Goal: Contribute content: Contribute content

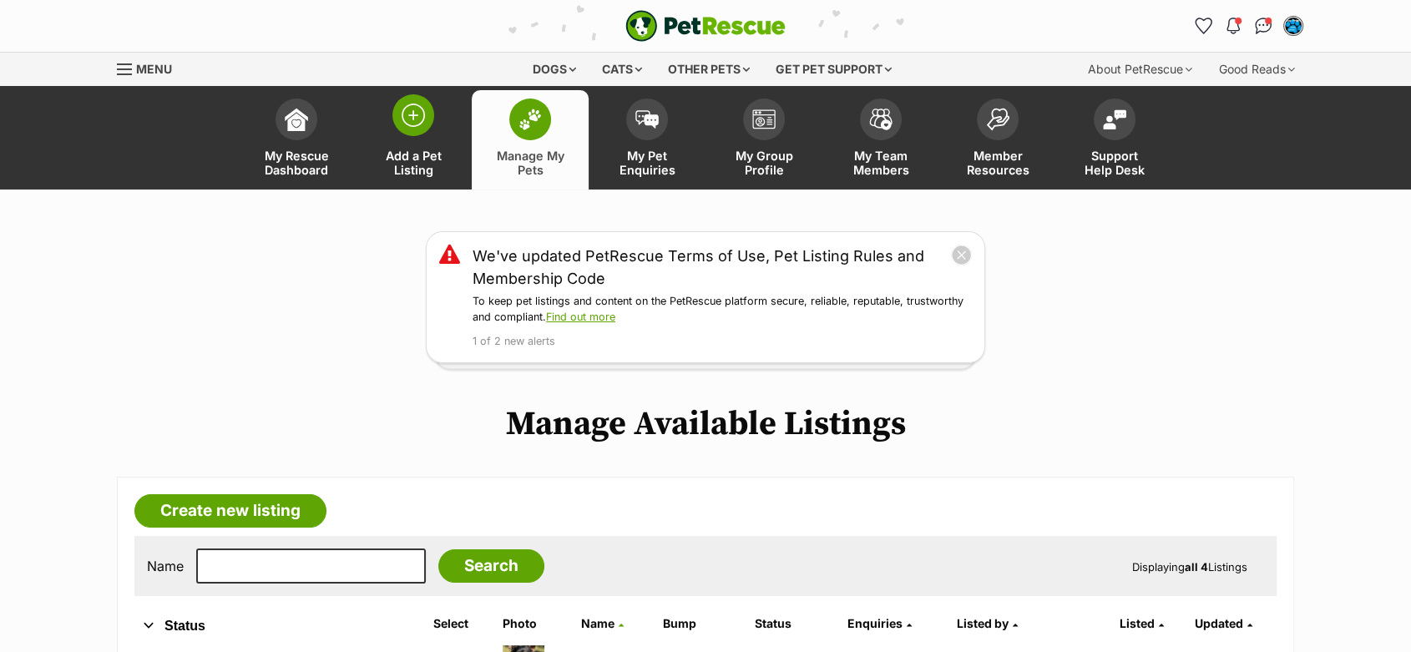
click at [411, 115] on img at bounding box center [413, 115] width 23 height 23
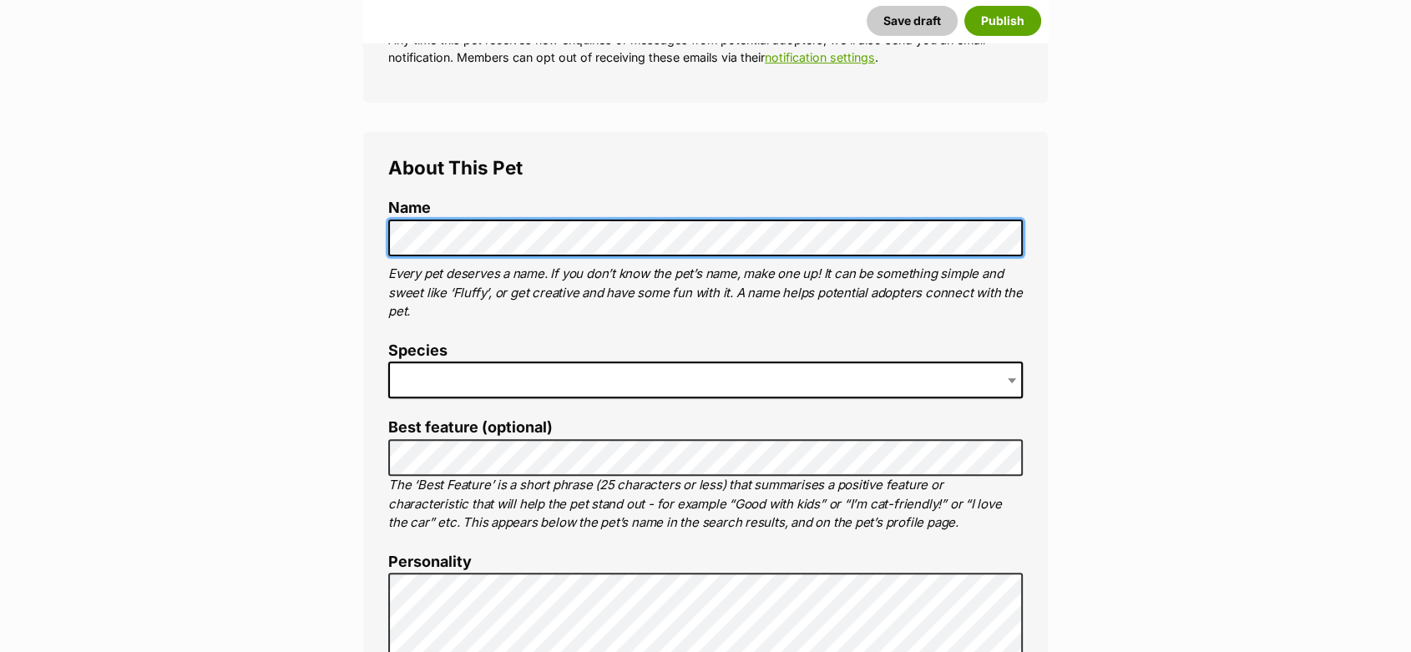
scroll to position [556, 0]
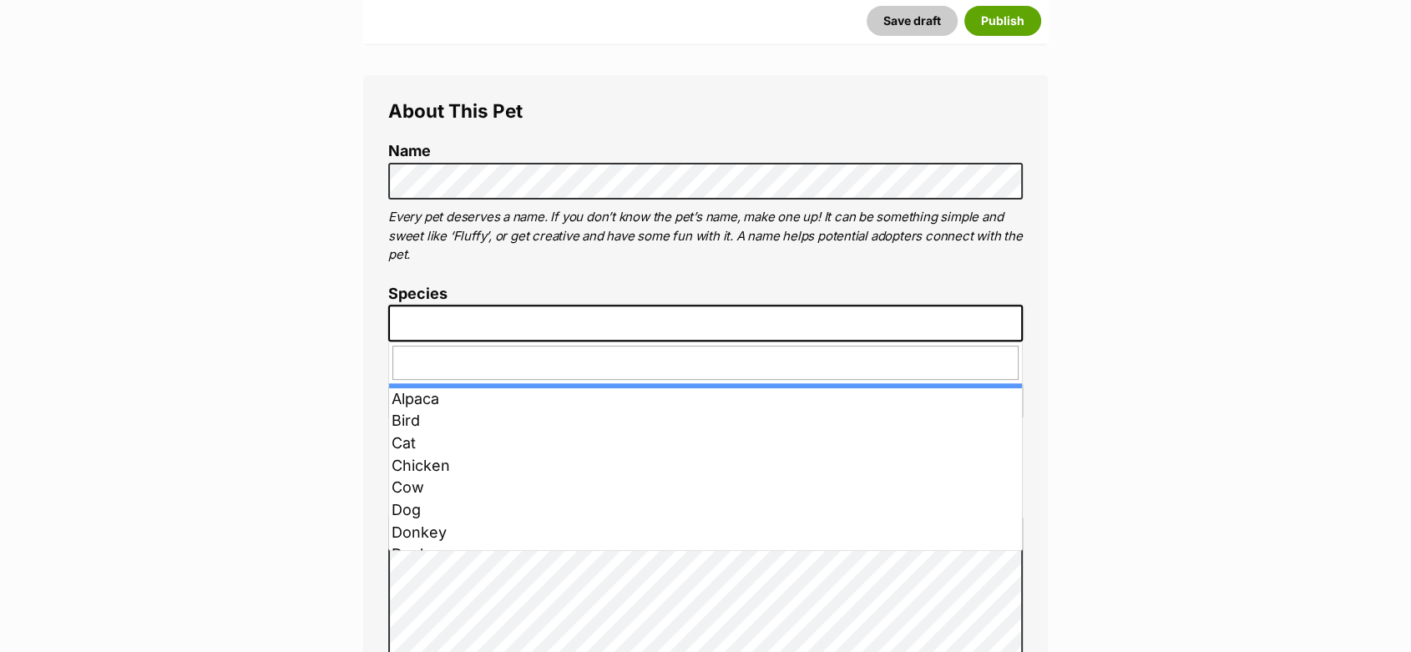
click at [443, 313] on span at bounding box center [705, 323] width 634 height 37
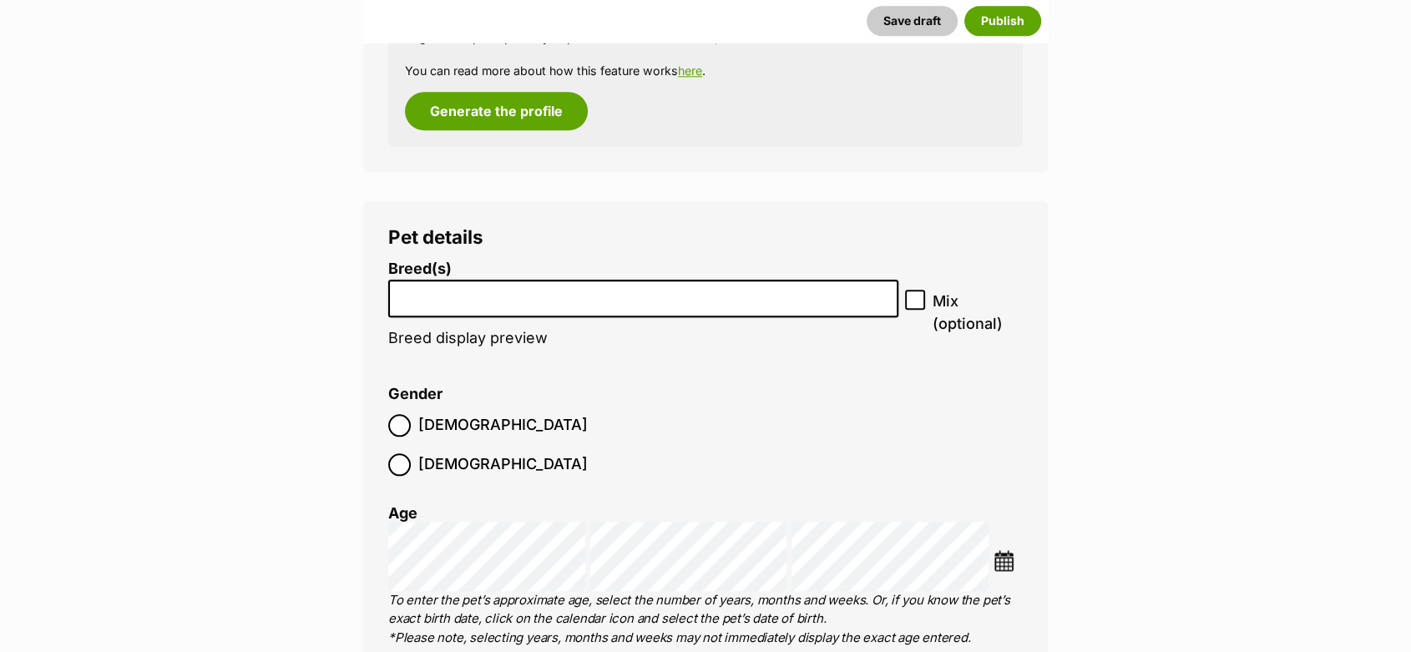
scroll to position [1762, 0]
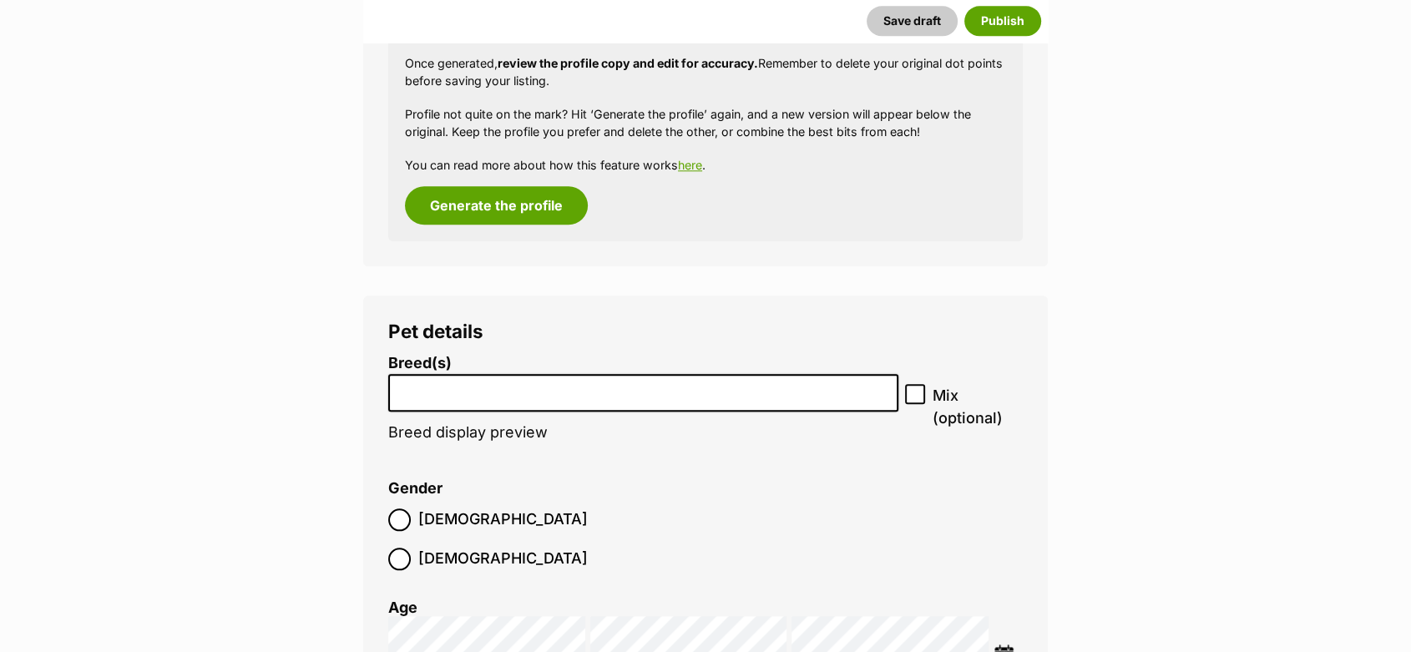
click at [431, 401] on li at bounding box center [643, 393] width 498 height 34
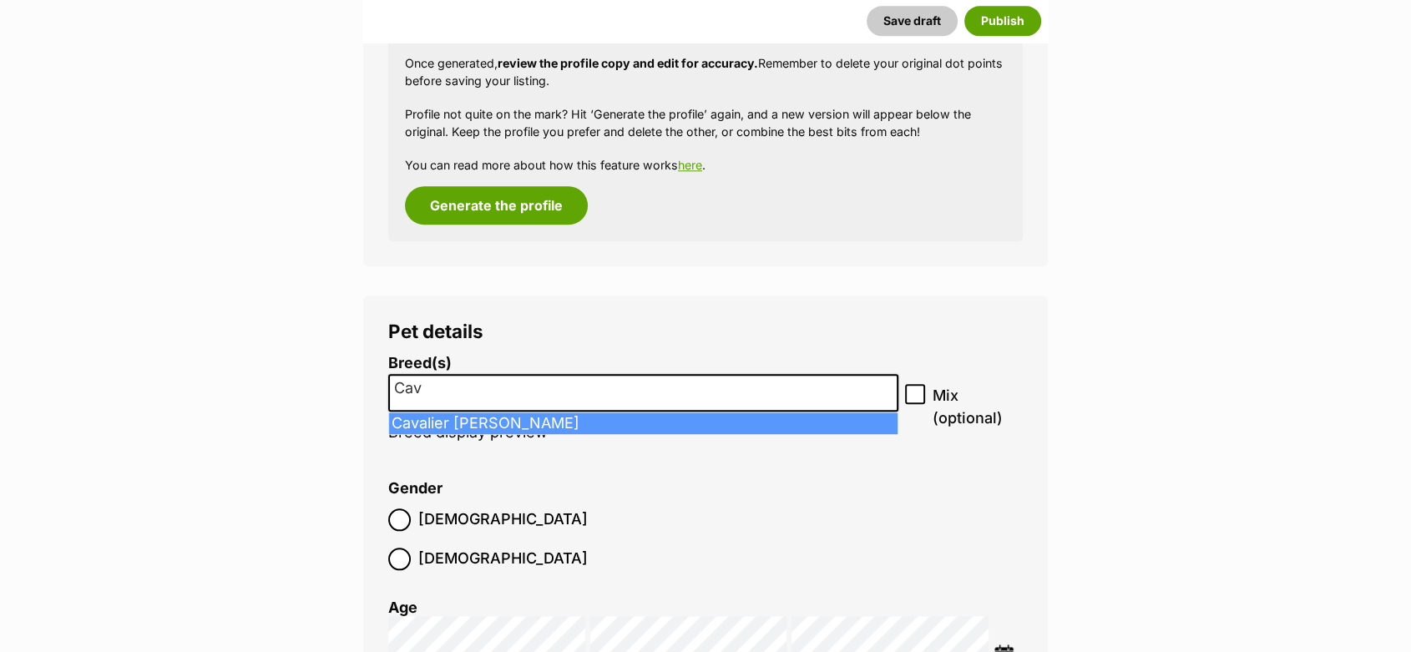
type input "Cav"
select select "55"
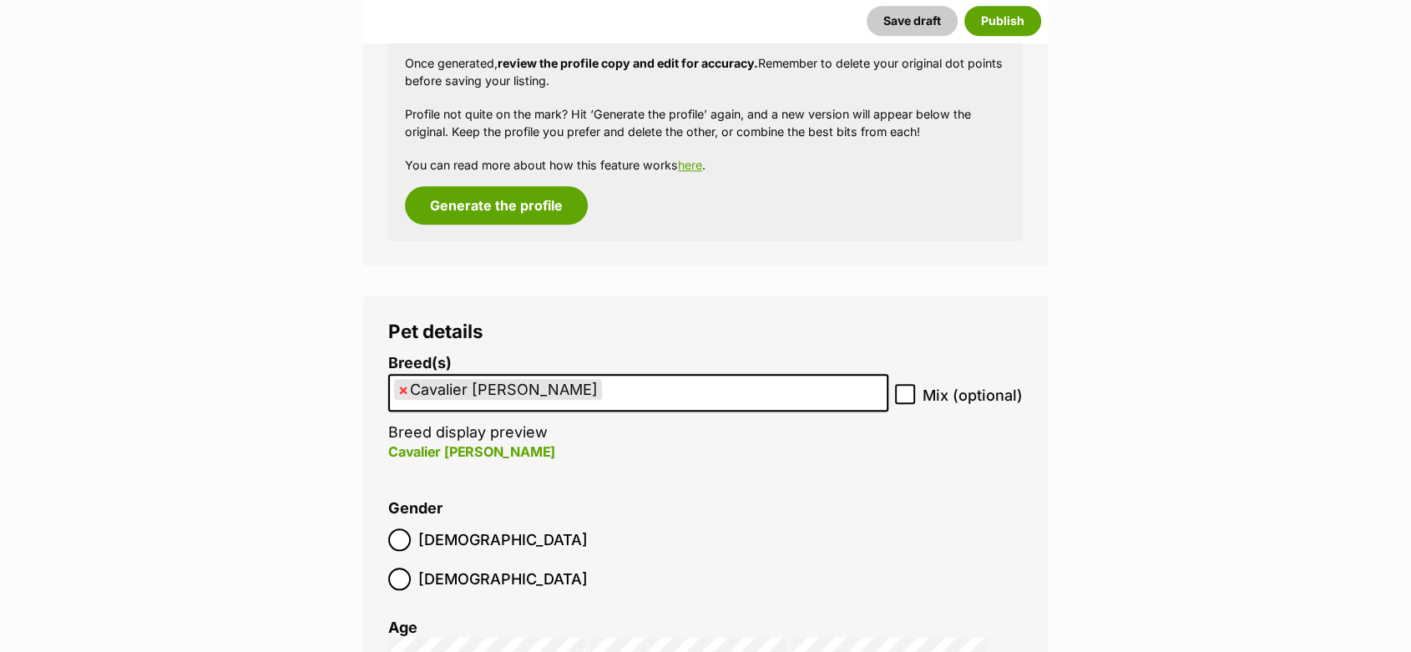
click at [618, 391] on input "search" at bounding box center [612, 389] width 12 height 18
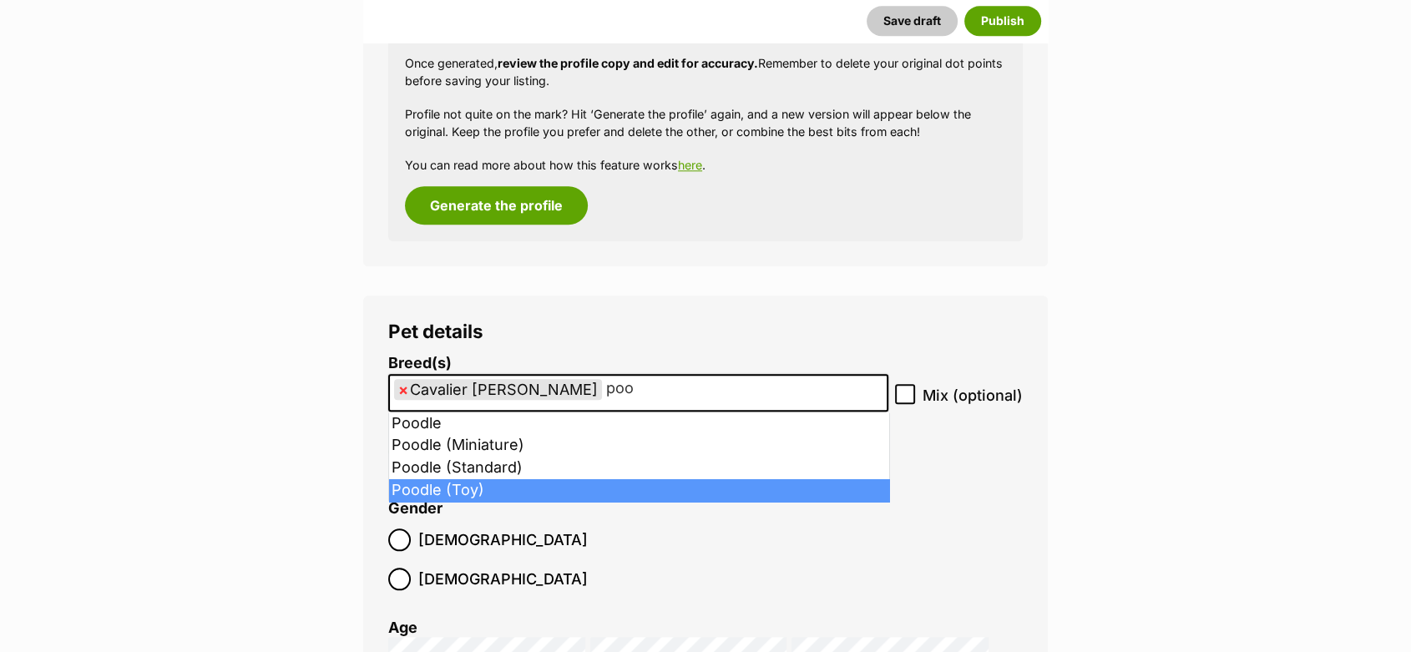
type input "poo"
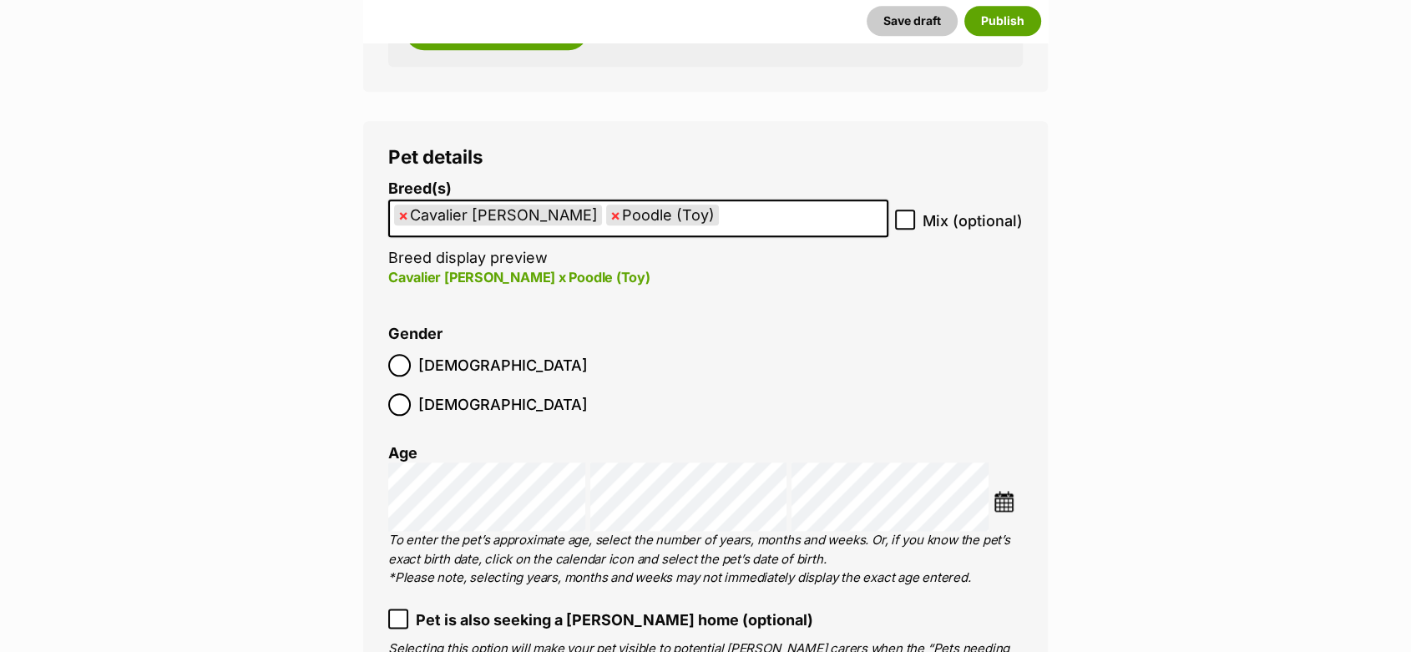
scroll to position [1947, 0]
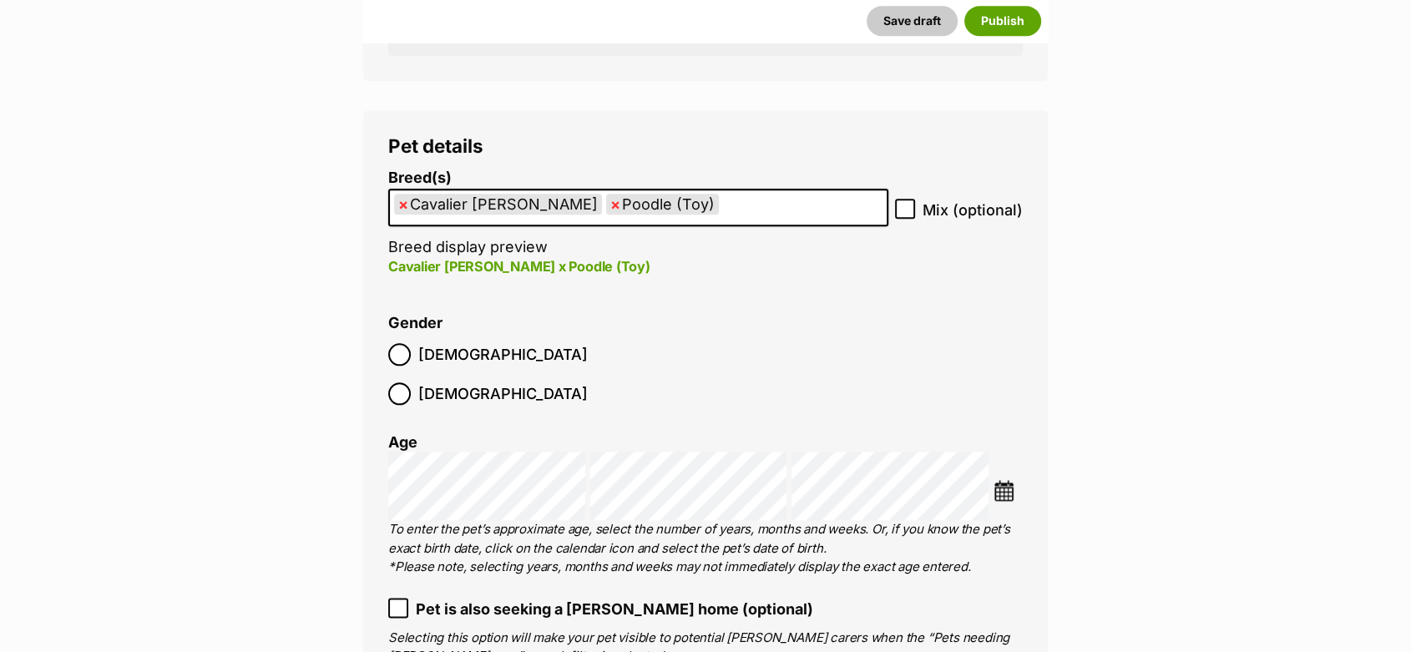
click at [998, 480] on img at bounding box center [1003, 490] width 21 height 21
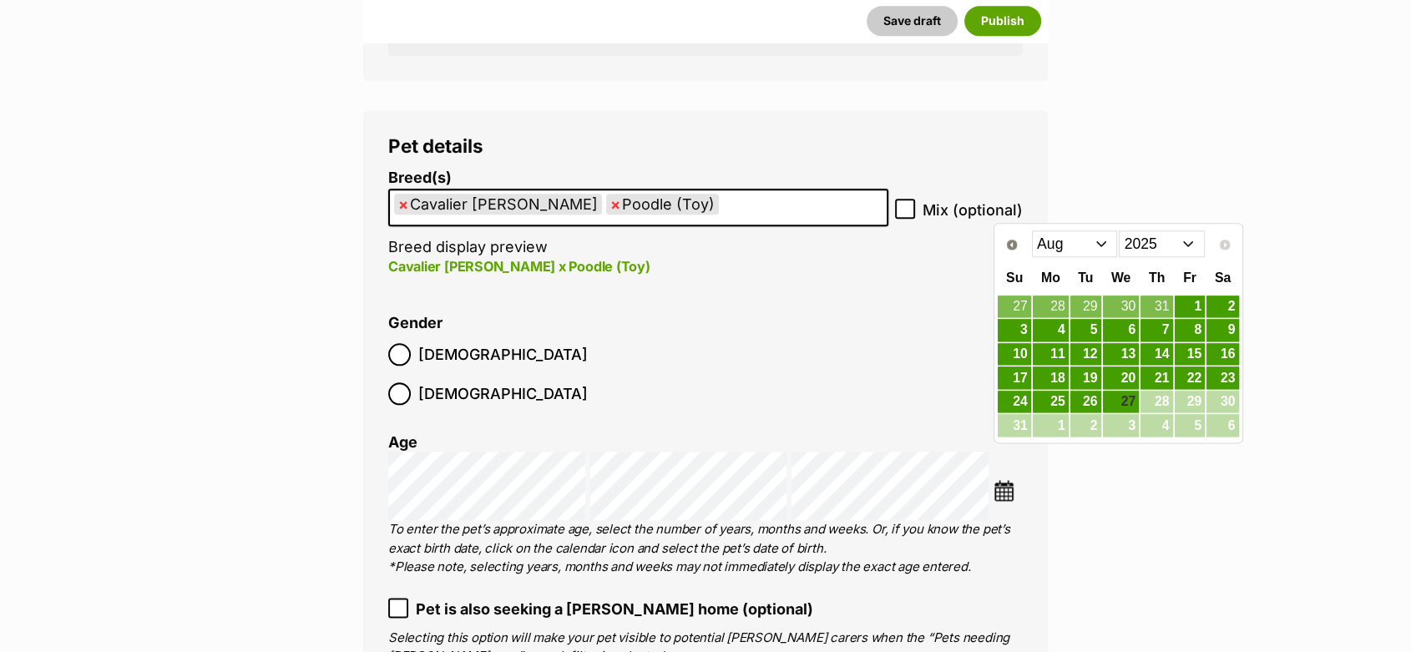
drag, startPoint x: 1189, startPoint y: 239, endPoint x: 1182, endPoint y: 252, distance: 15.3
click at [1189, 239] on select "2015 2016 2017 2018 2019 2020 2021 2022 2023 2024 2025" at bounding box center [1162, 243] width 86 height 27
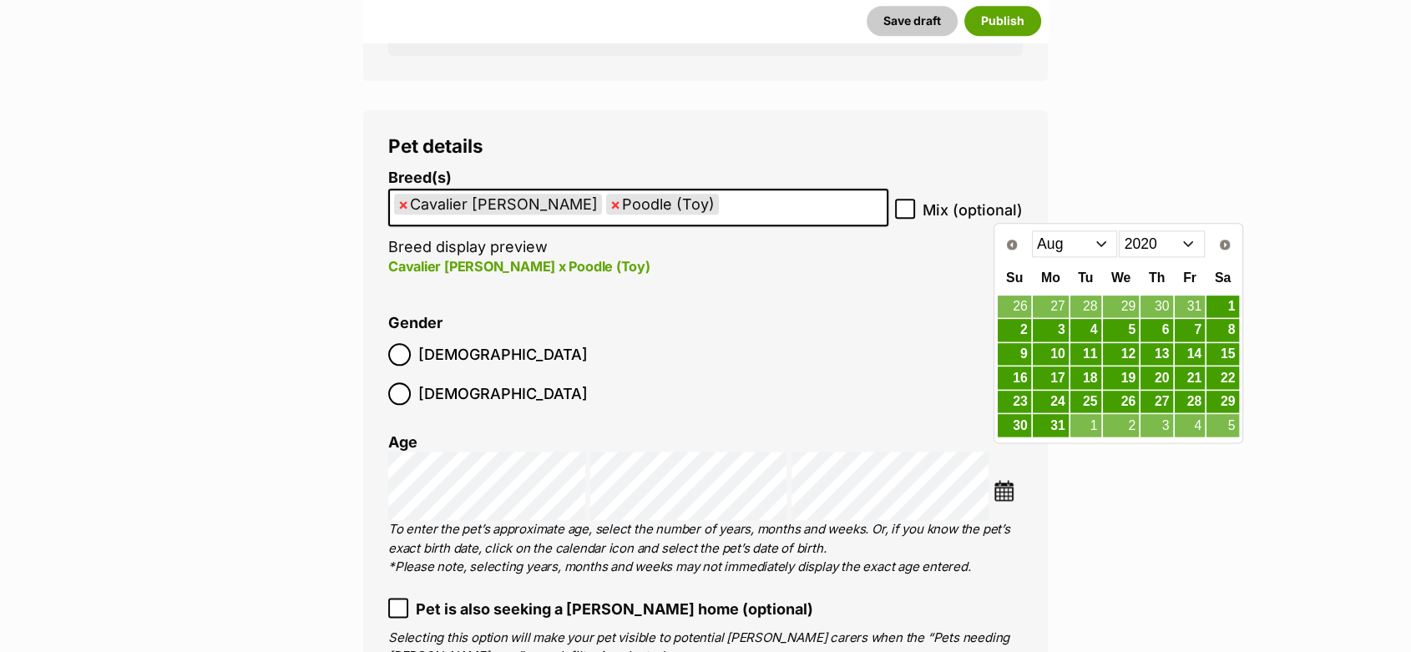
click at [1105, 247] on select "Jan Feb Mar Apr May Jun Jul Aug Sep Oct Nov Dec" at bounding box center [1075, 243] width 86 height 27
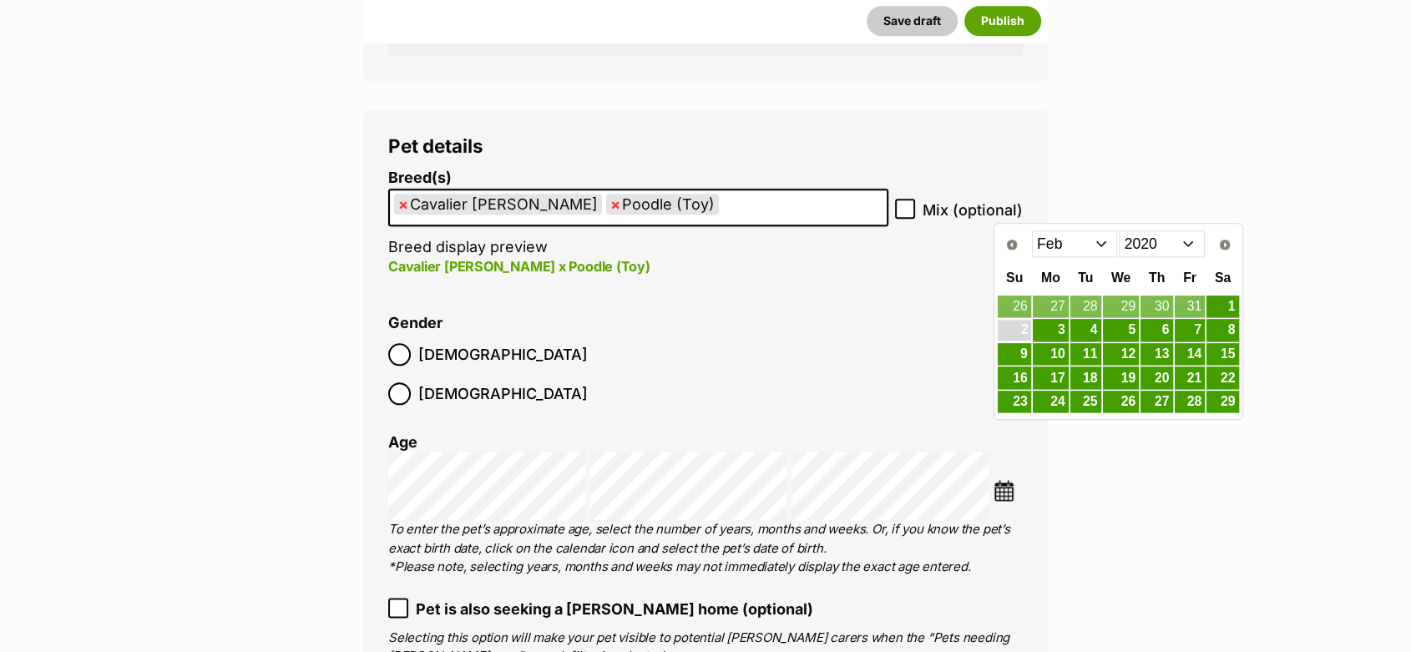
click at [1021, 326] on link "2" at bounding box center [1013, 330] width 33 height 21
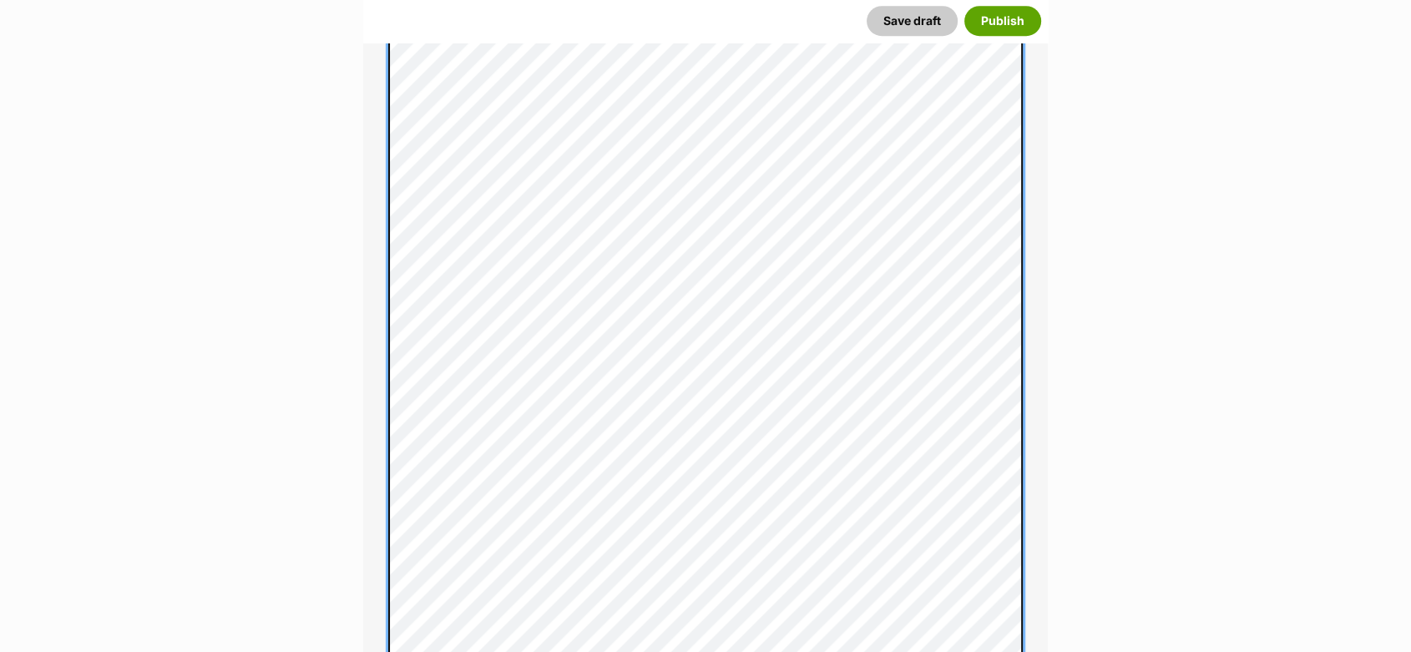
scroll to position [1677, 0]
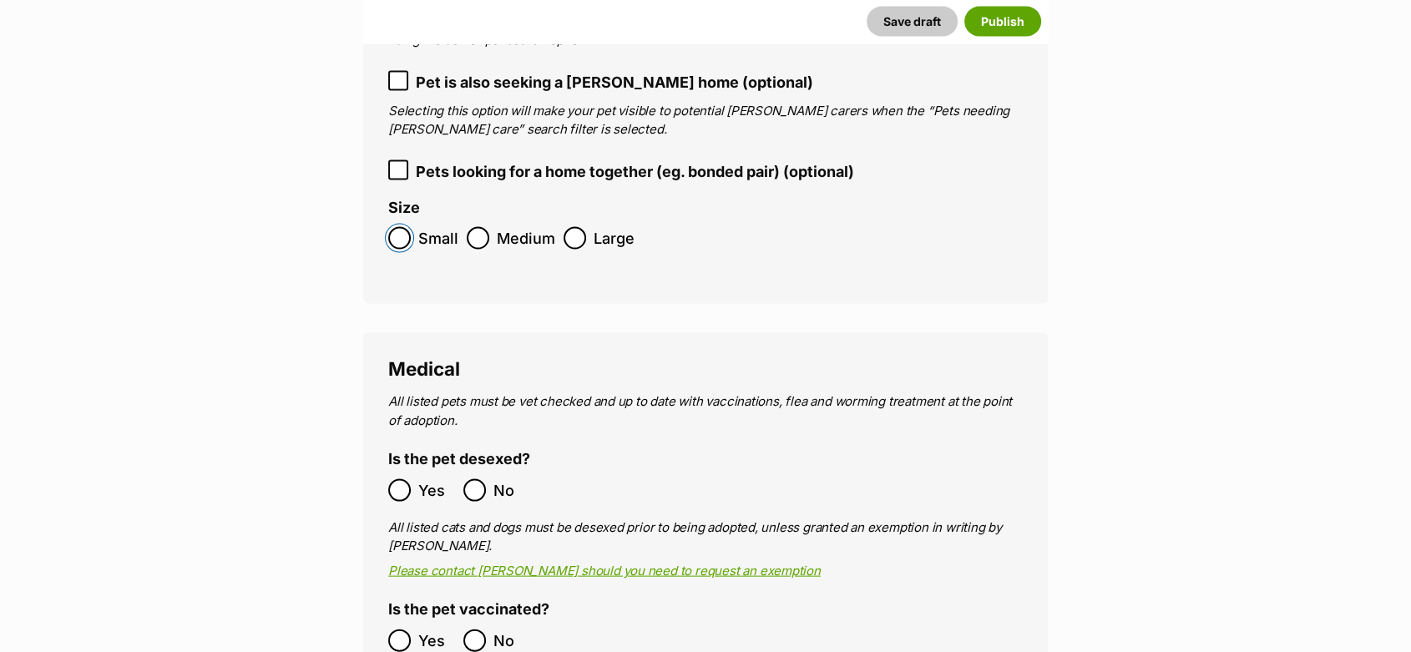
scroll to position [3533, 0]
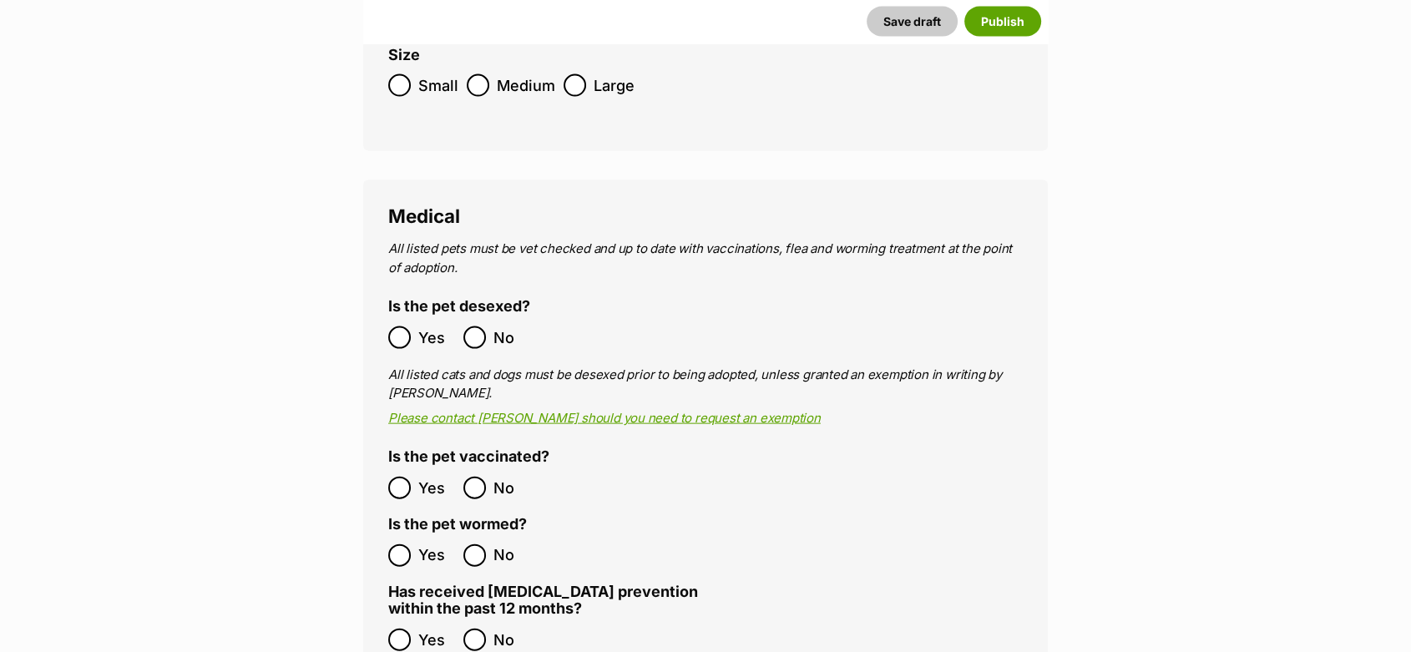
click at [401, 536] on ol "Yes No" at bounding box center [546, 555] width 317 height 39
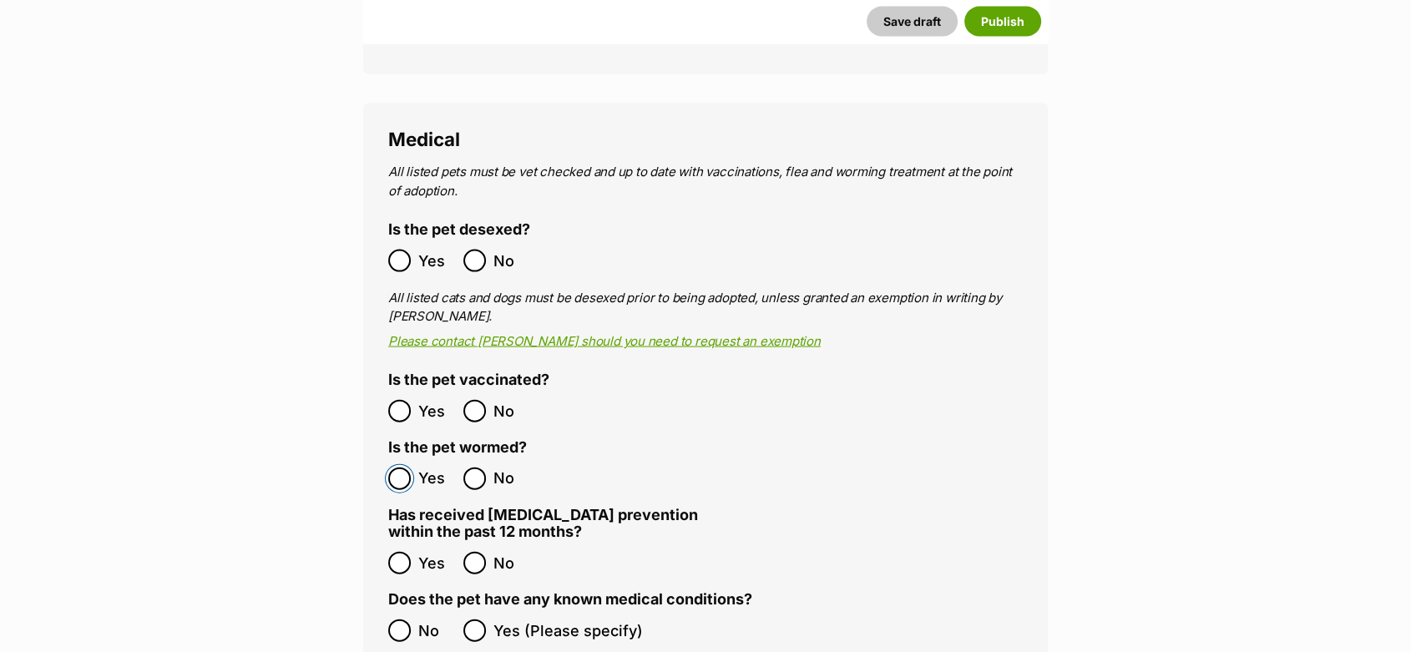
scroll to position [3811, 0]
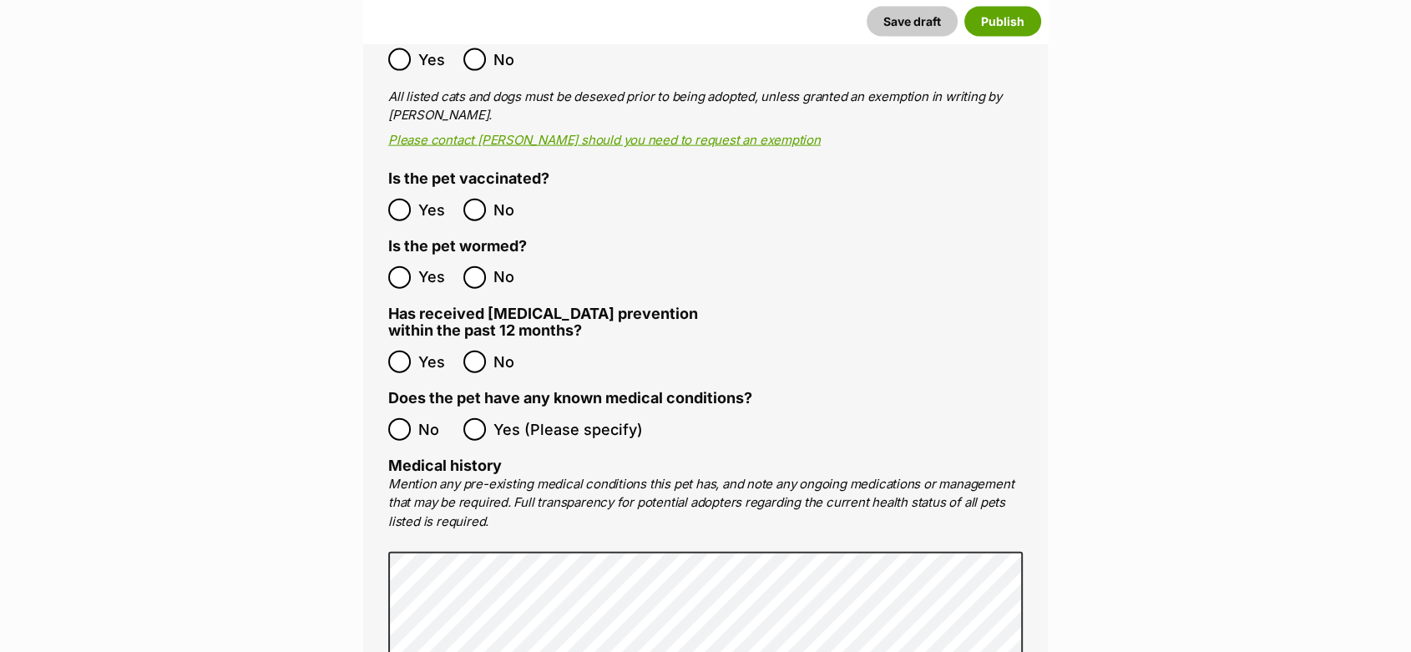
click at [396, 410] on ol "No Yes (Please specify)" at bounding box center [705, 429] width 634 height 39
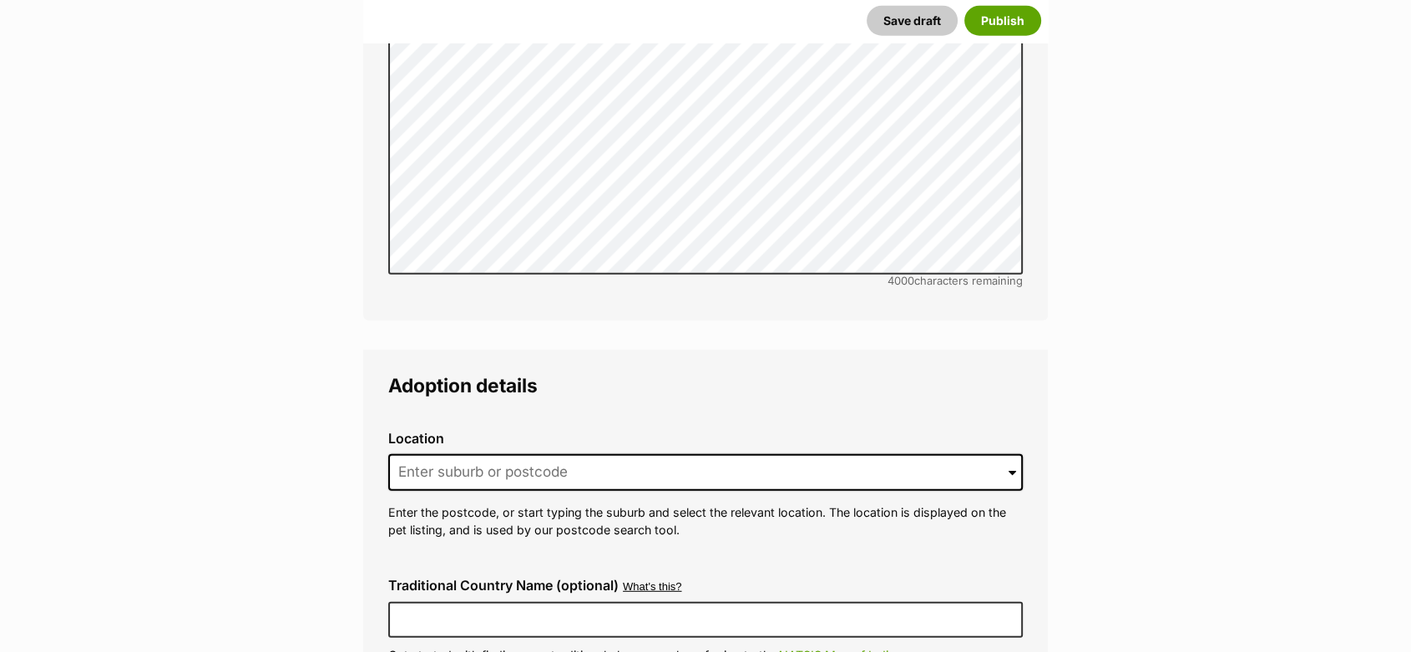
scroll to position [4553, 0]
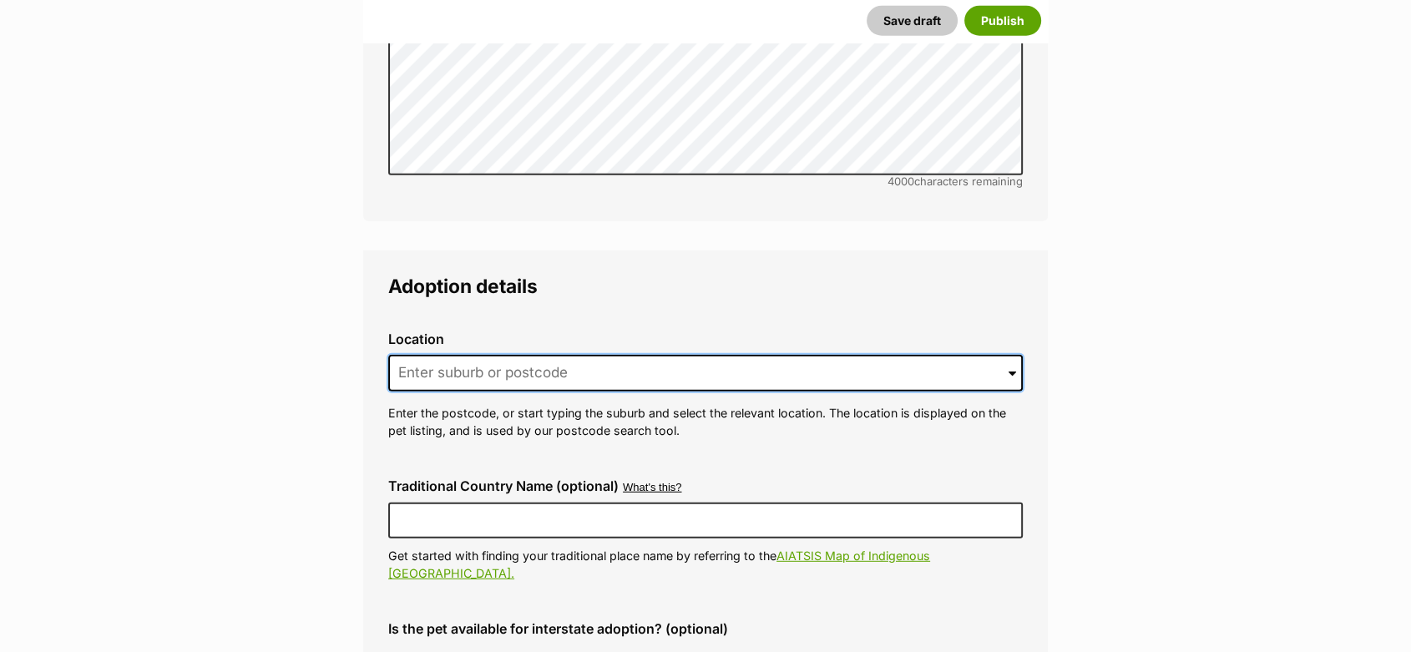
click at [443, 355] on input at bounding box center [705, 373] width 634 height 37
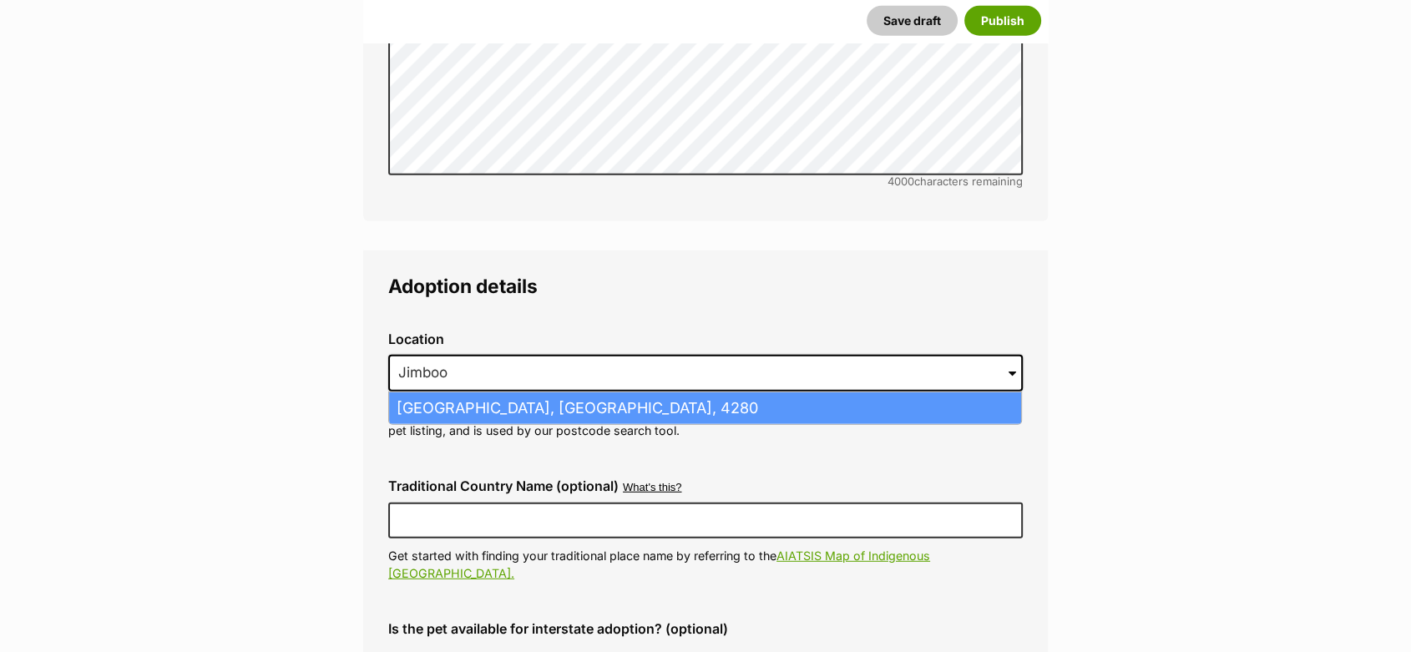
click at [447, 392] on li "Jimboomba, Queensland, 4280" at bounding box center [705, 408] width 632 height 33
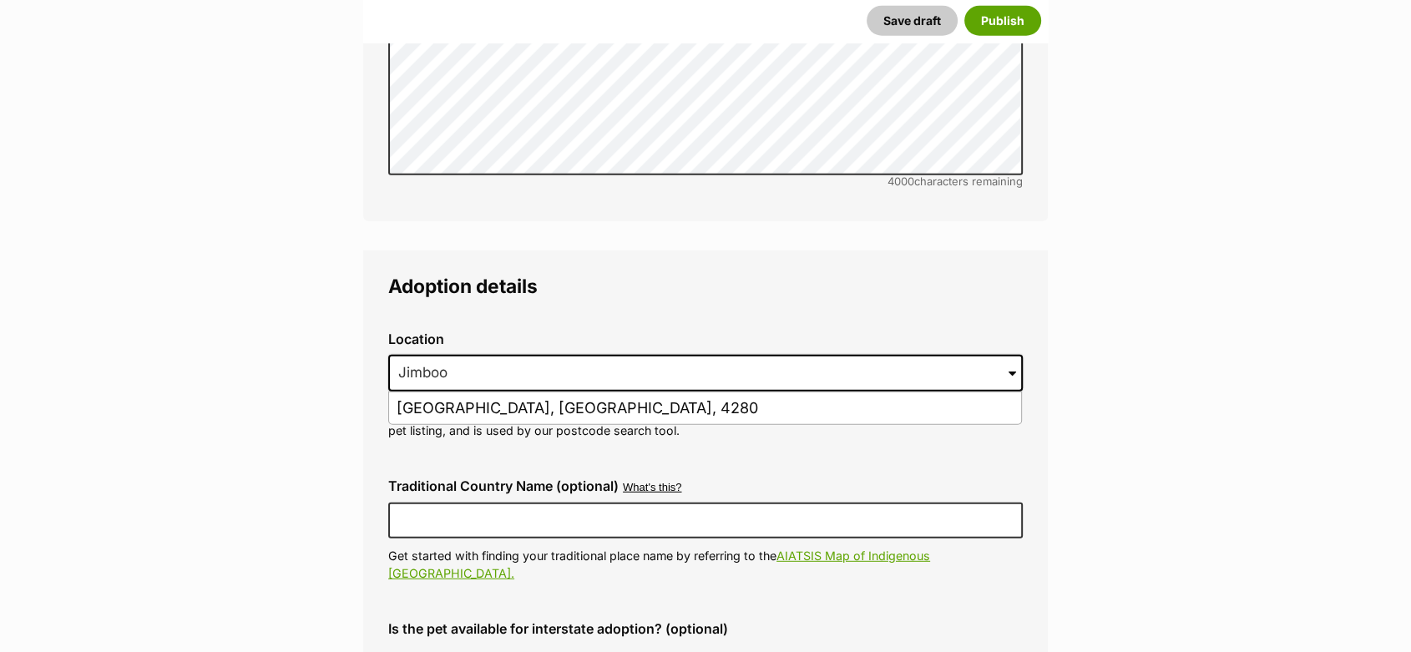
type input "Jimboomba, Queensland, 4280"
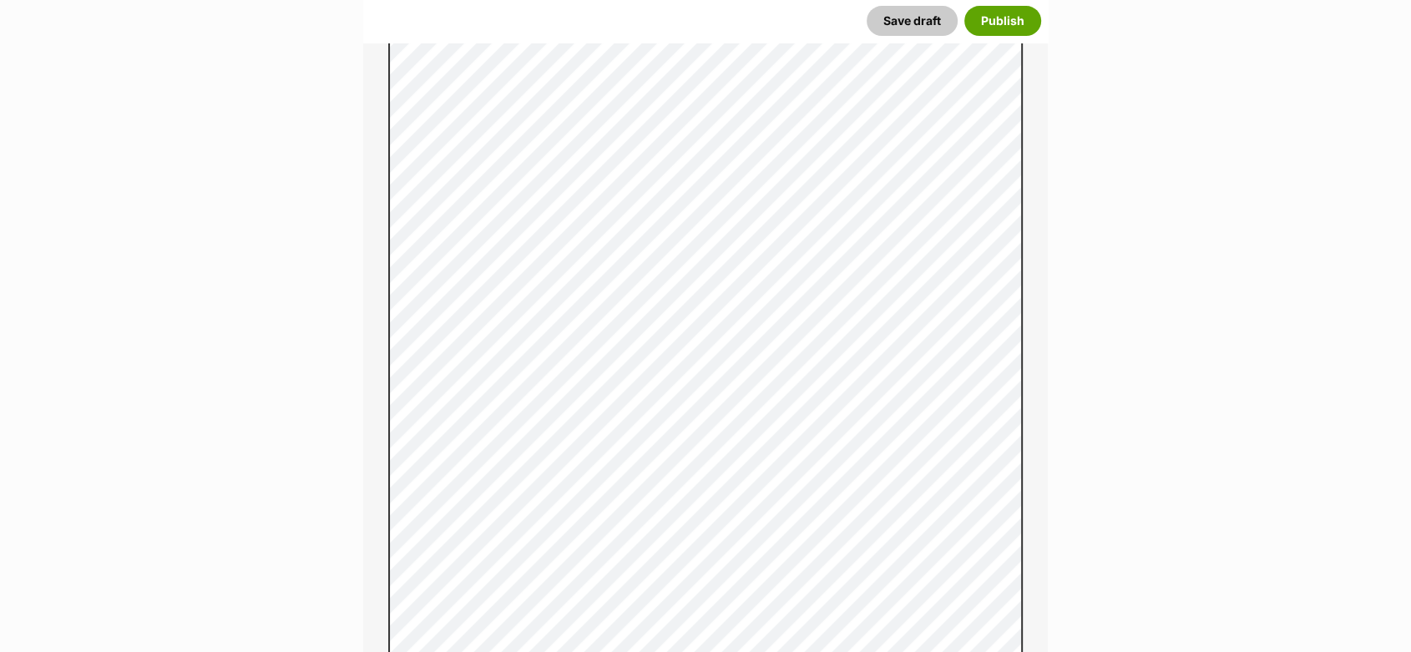
scroll to position [6871, 0]
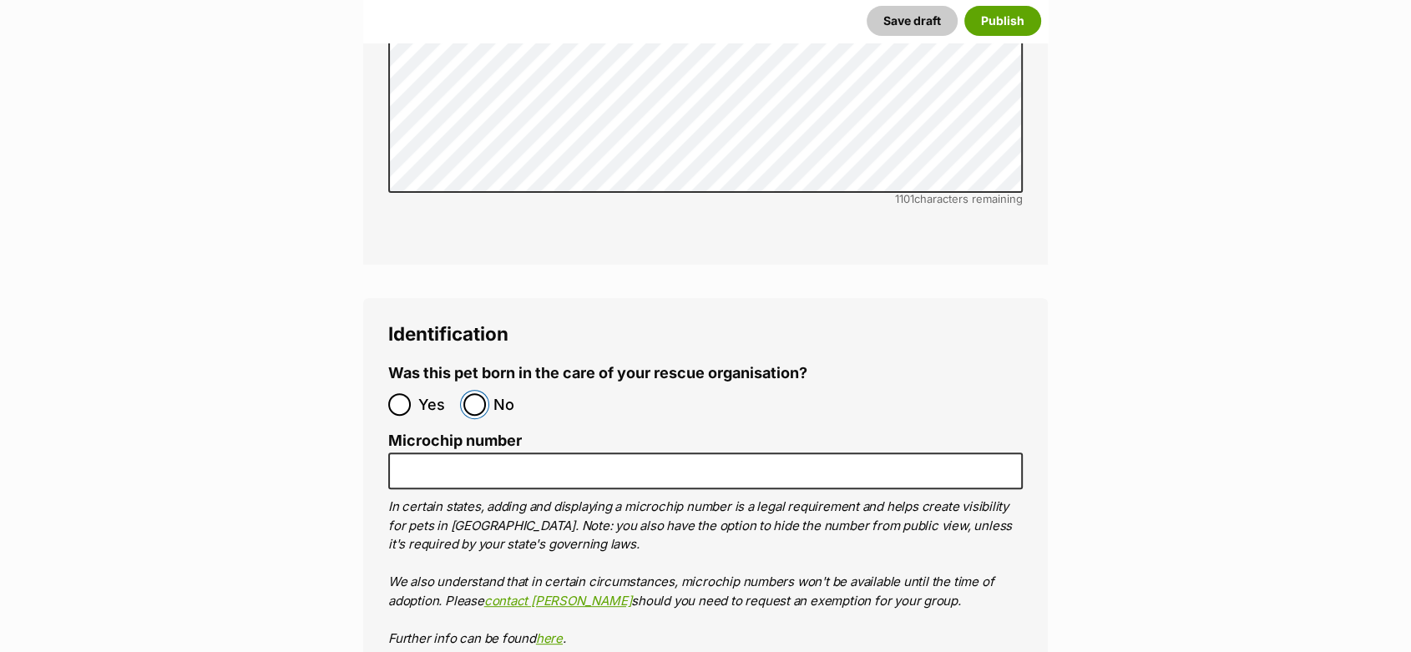
click at [472, 393] on input "No" at bounding box center [474, 404] width 23 height 23
radio input "true"
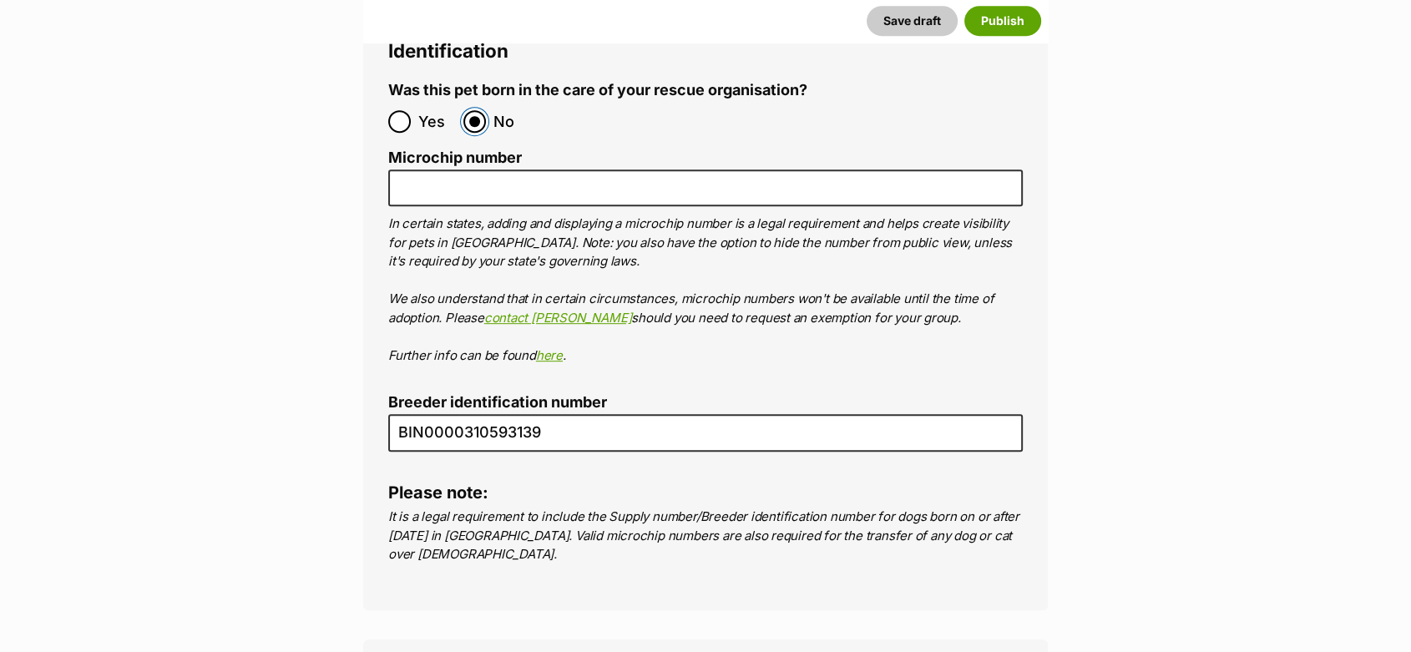
scroll to position [7427, 0]
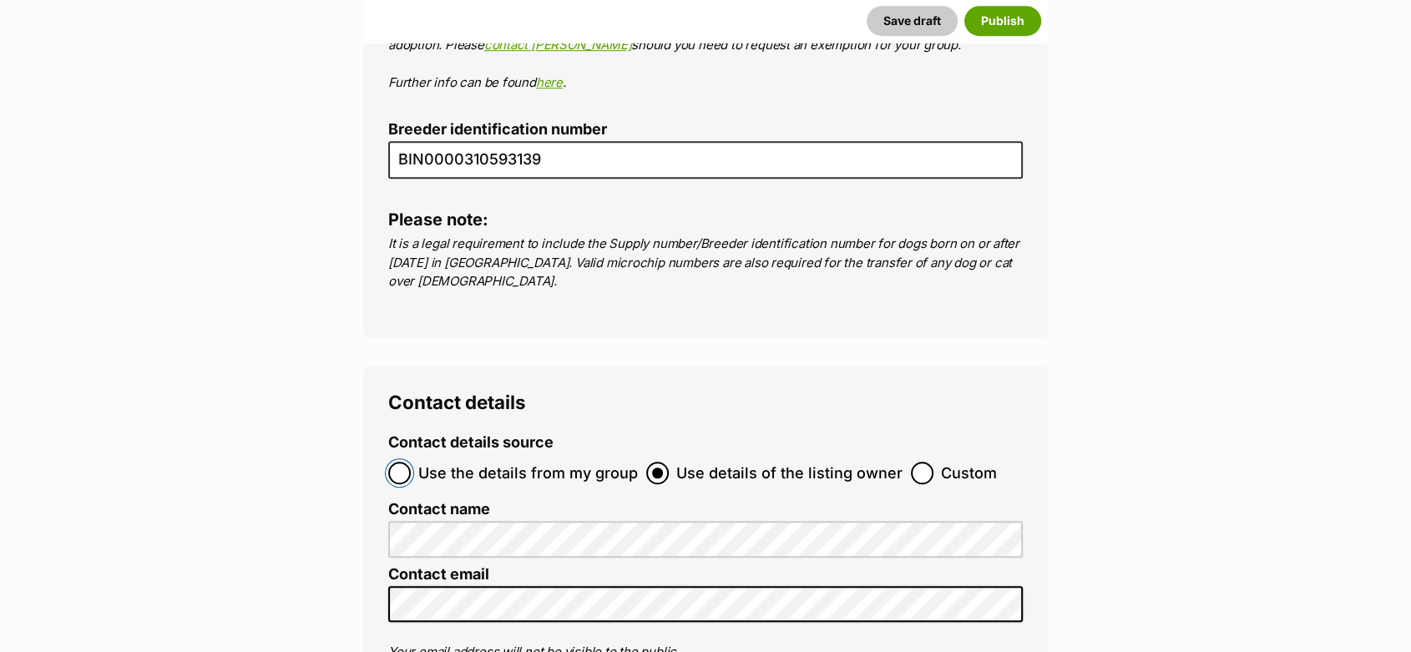
click at [402, 462] on input "Use the details from my group" at bounding box center [399, 473] width 23 height 23
radio input "true"
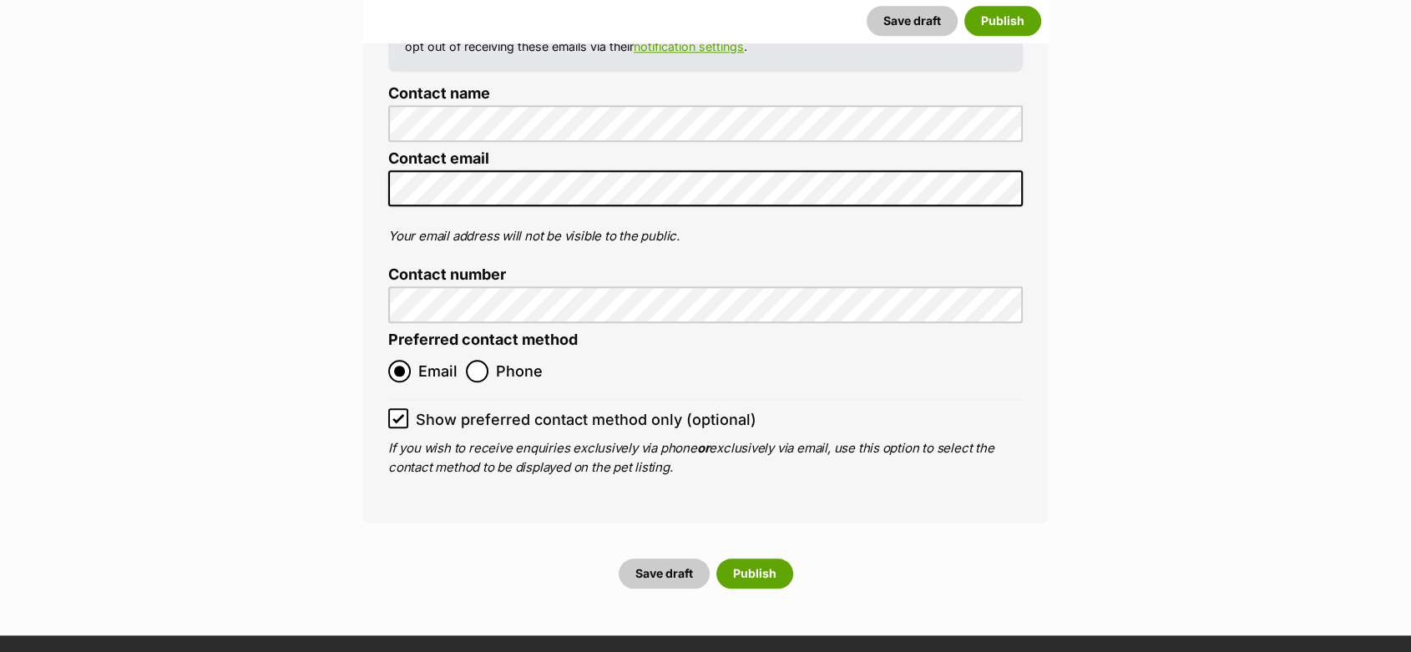
scroll to position [7984, 0]
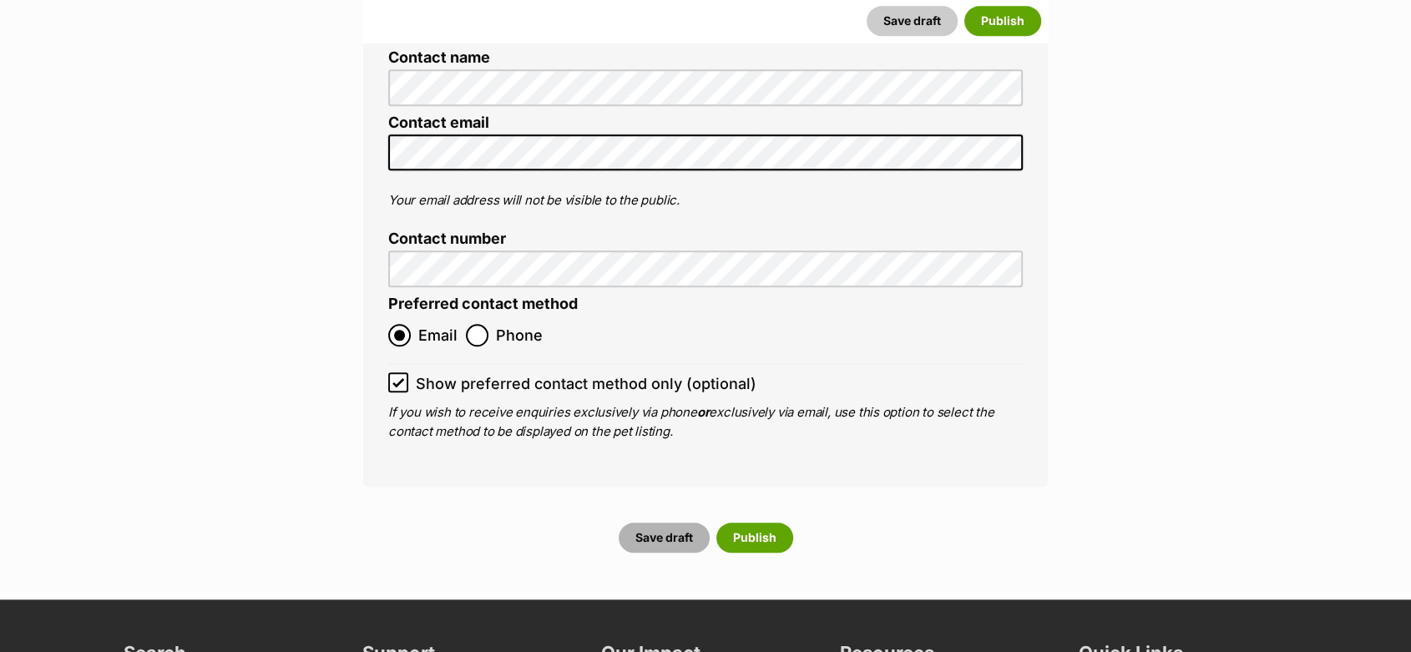
click at [637, 523] on button "Save draft" at bounding box center [664, 538] width 91 height 30
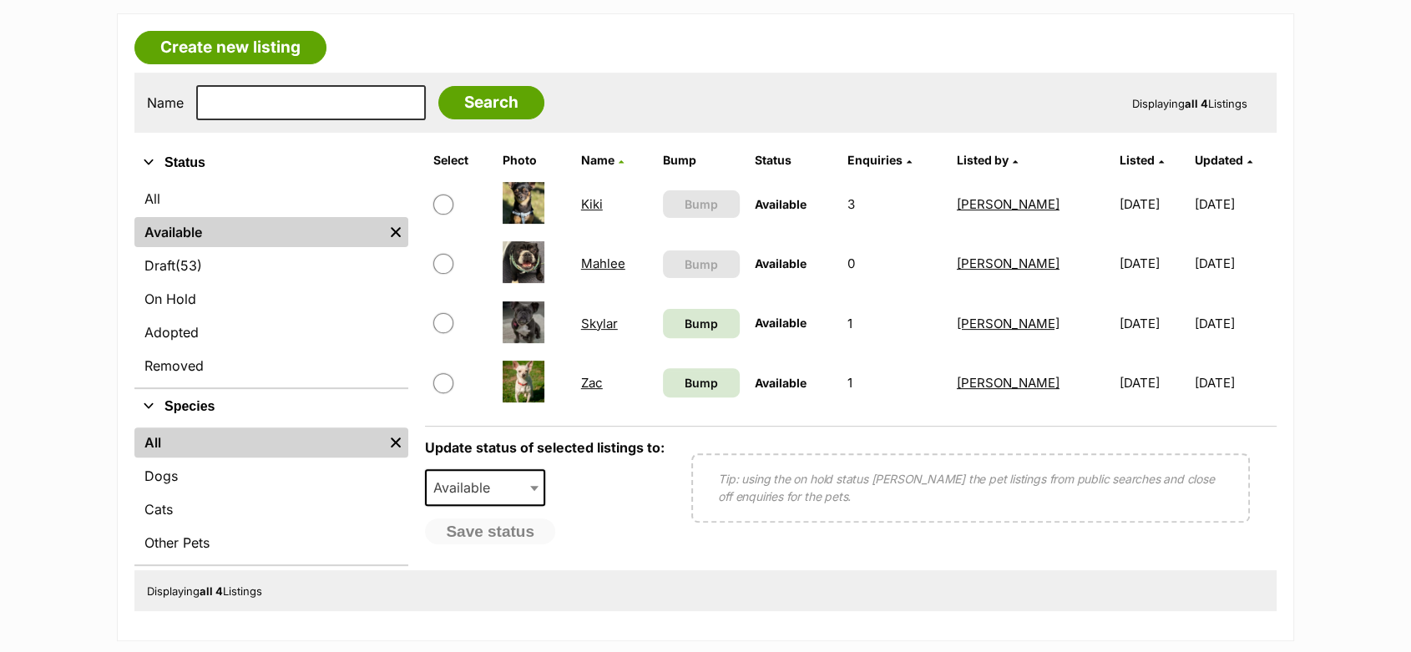
click at [593, 197] on link "Kiki" at bounding box center [592, 204] width 22 height 16
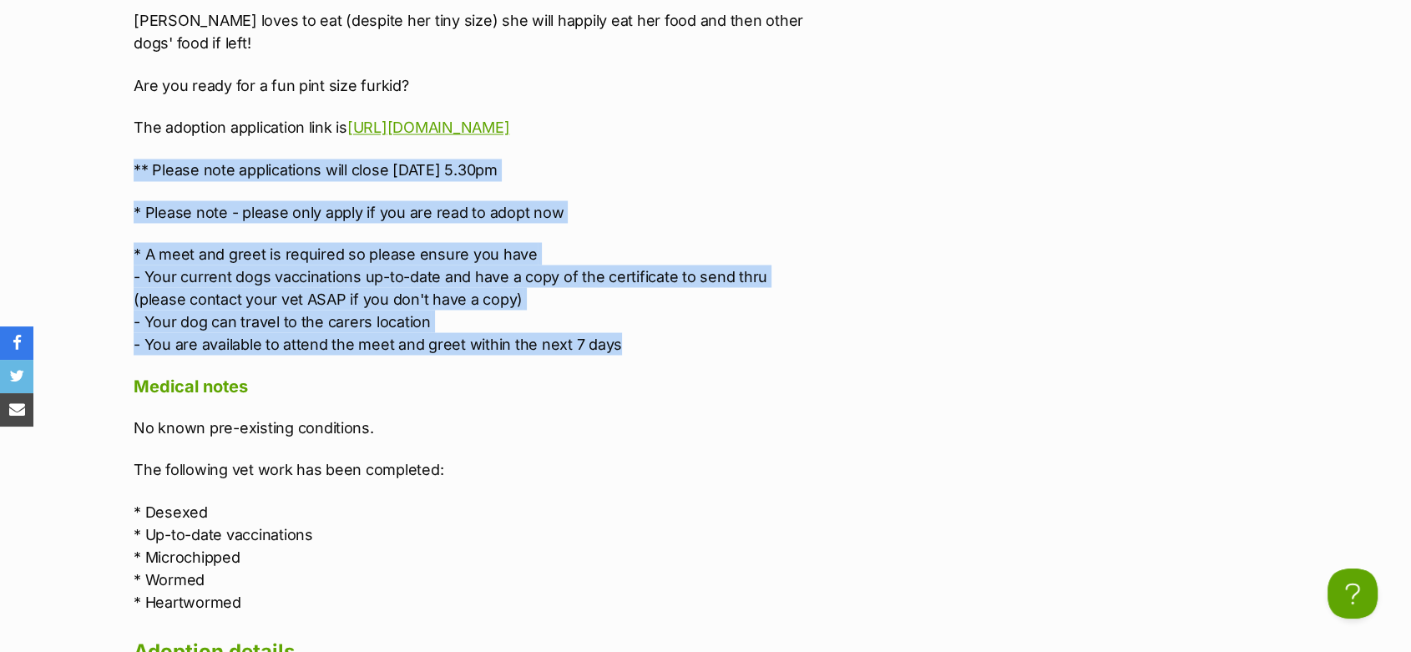
drag, startPoint x: 633, startPoint y: 304, endPoint x: 101, endPoint y: 101, distance: 569.1
click at [101, 101] on div "Advertisement Adoption information I've been adopted! This pet is no longer ava…" at bounding box center [705, 489] width 1227 height 4005
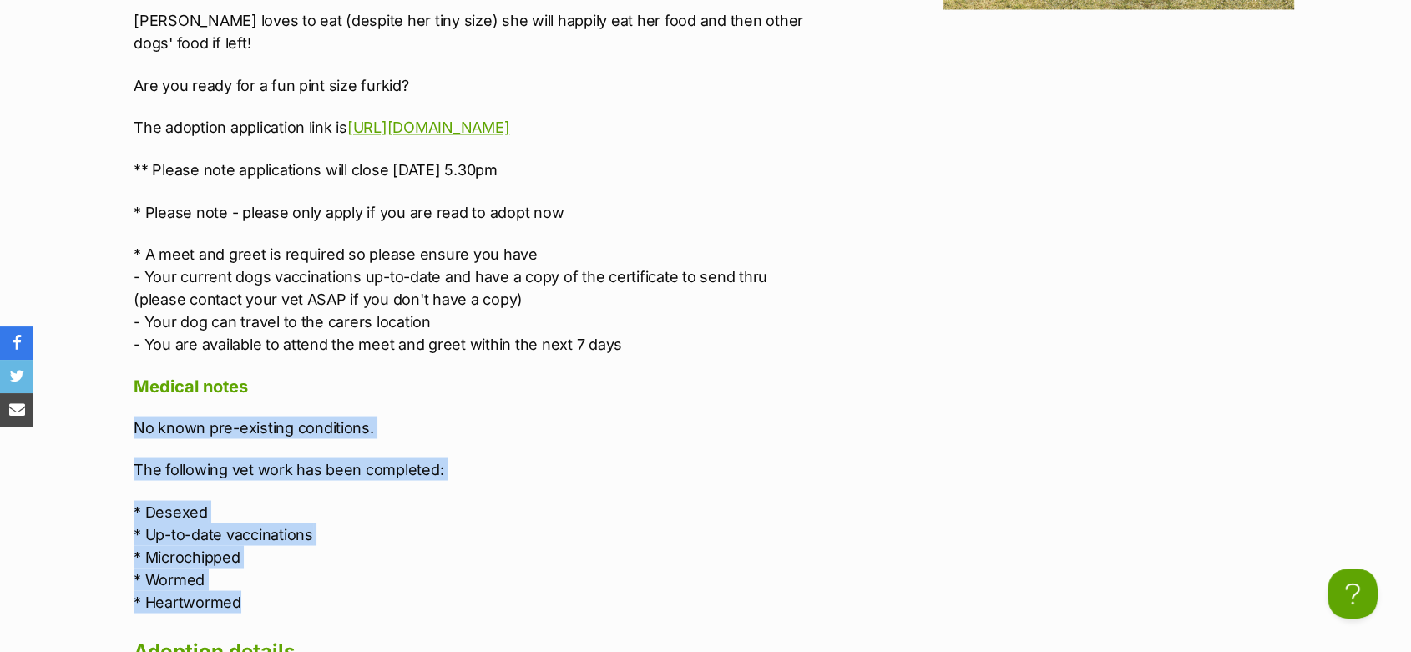
drag, startPoint x: 253, startPoint y: 553, endPoint x: 137, endPoint y: 373, distance: 213.7
click at [137, 416] on div "No known pre-existing conditions. The following vet work has been completed: * …" at bounding box center [478, 514] width 689 height 197
copy div "No known pre-existing conditions. The following vet work has been completed: * …"
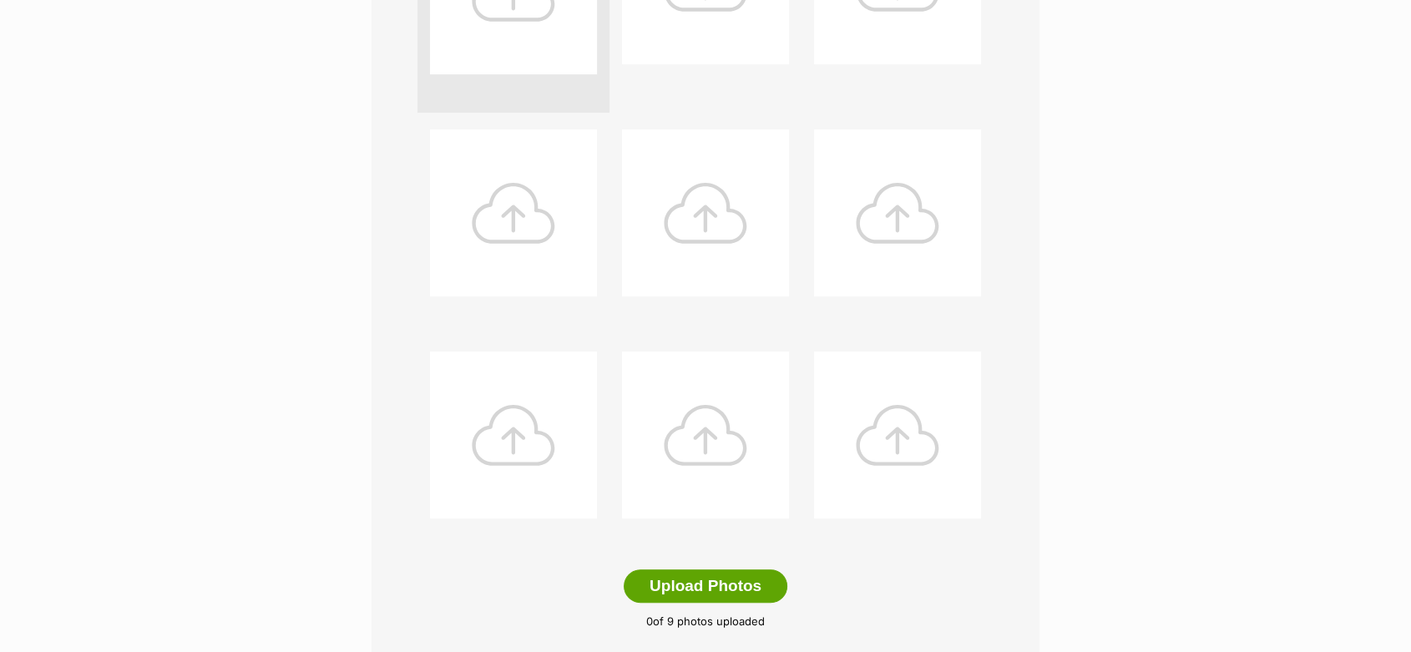
scroll to position [741, 0]
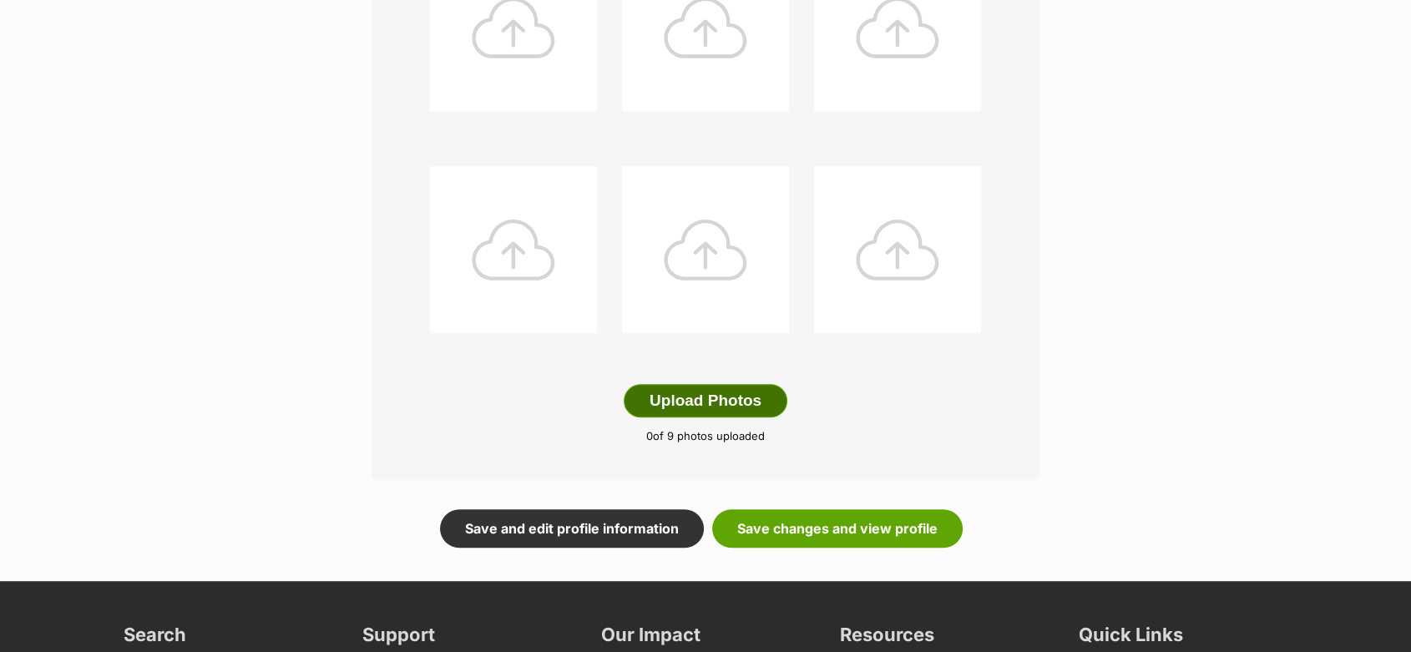
click at [699, 392] on button "Upload Photos" at bounding box center [706, 400] width 164 height 33
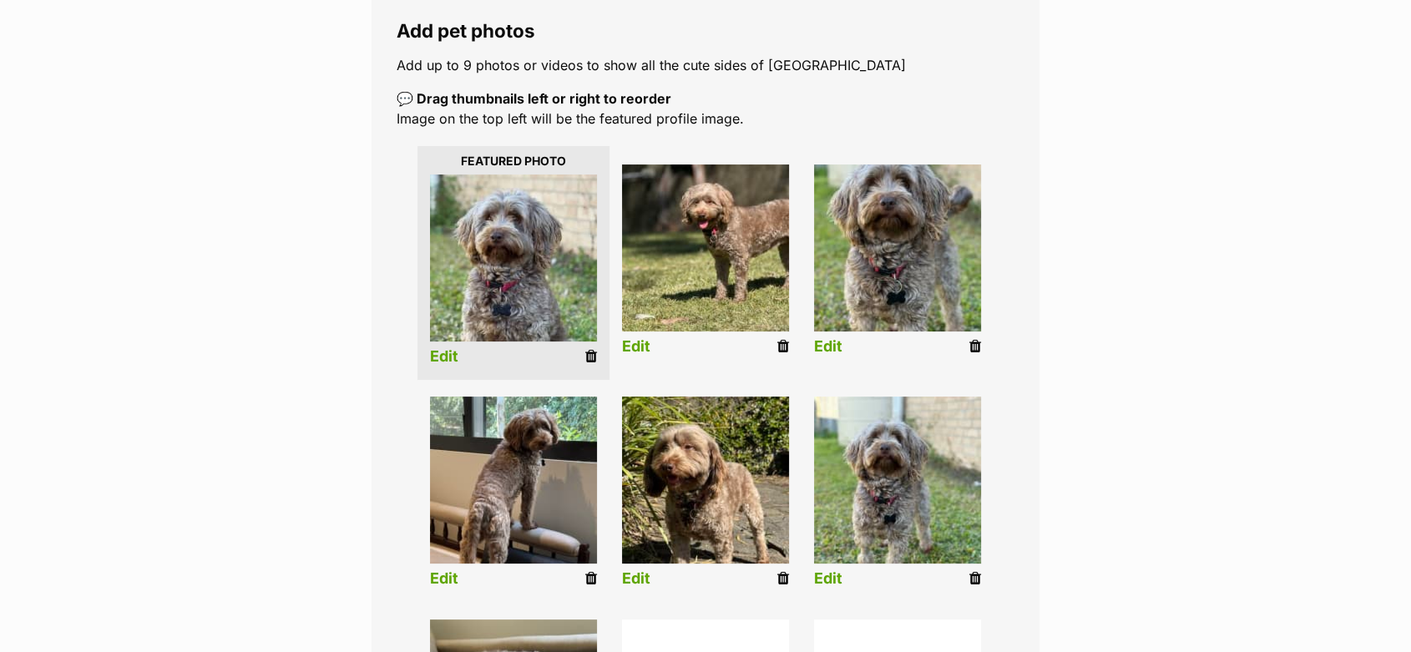
scroll to position [270, 0]
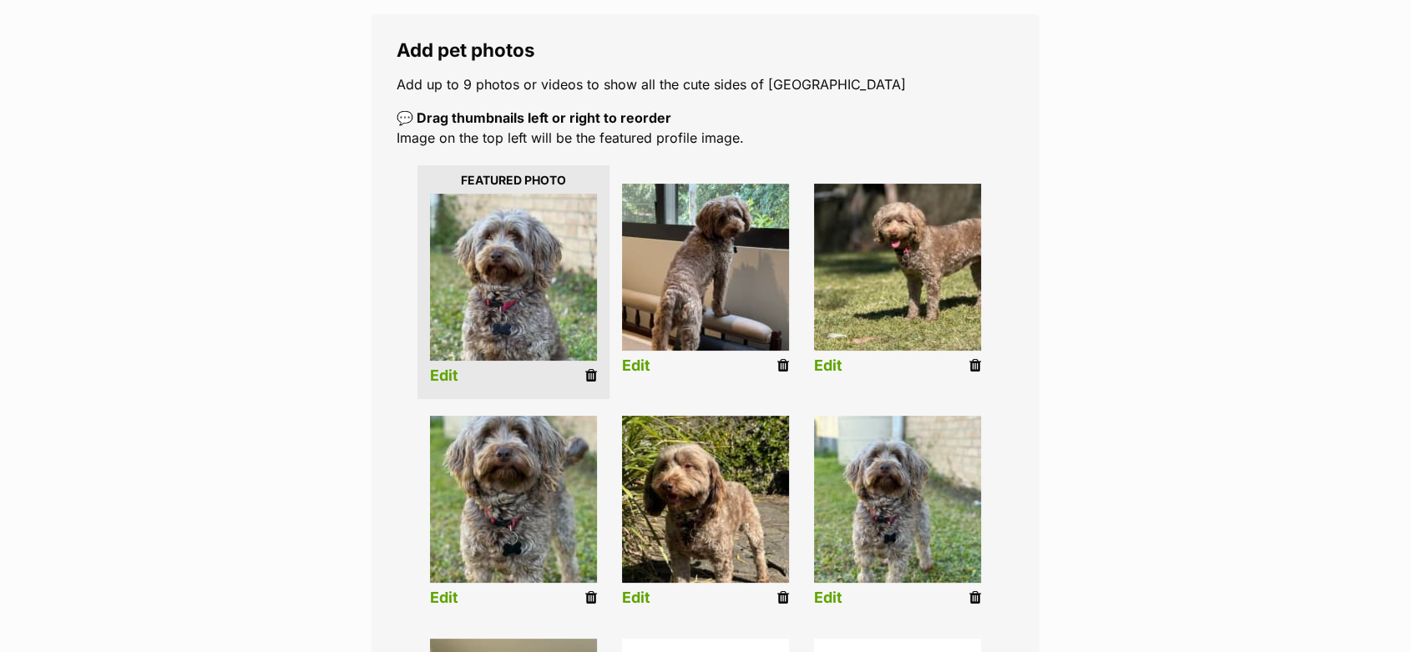
click at [428, 370] on li "Edit" at bounding box center [513, 282] width 192 height 235
click at [452, 372] on link "Edit" at bounding box center [444, 376] width 28 height 18
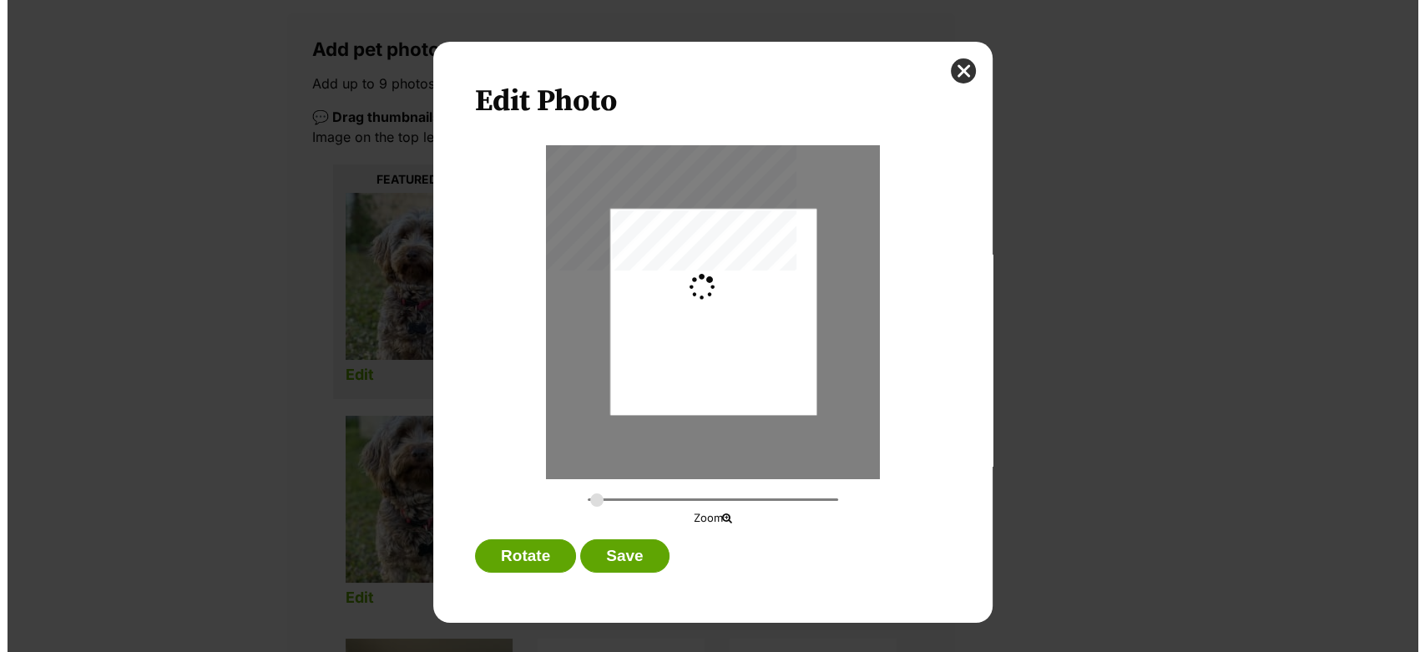
scroll to position [0, 0]
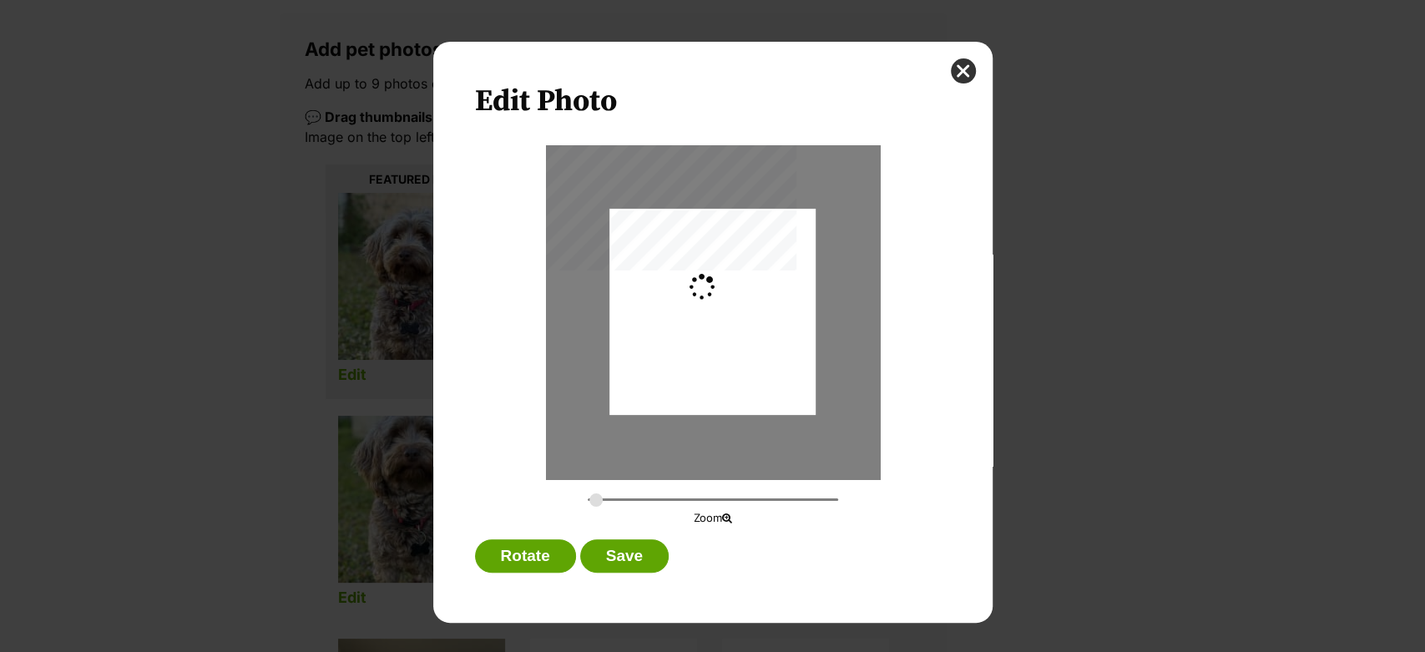
type input "0.2744"
drag, startPoint x: 719, startPoint y: 316, endPoint x: 716, endPoint y: 346, distance: 30.2
click at [716, 346] on div "Dialog Window - Close (Press escape to close)" at bounding box center [712, 342] width 206 height 311
click at [633, 540] on button "Save" at bounding box center [624, 555] width 88 height 33
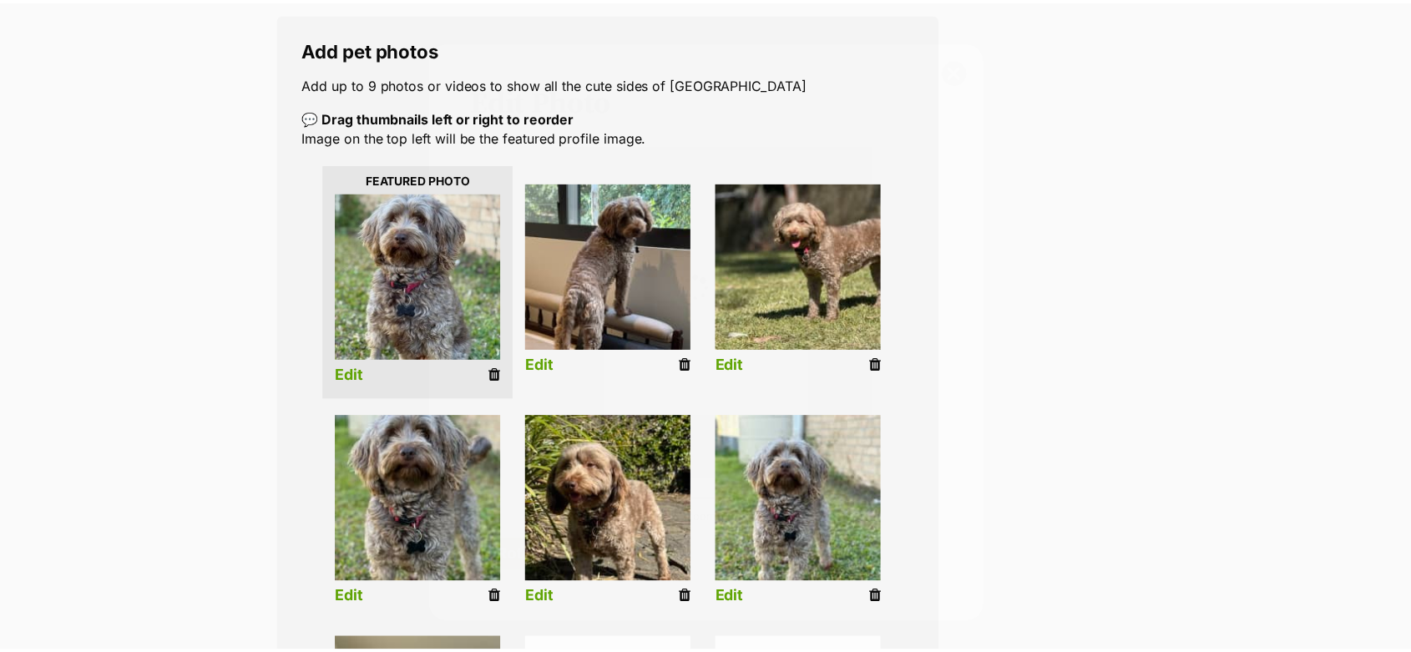
scroll to position [269, 0]
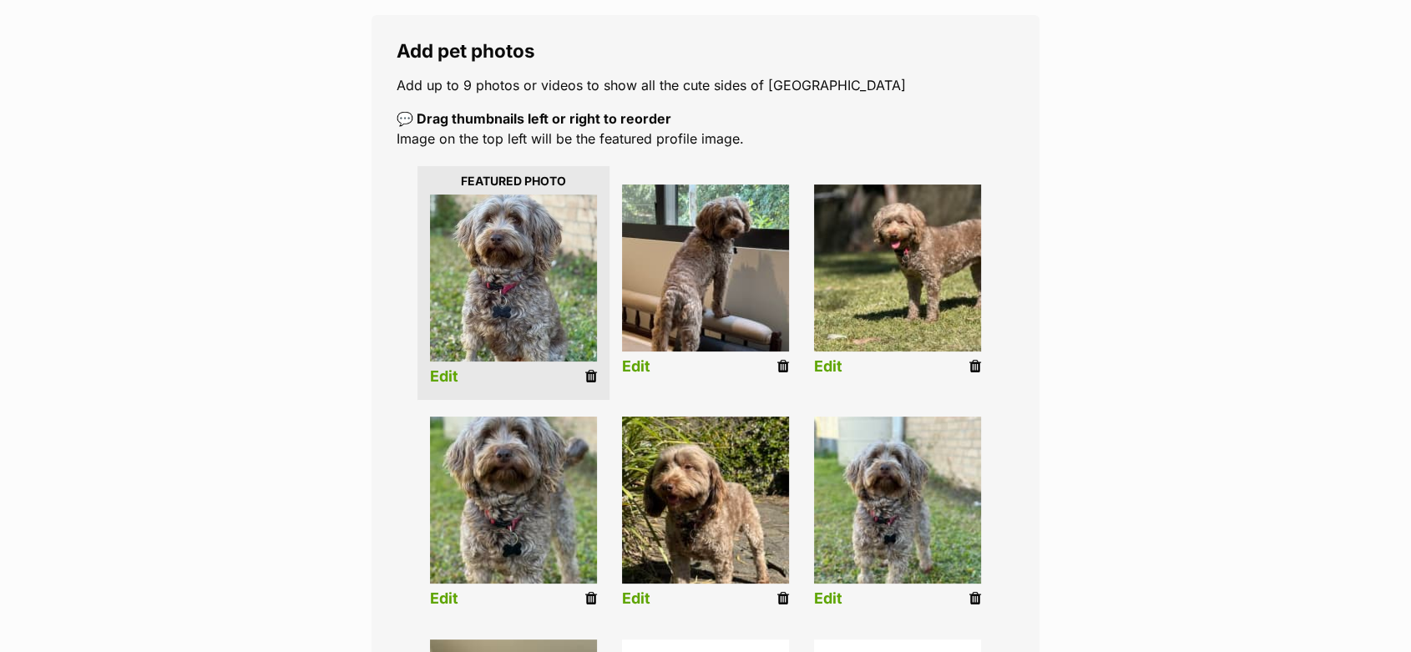
click at [629, 367] on link "Edit" at bounding box center [636, 367] width 28 height 18
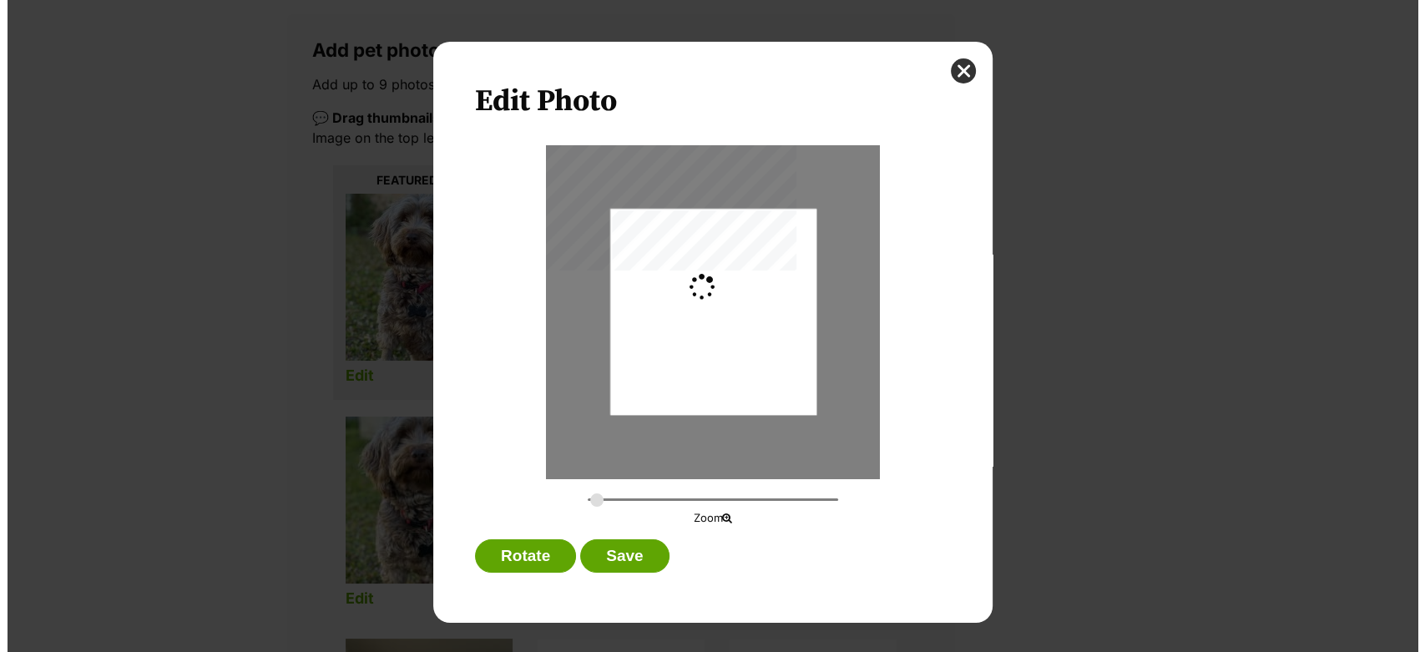
scroll to position [0, 0]
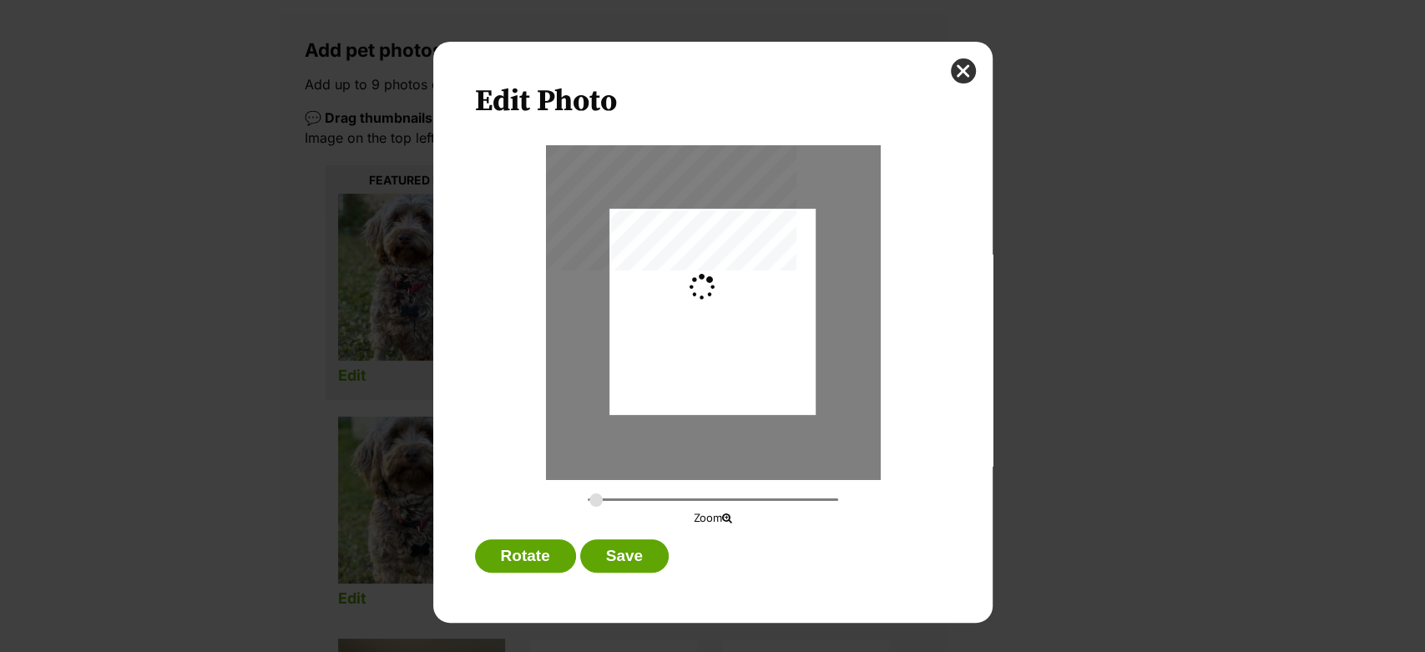
type input "0.2744"
drag, startPoint x: 662, startPoint y: 331, endPoint x: 658, endPoint y: 366, distance: 35.3
click at [659, 371] on div "Dialog Window - Close (Press escape to close)" at bounding box center [713, 312] width 334 height 334
drag, startPoint x: 668, startPoint y: 352, endPoint x: 668, endPoint y: 376, distance: 24.2
click at [668, 376] on div "Dialog Window - Close (Press escape to close)" at bounding box center [712, 336] width 206 height 279
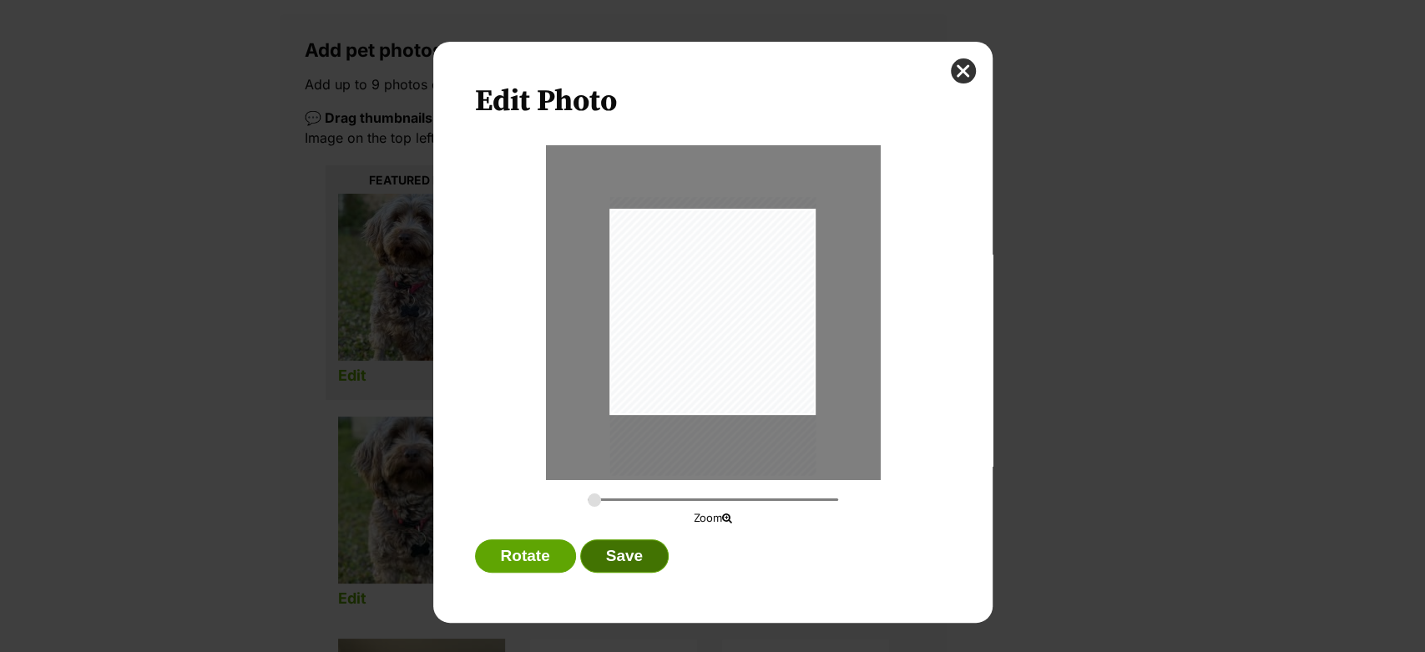
click at [612, 546] on button "Save" at bounding box center [624, 555] width 88 height 33
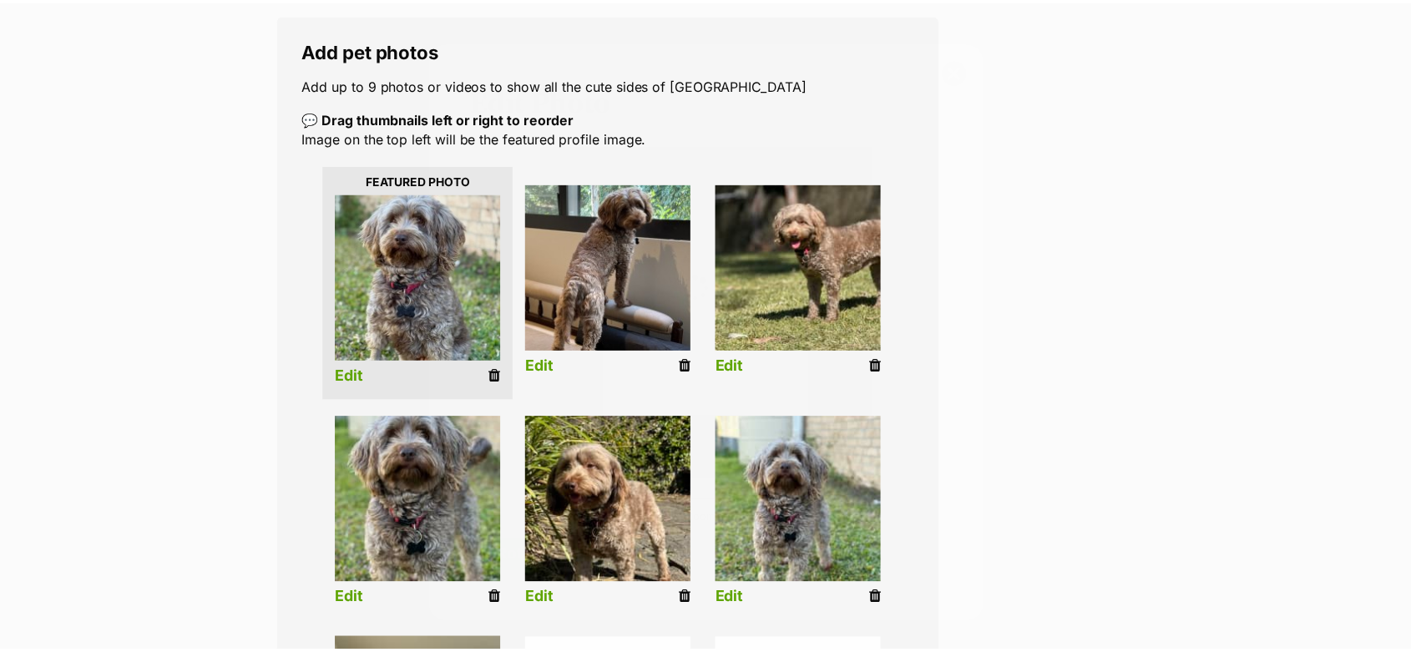
scroll to position [268, 0]
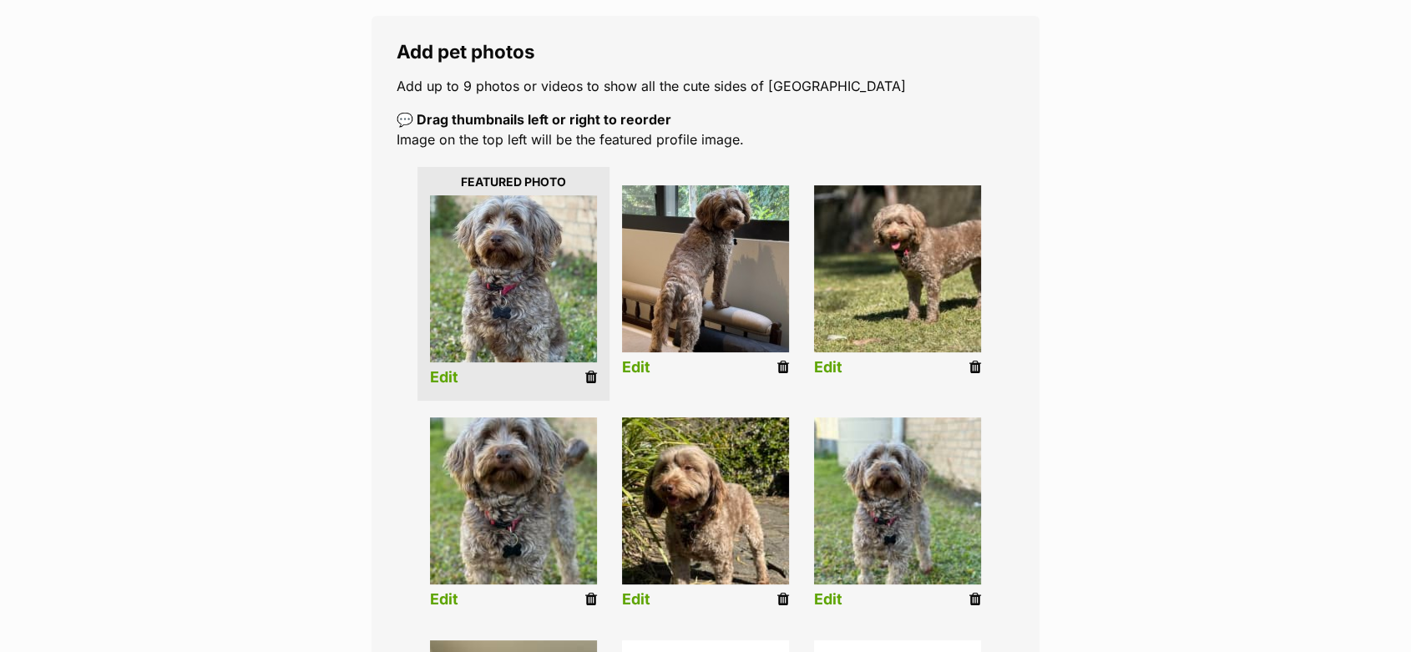
click at [808, 368] on li "Edit" at bounding box center [897, 284] width 192 height 215
click at [817, 375] on link "Edit" at bounding box center [828, 368] width 28 height 18
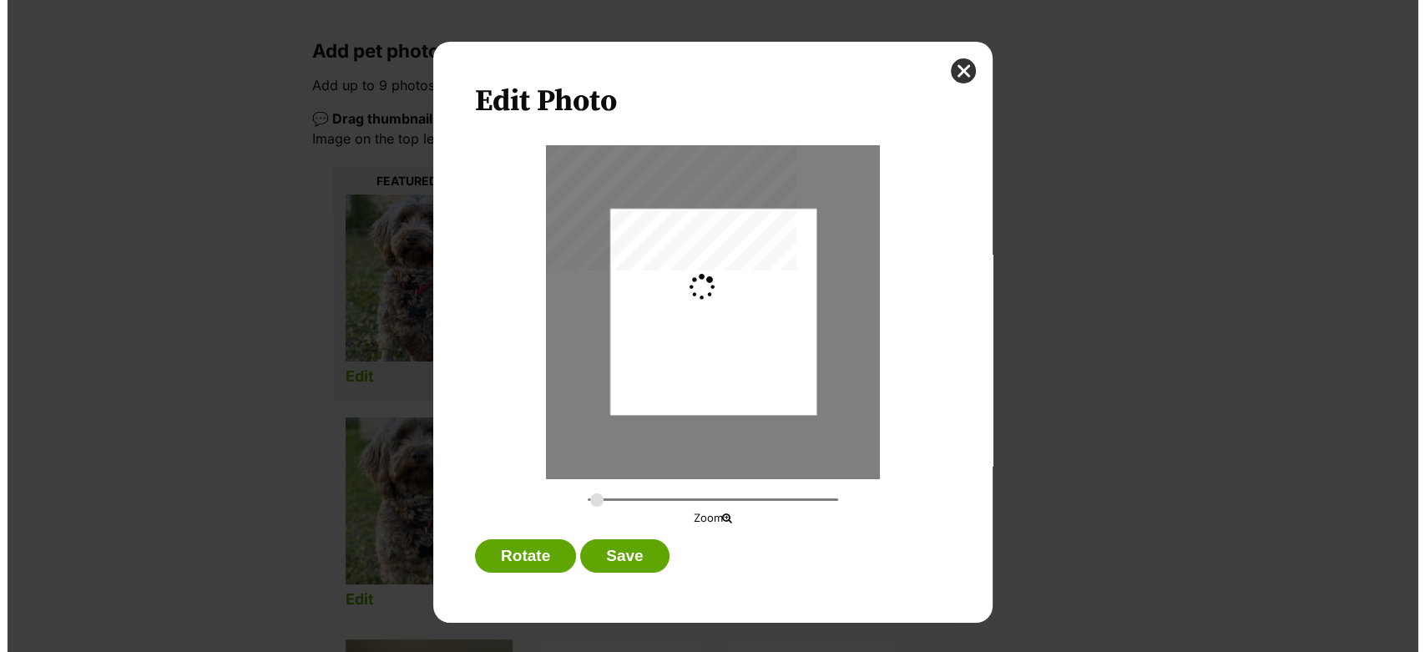
scroll to position [0, 0]
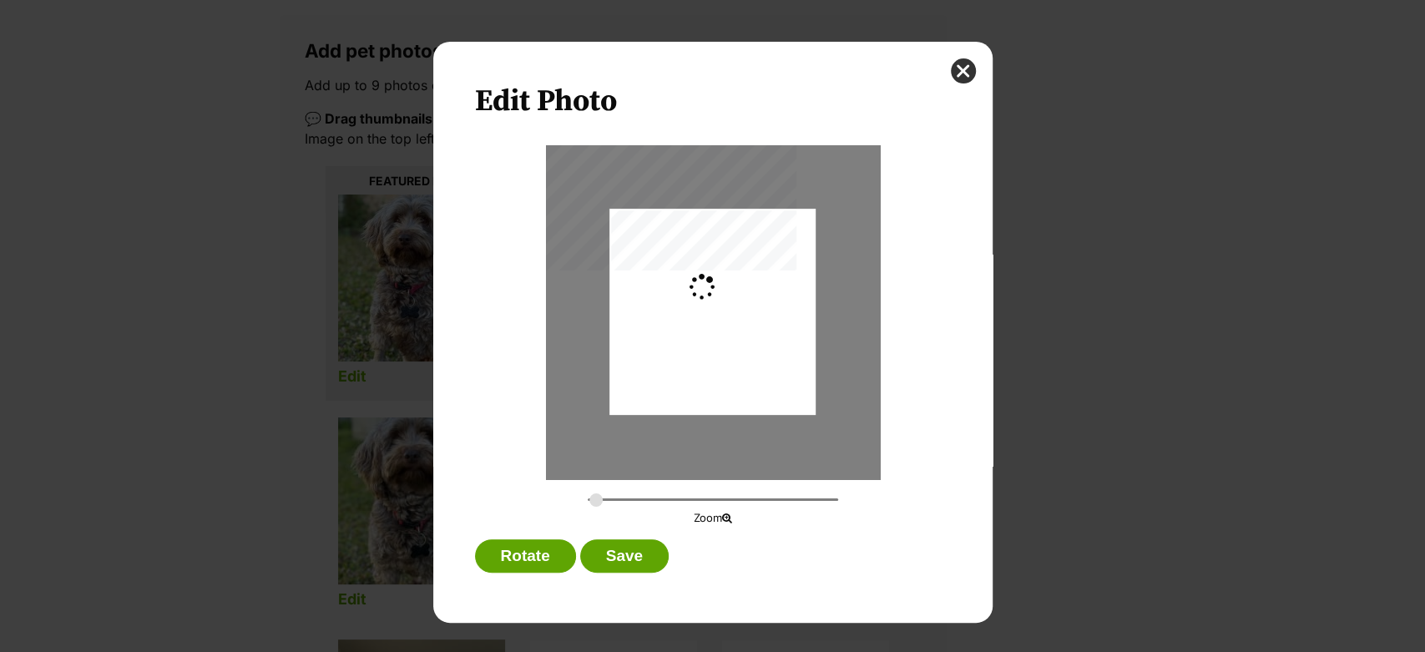
type input "0.3659"
drag, startPoint x: 753, startPoint y: 356, endPoint x: 711, endPoint y: 356, distance: 41.7
click at [711, 356] on div "Dialog Window - Close (Press escape to close)" at bounding box center [687, 312] width 275 height 206
click at [614, 548] on button "Save" at bounding box center [624, 555] width 88 height 33
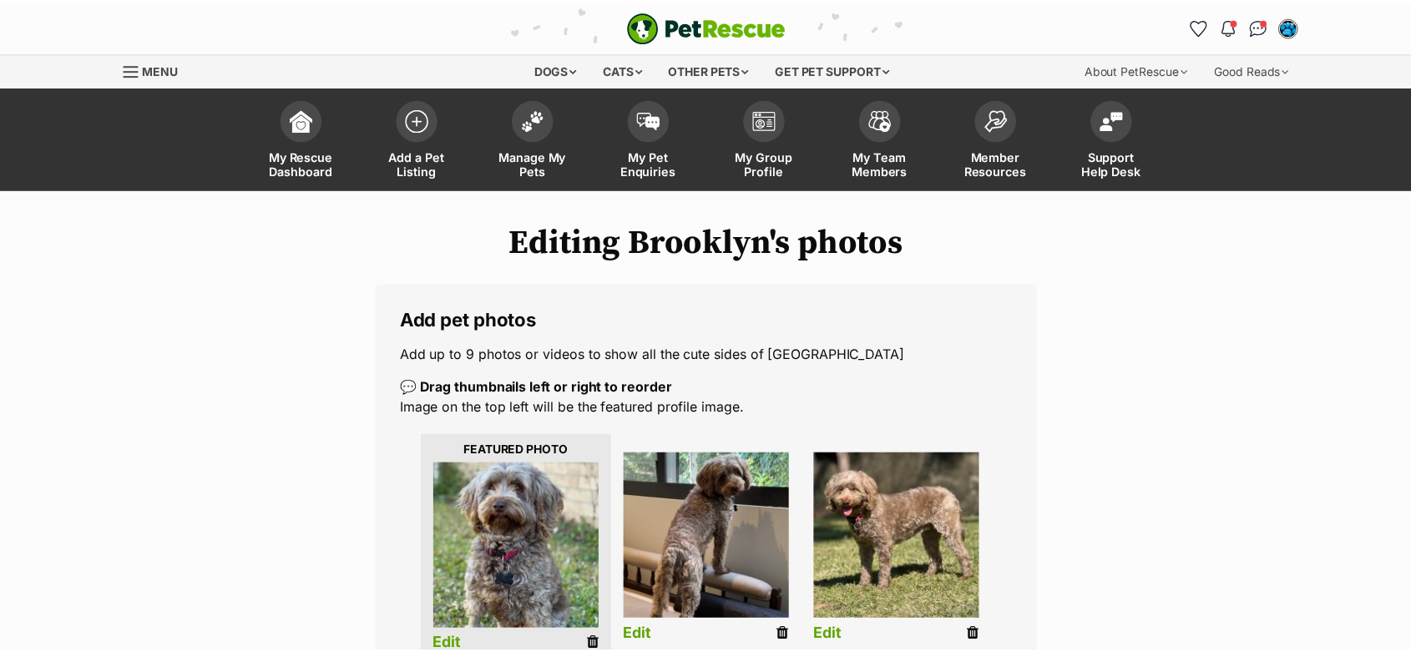
scroll to position [267, 0]
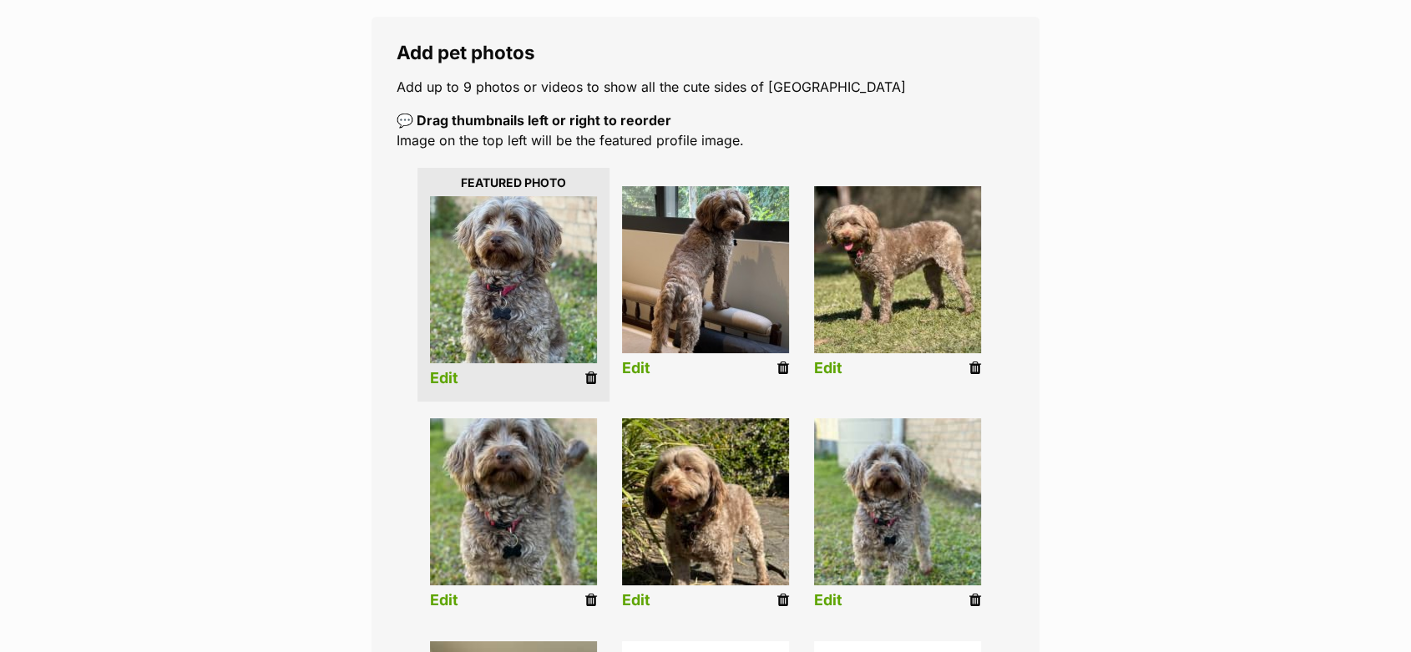
click at [440, 599] on link "Edit" at bounding box center [444, 601] width 28 height 18
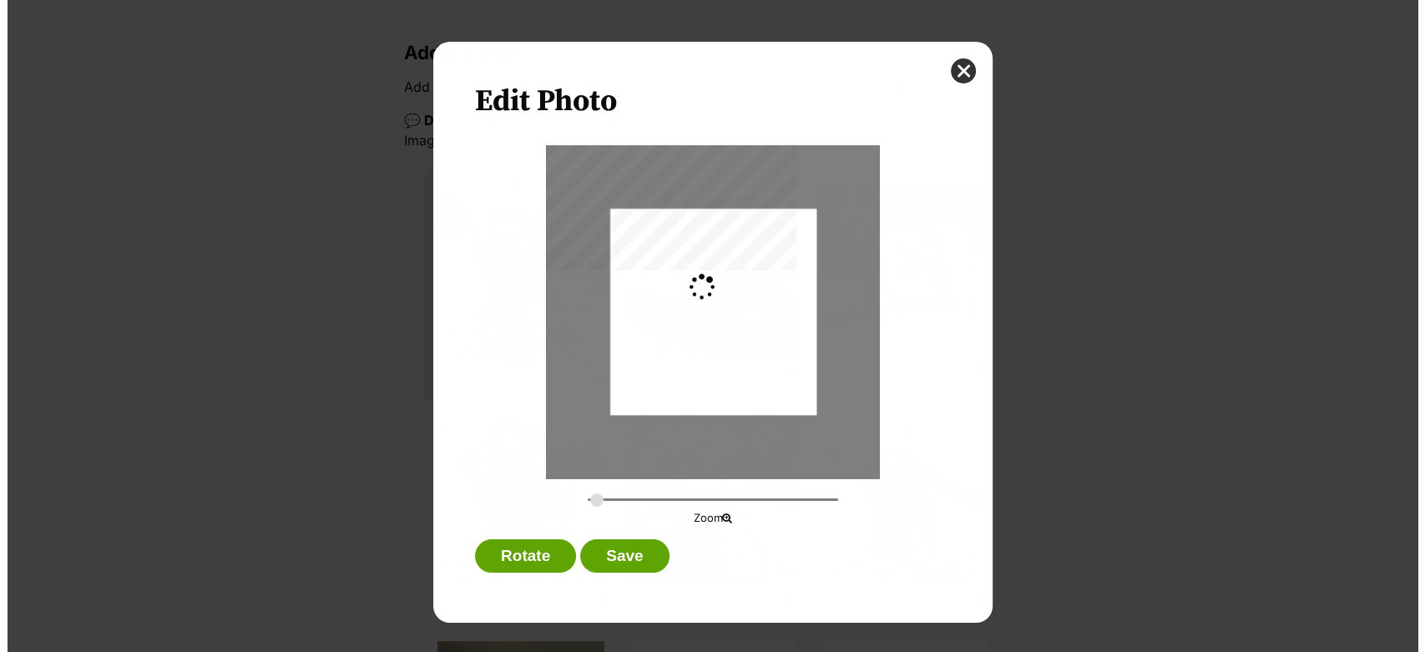
scroll to position [0, 0]
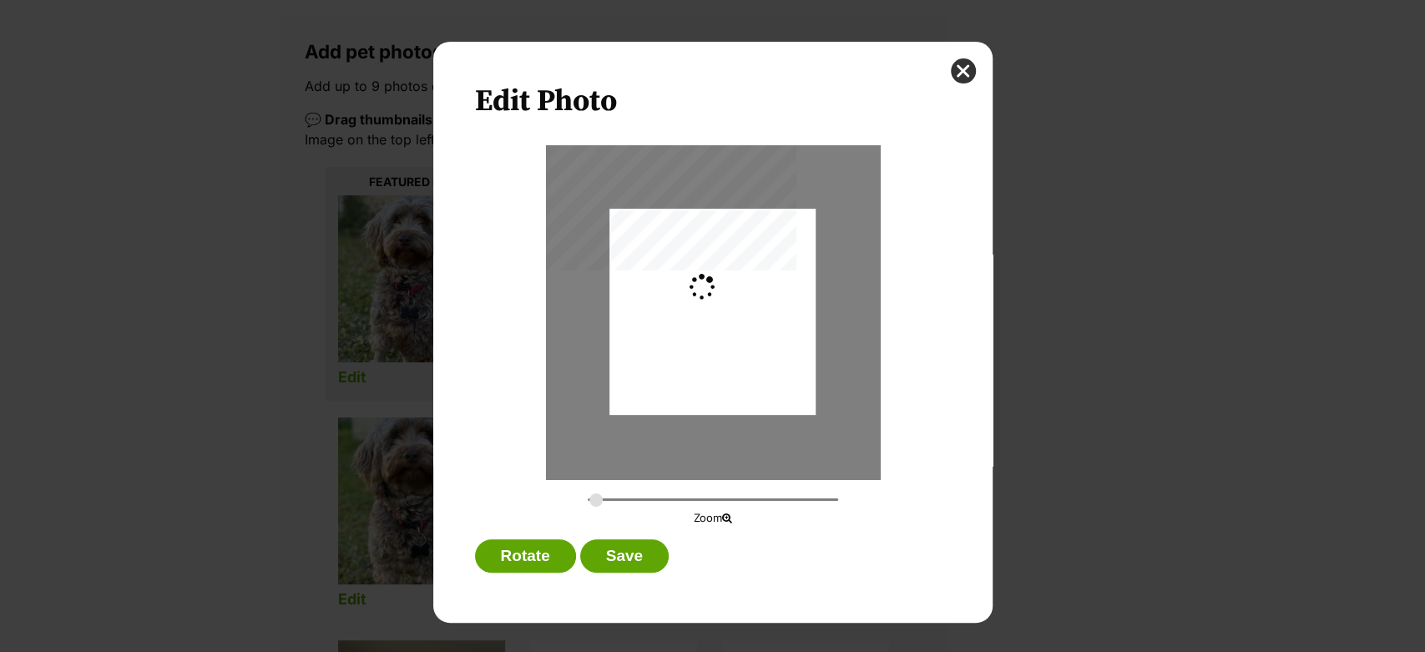
type input "0.2744"
drag, startPoint x: 762, startPoint y: 258, endPoint x: 755, endPoint y: 326, distance: 68.9
click at [755, 326] on div "Dialog Window - Close (Press escape to close)" at bounding box center [712, 377] width 206 height 340
drag, startPoint x: 634, startPoint y: 548, endPoint x: 628, endPoint y: 528, distance: 20.3
click at [634, 548] on button "Save" at bounding box center [624, 555] width 88 height 33
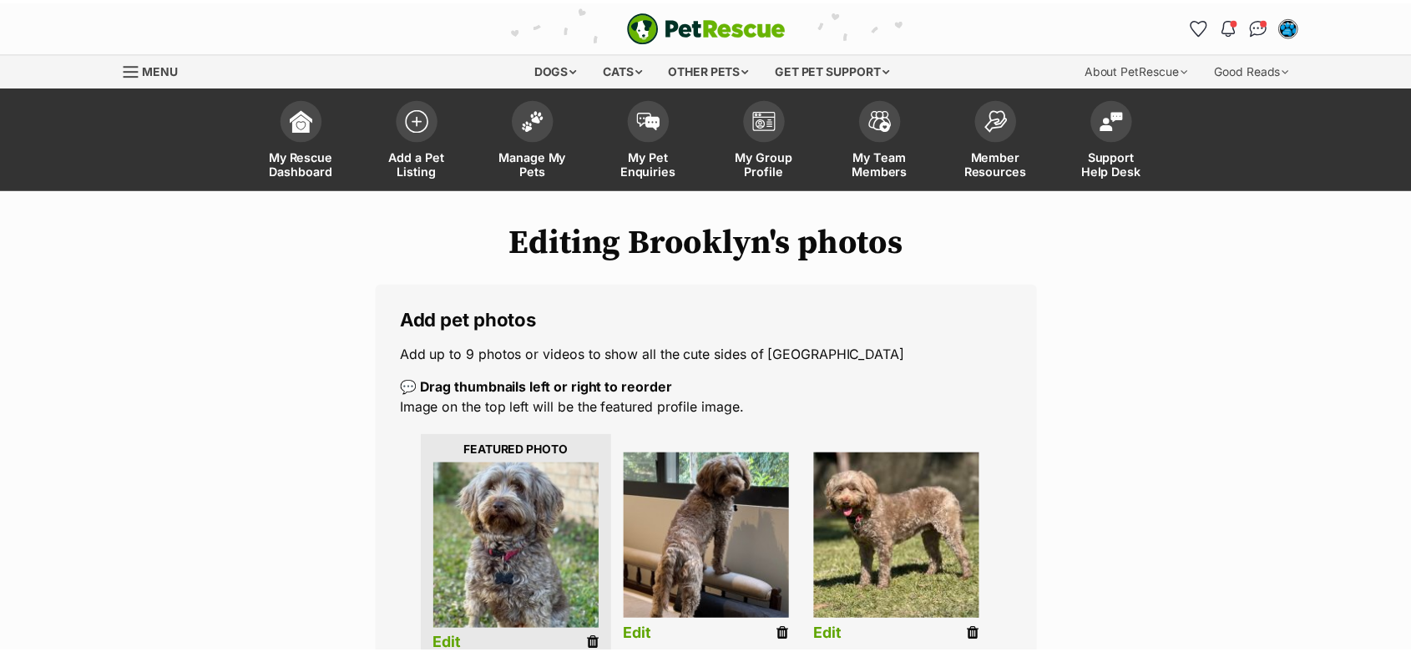
scroll to position [267, 0]
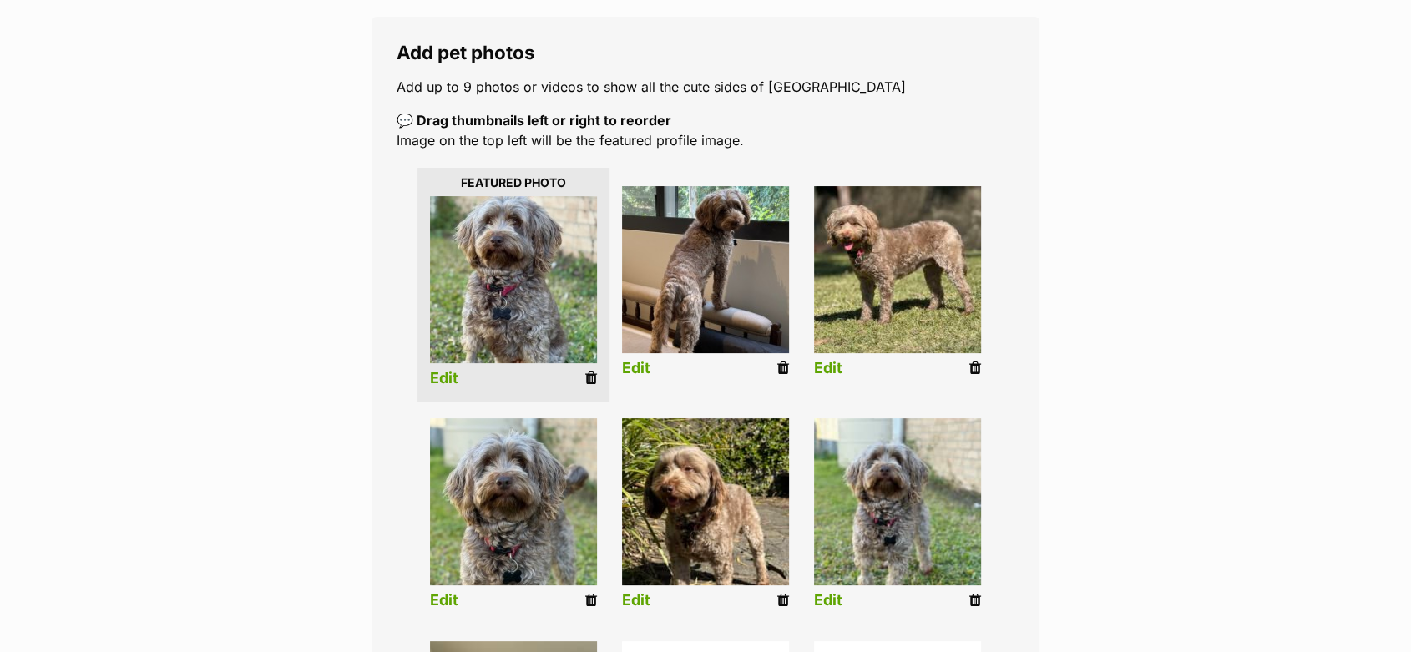
click at [624, 608] on link "Edit" at bounding box center [636, 601] width 28 height 18
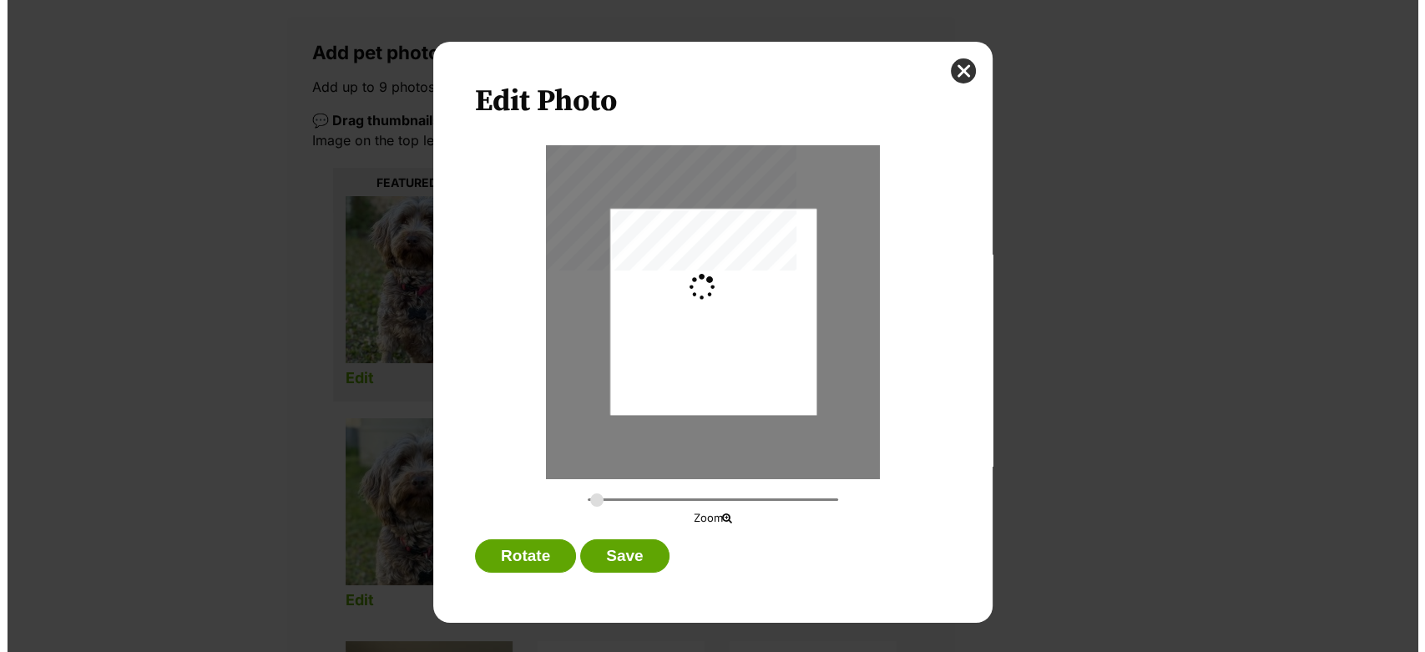
scroll to position [0, 0]
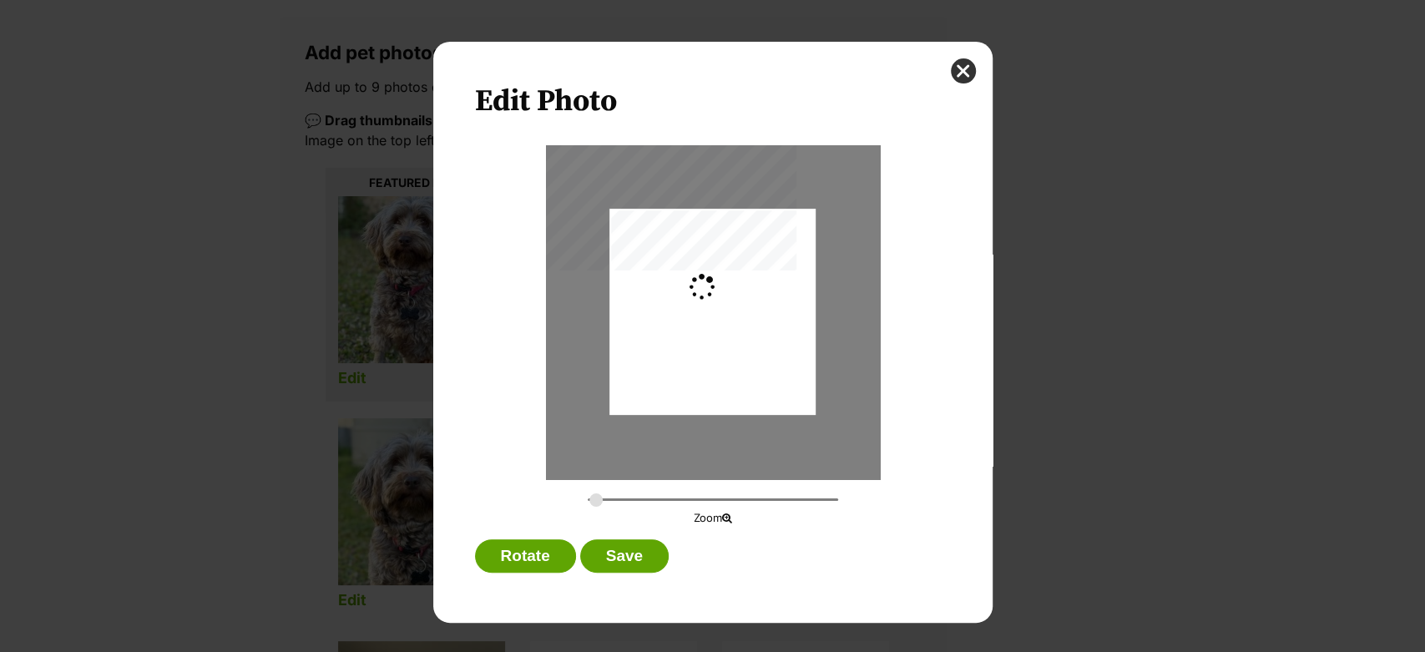
type input "0.2744"
click at [651, 381] on div "Dialog Window - Close (Press escape to close)" at bounding box center [712, 317] width 206 height 275
click at [630, 553] on button "Save" at bounding box center [624, 555] width 88 height 33
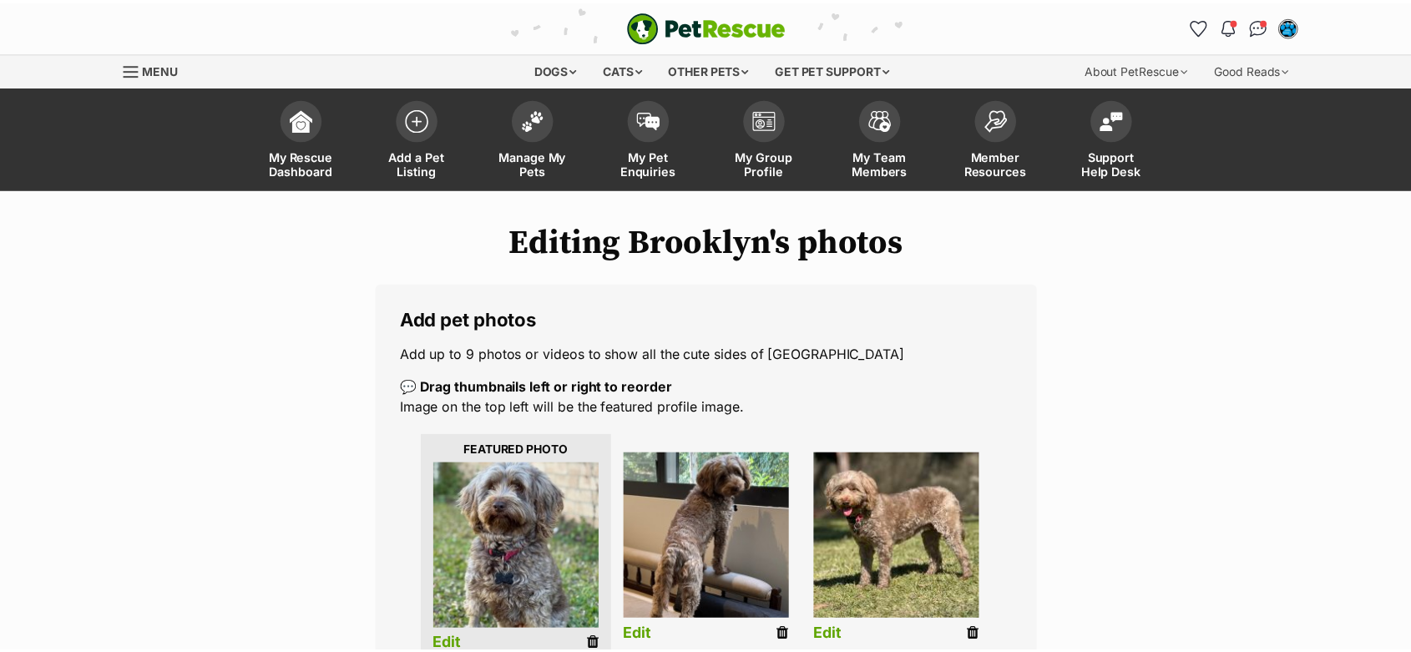
scroll to position [267, 0]
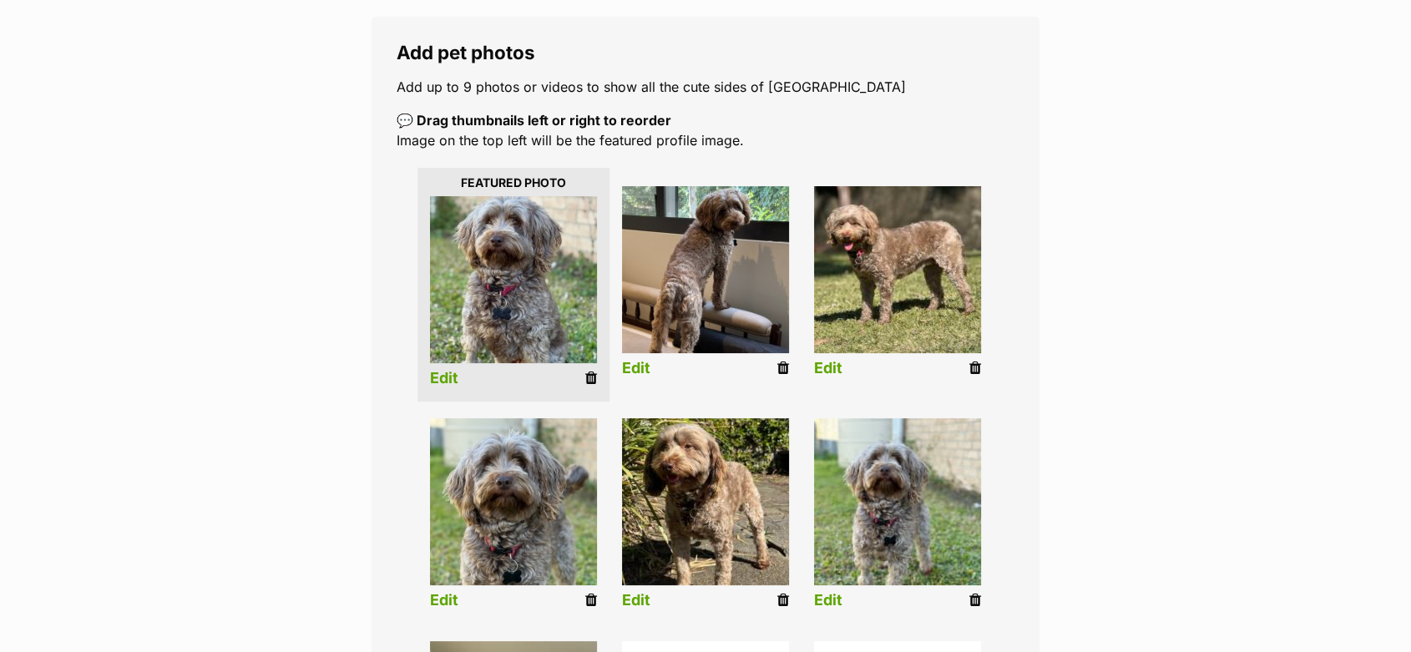
click at [819, 598] on link "Edit" at bounding box center [828, 601] width 28 height 18
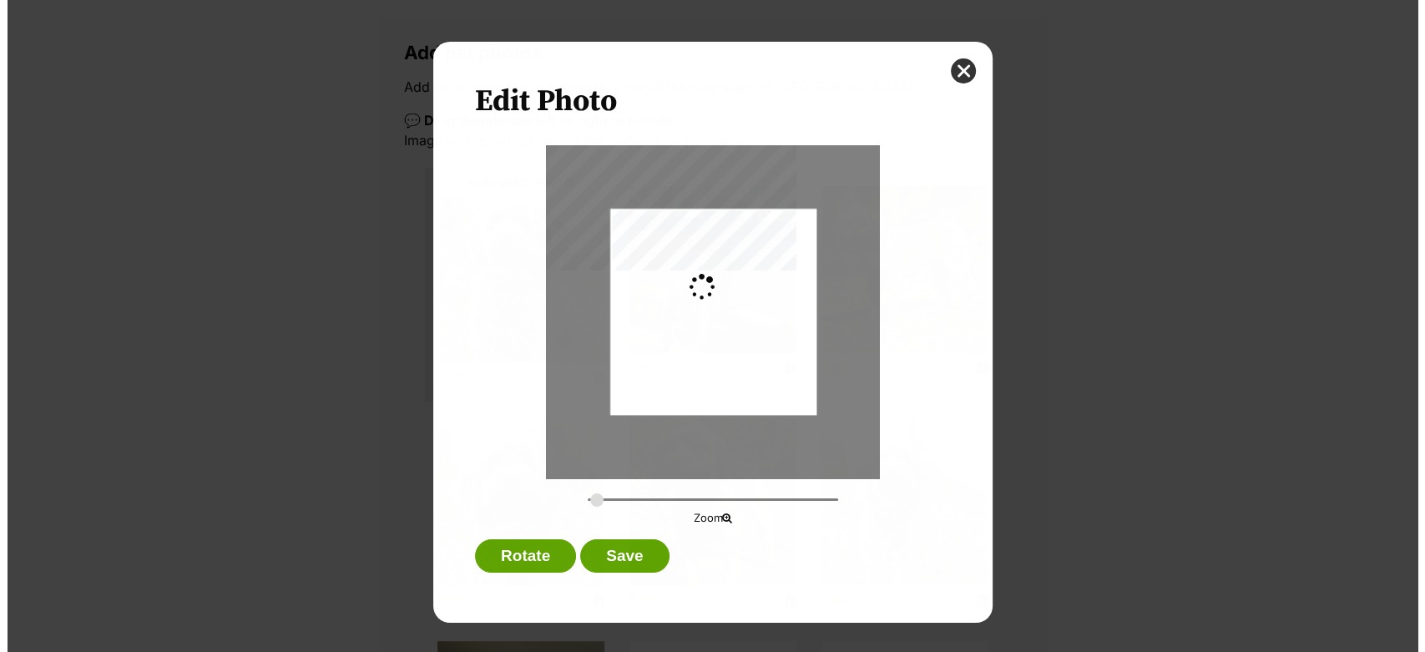
scroll to position [0, 0]
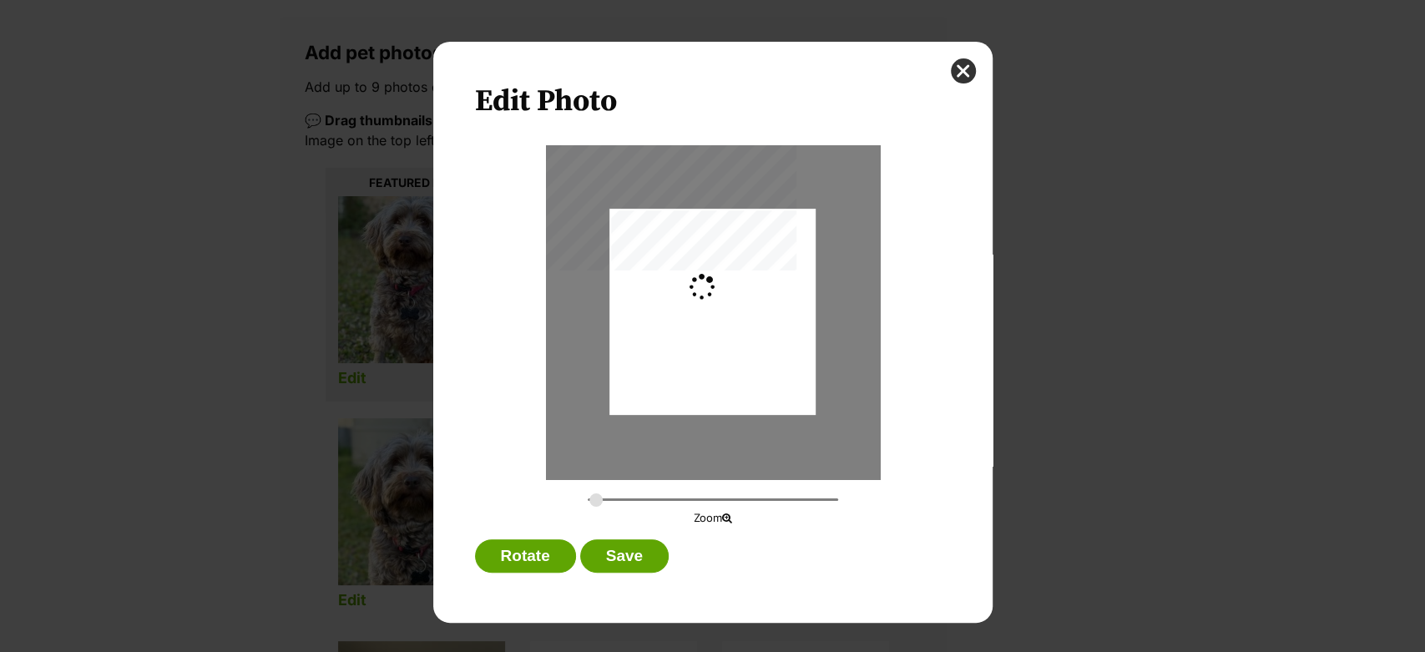
type input "0.2744"
drag, startPoint x: 734, startPoint y: 378, endPoint x: 710, endPoint y: 417, distance: 45.7
click at [732, 386] on div "Dialog Window - Close (Press escape to close)" at bounding box center [712, 319] width 206 height 275
click at [625, 543] on button "Save" at bounding box center [624, 555] width 88 height 33
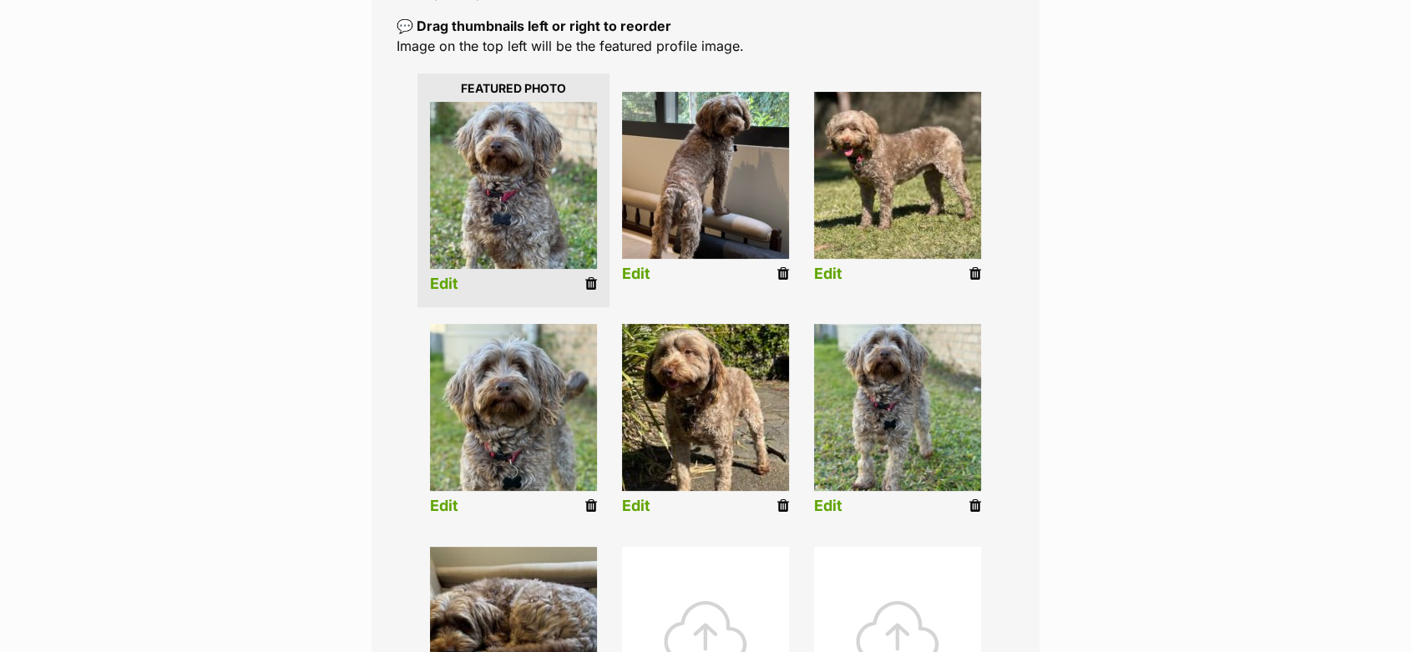
scroll to position [452, 0]
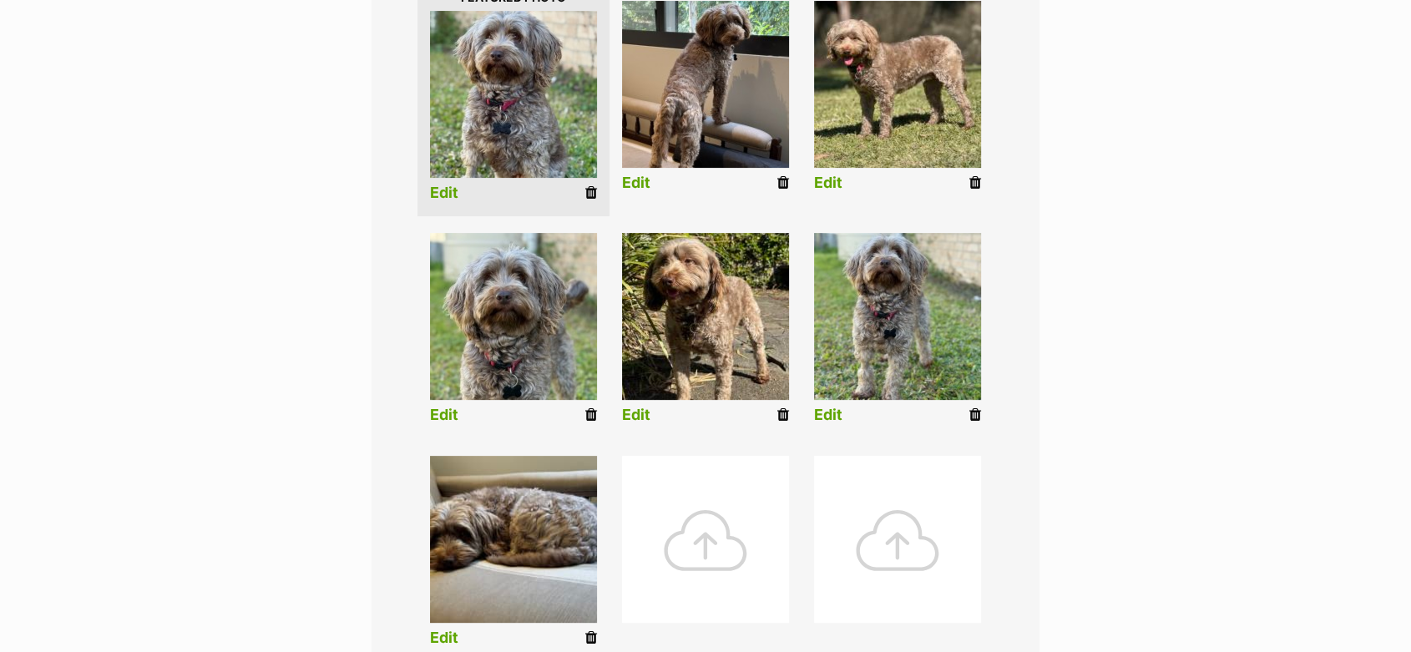
click at [449, 634] on link "Edit" at bounding box center [444, 638] width 28 height 18
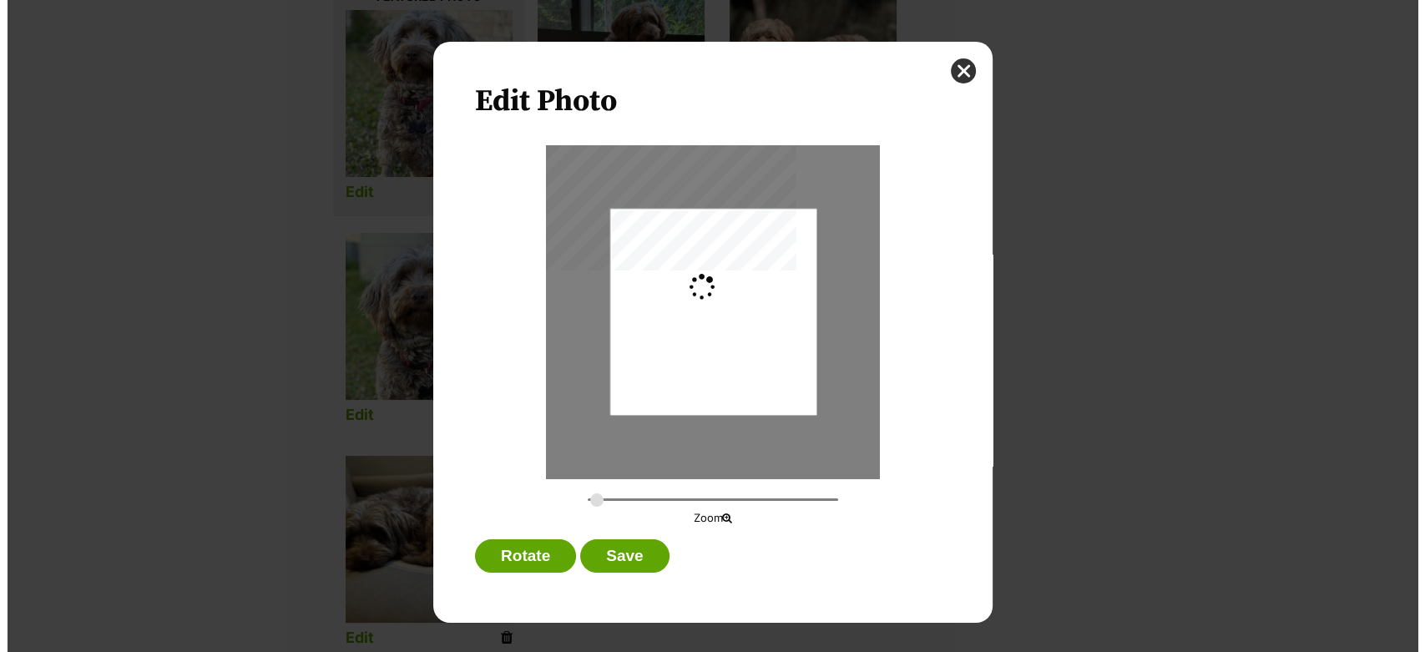
scroll to position [0, 0]
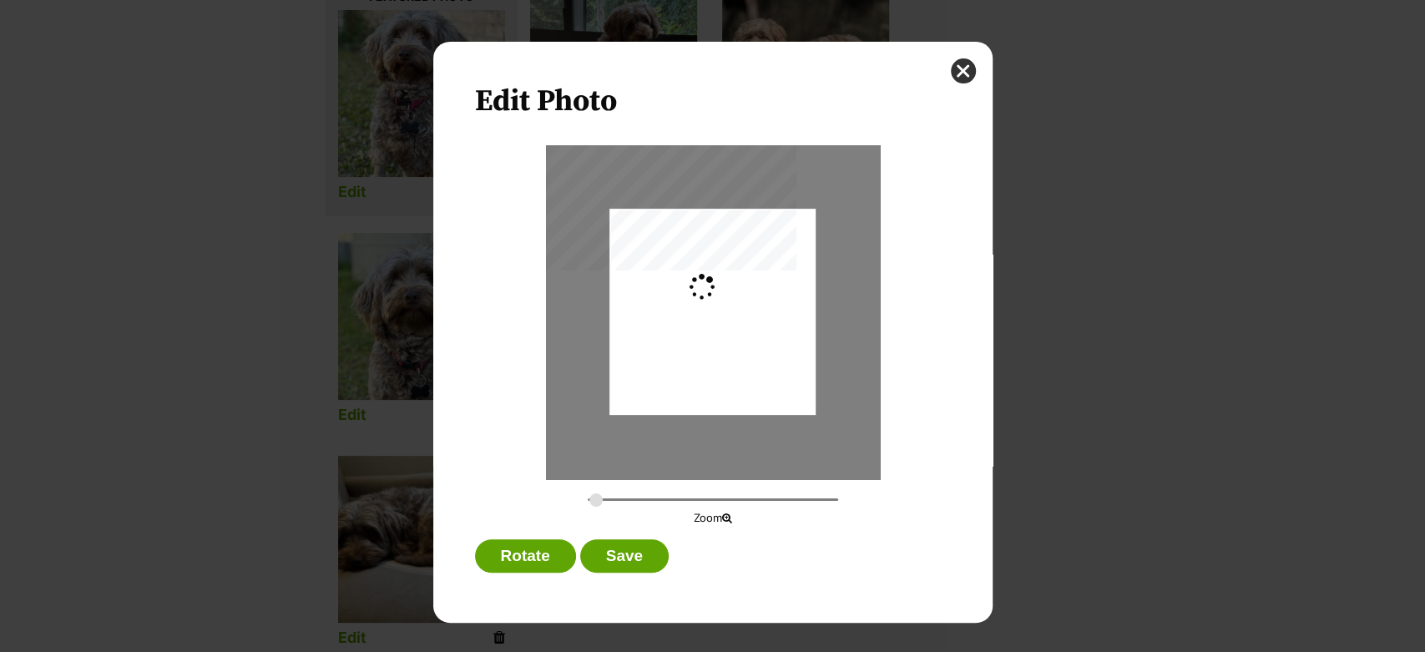
type input "0.3659"
drag, startPoint x: 644, startPoint y: 346, endPoint x: 665, endPoint y: 348, distance: 21.0
click at [665, 348] on div "Dialog Window - Close (Press escape to close)" at bounding box center [733, 312] width 275 height 206
click at [627, 543] on button "Save" at bounding box center [624, 555] width 88 height 33
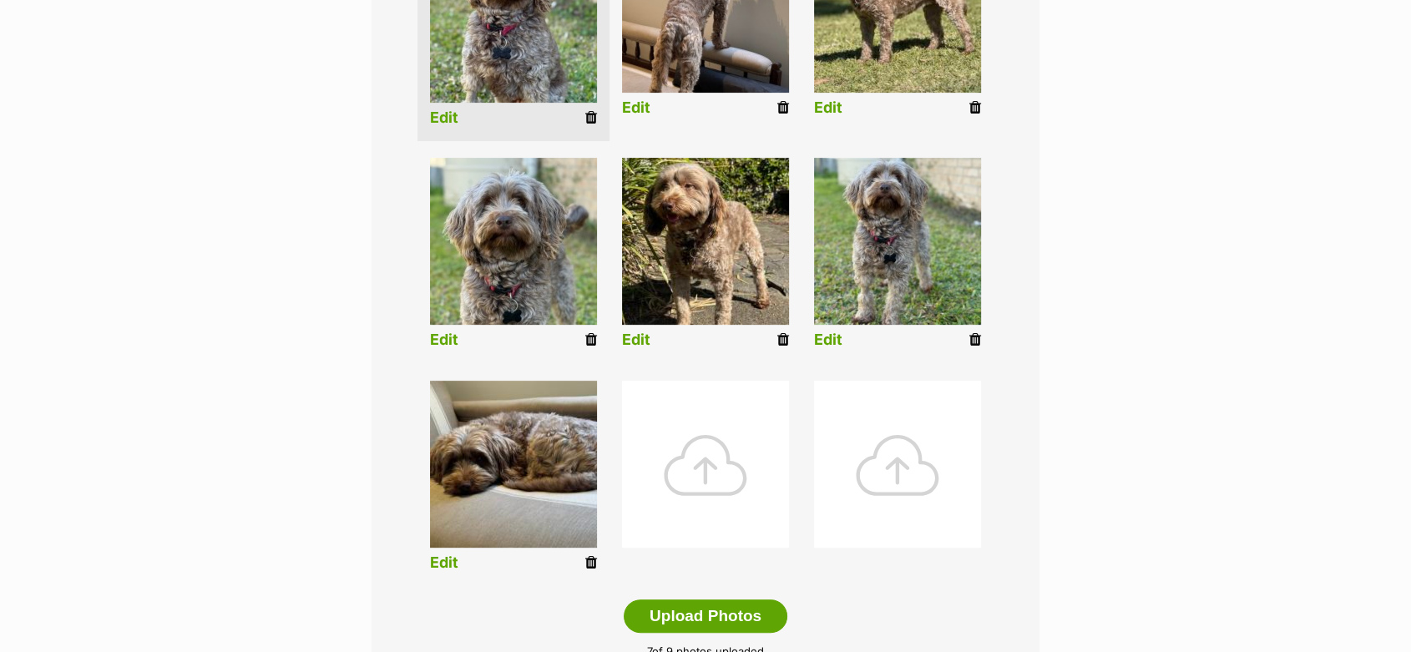
scroll to position [638, 0]
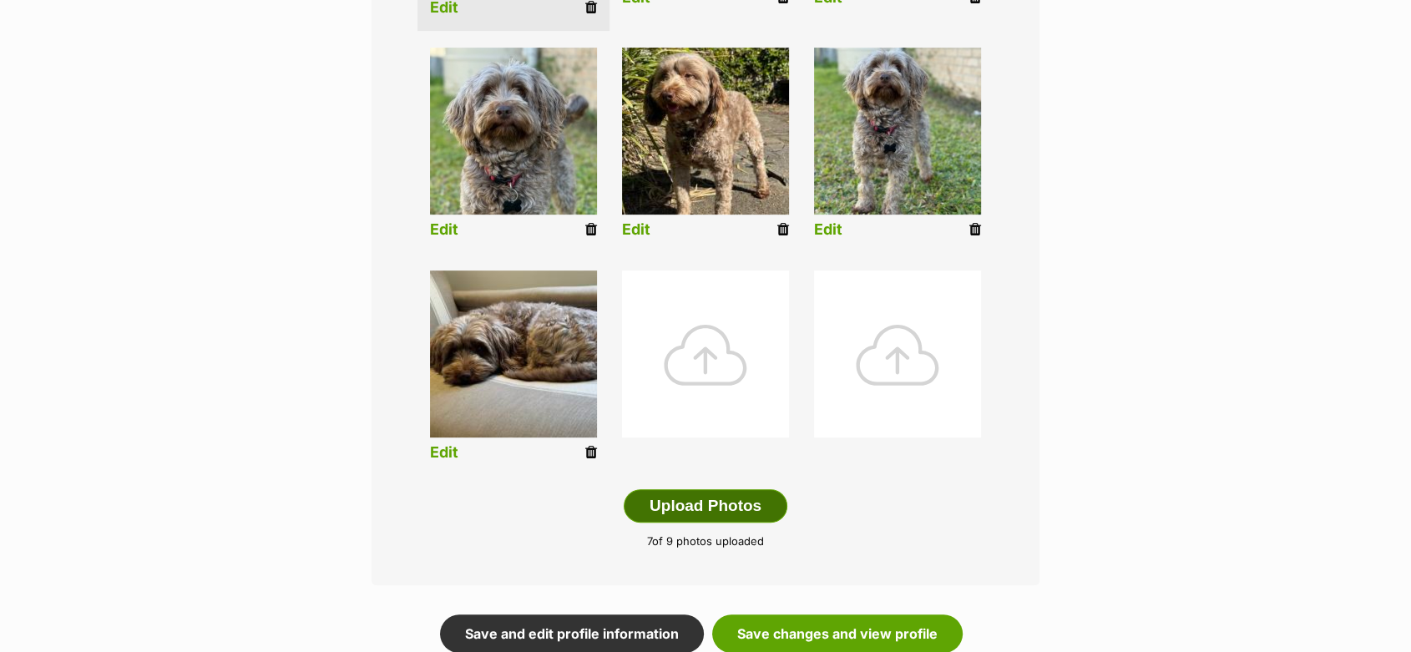
click at [690, 503] on button "Upload Photos" at bounding box center [706, 505] width 164 height 33
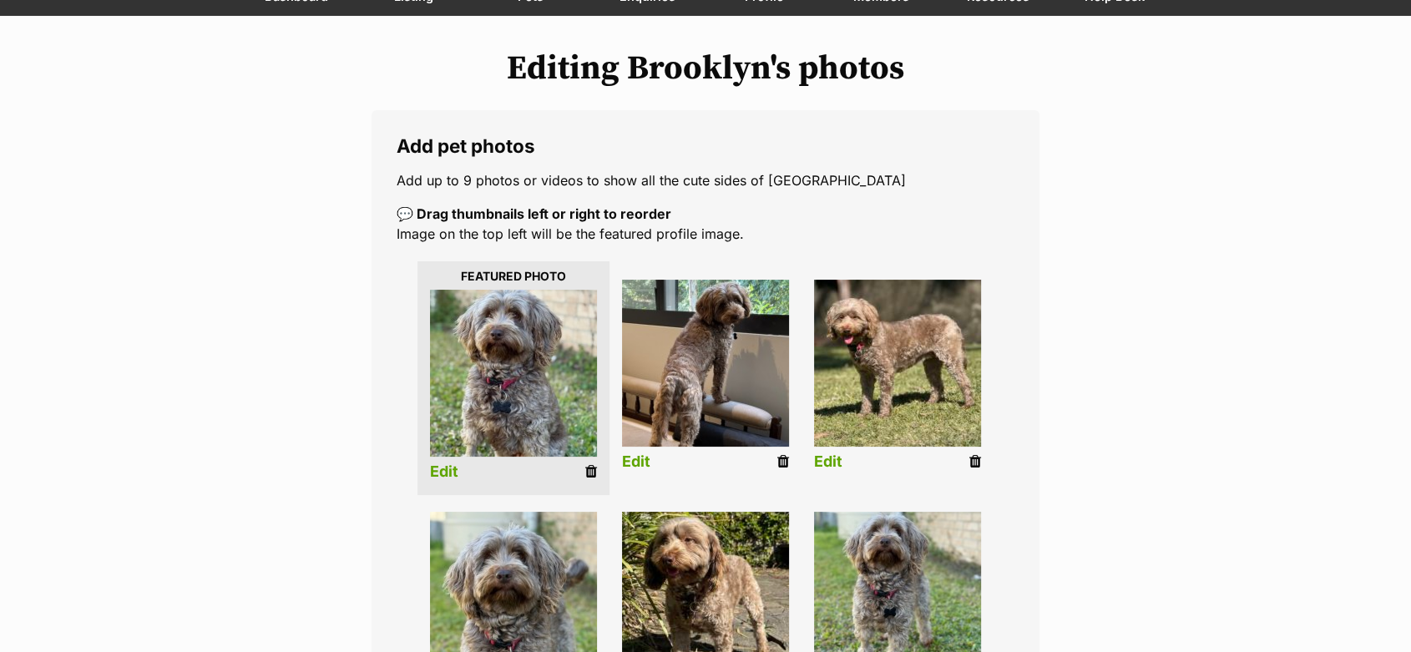
scroll to position [730, 0]
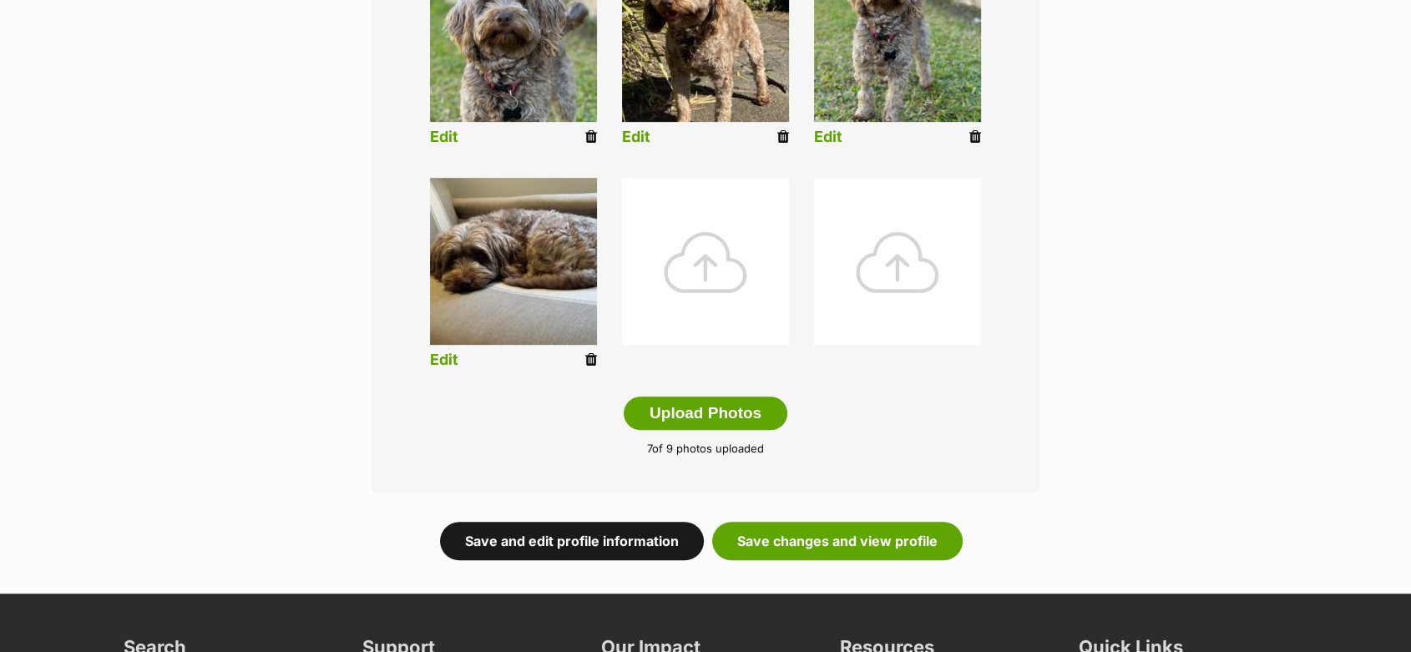
click at [612, 534] on link "Save and edit profile information" at bounding box center [572, 541] width 264 height 38
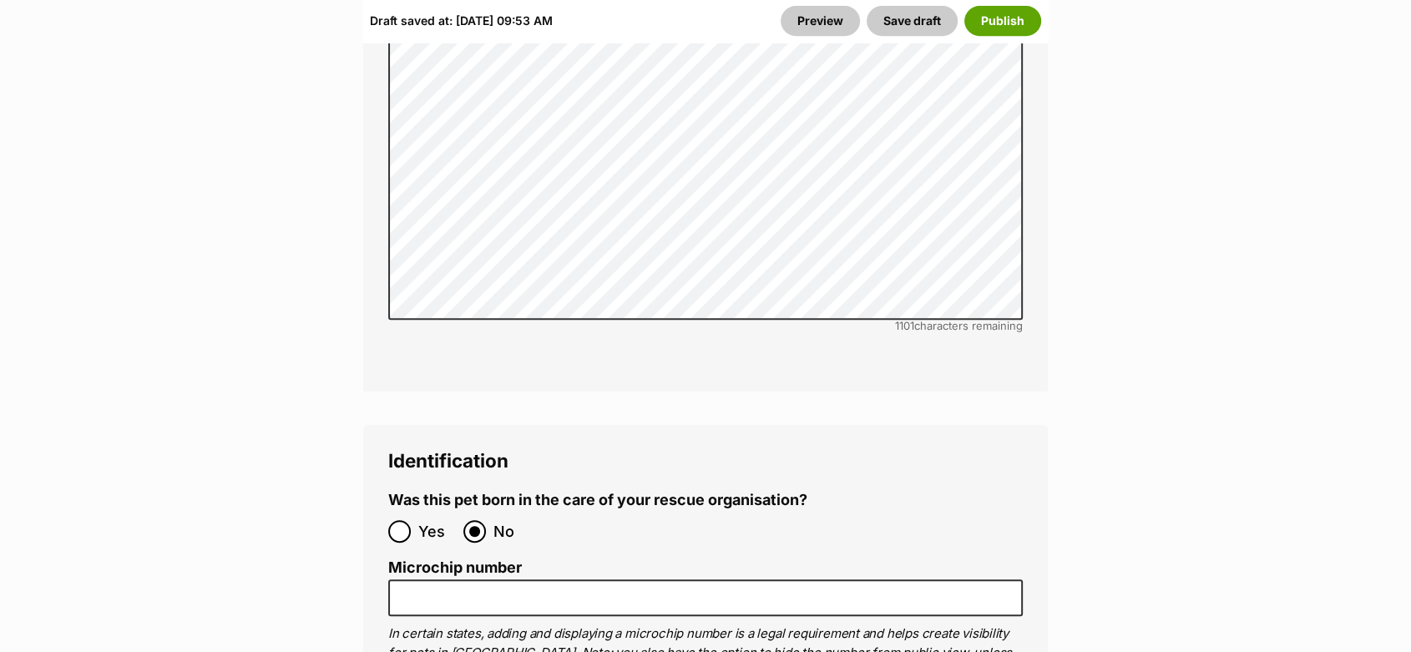
scroll to position [7326, 0]
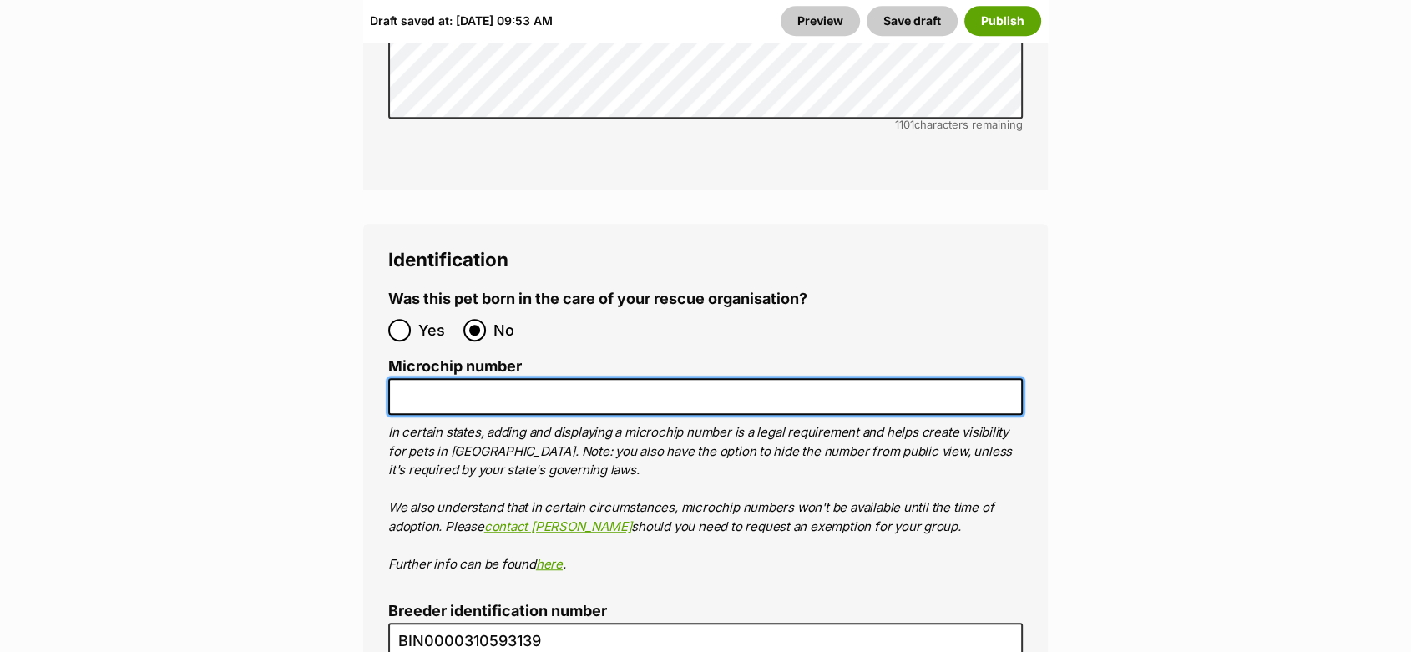
click at [453, 378] on input "Microchip number" at bounding box center [705, 397] width 634 height 38
paste input "943094320256244"
type input "943094320256244"
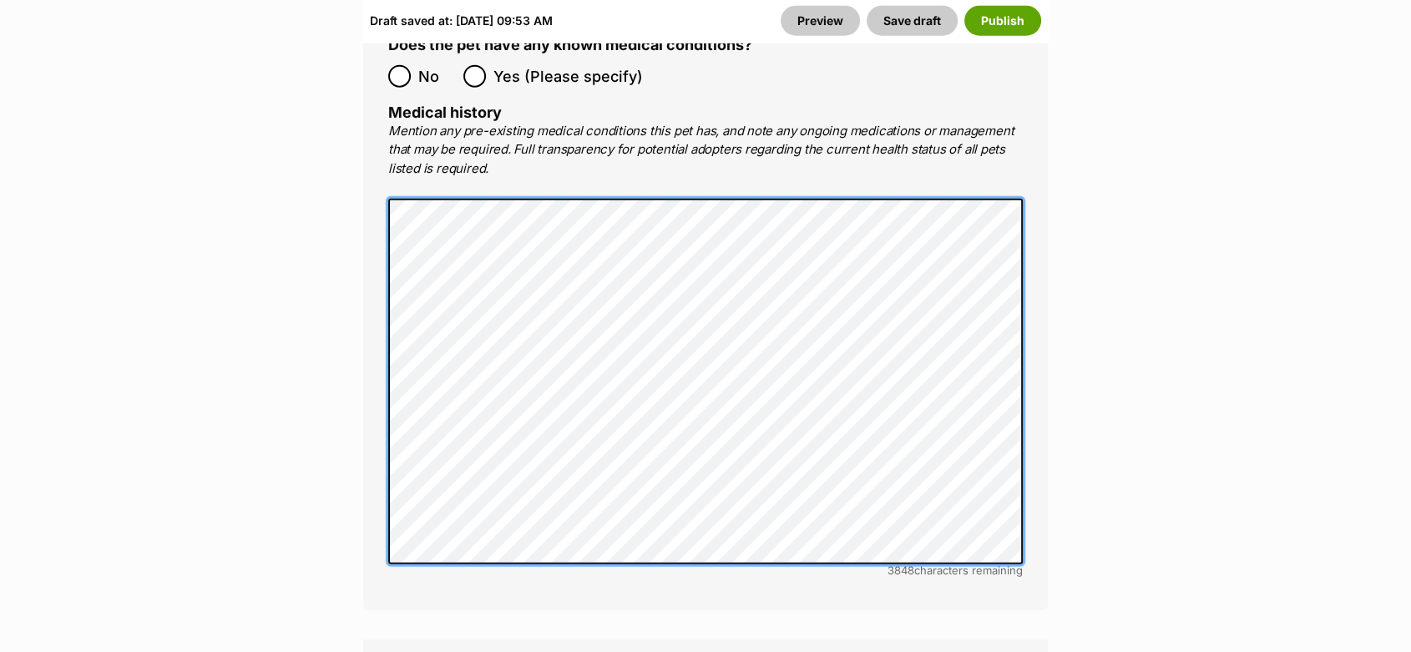
scroll to position [4359, 0]
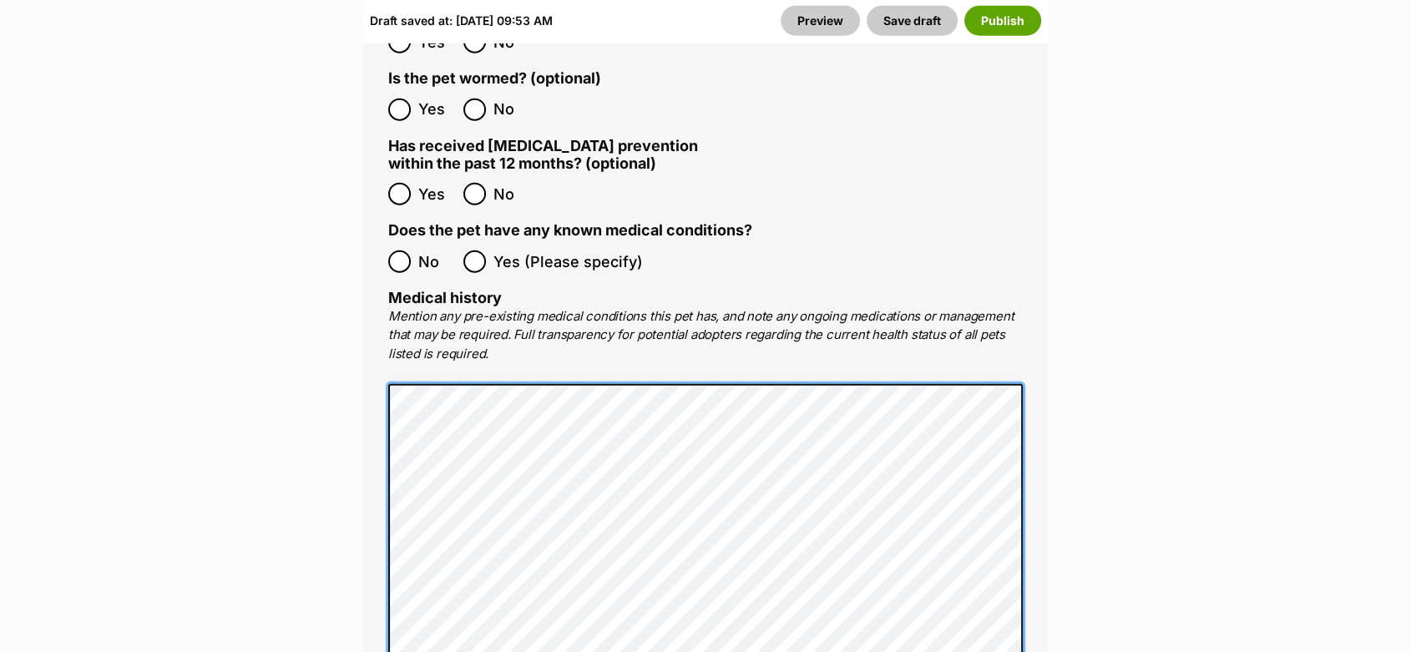
click at [279, 316] on main "Edit Brooklyn Add or edit photos Add up to 9 photos to show all the cute sides …" at bounding box center [705, 212] width 1411 height 8719
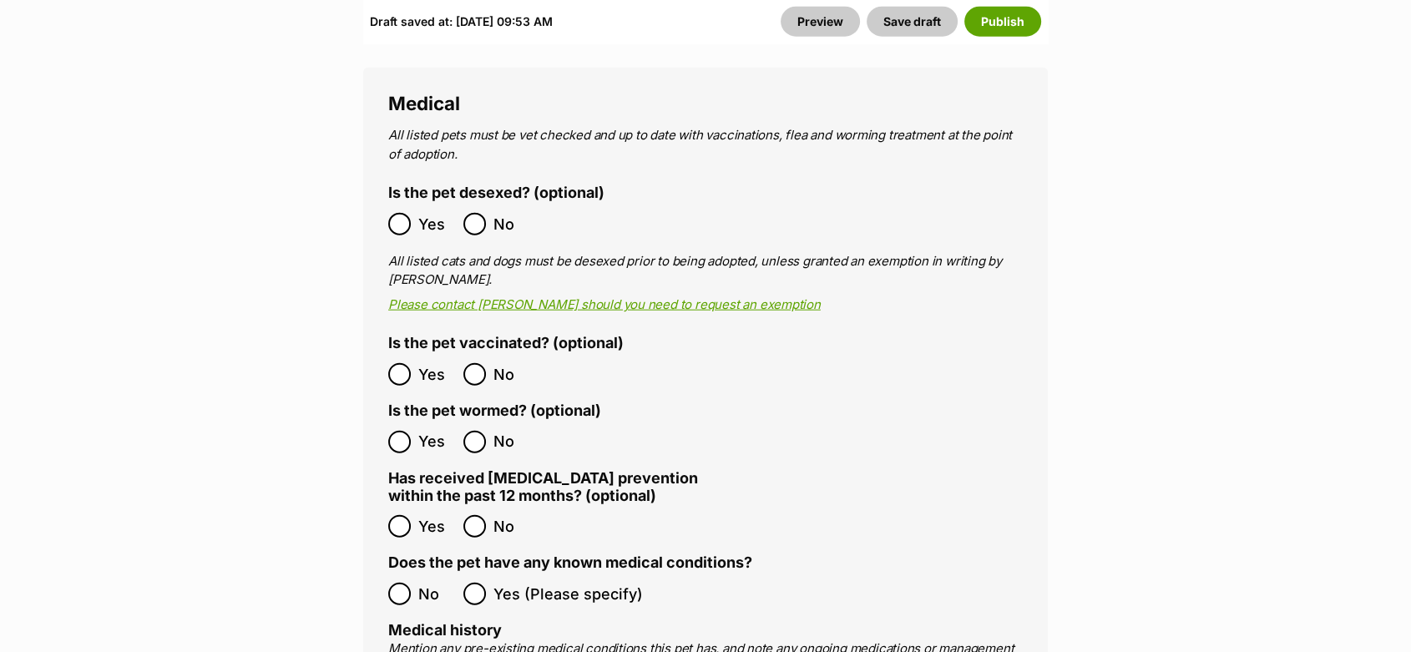
scroll to position [3987, 0]
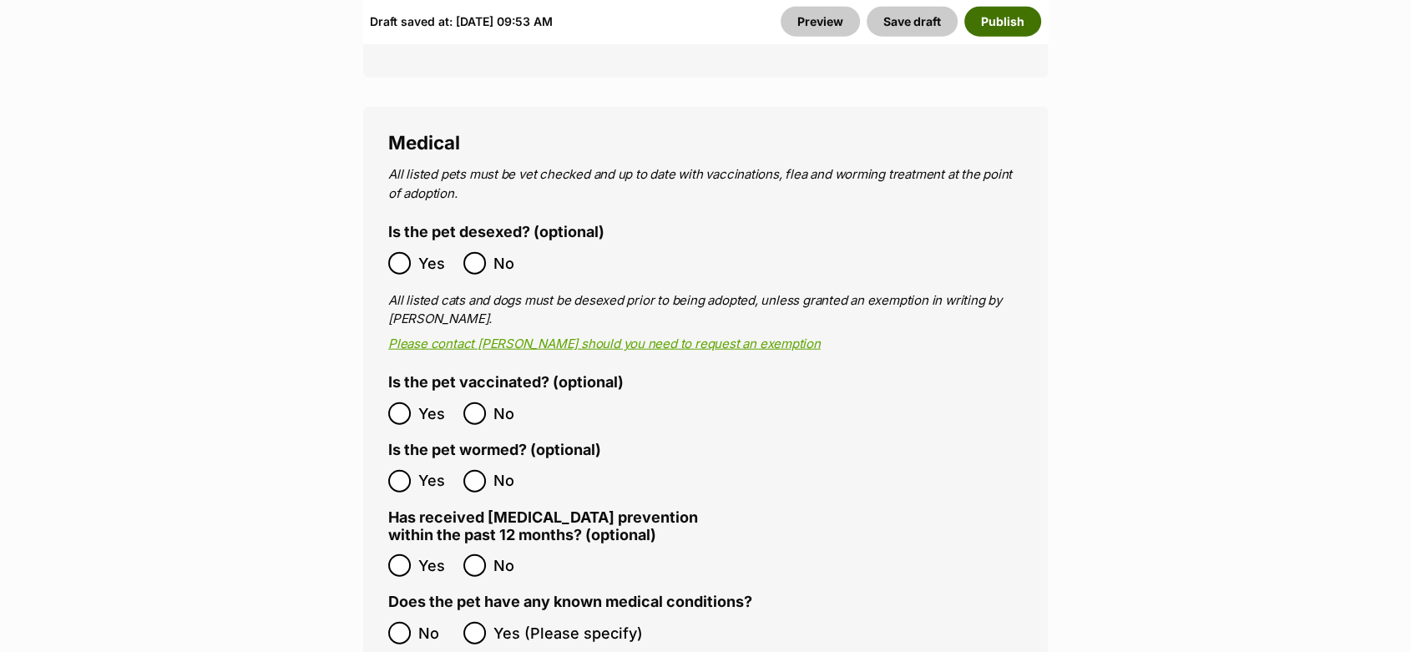
click at [1009, 13] on button "Publish" at bounding box center [1002, 21] width 77 height 30
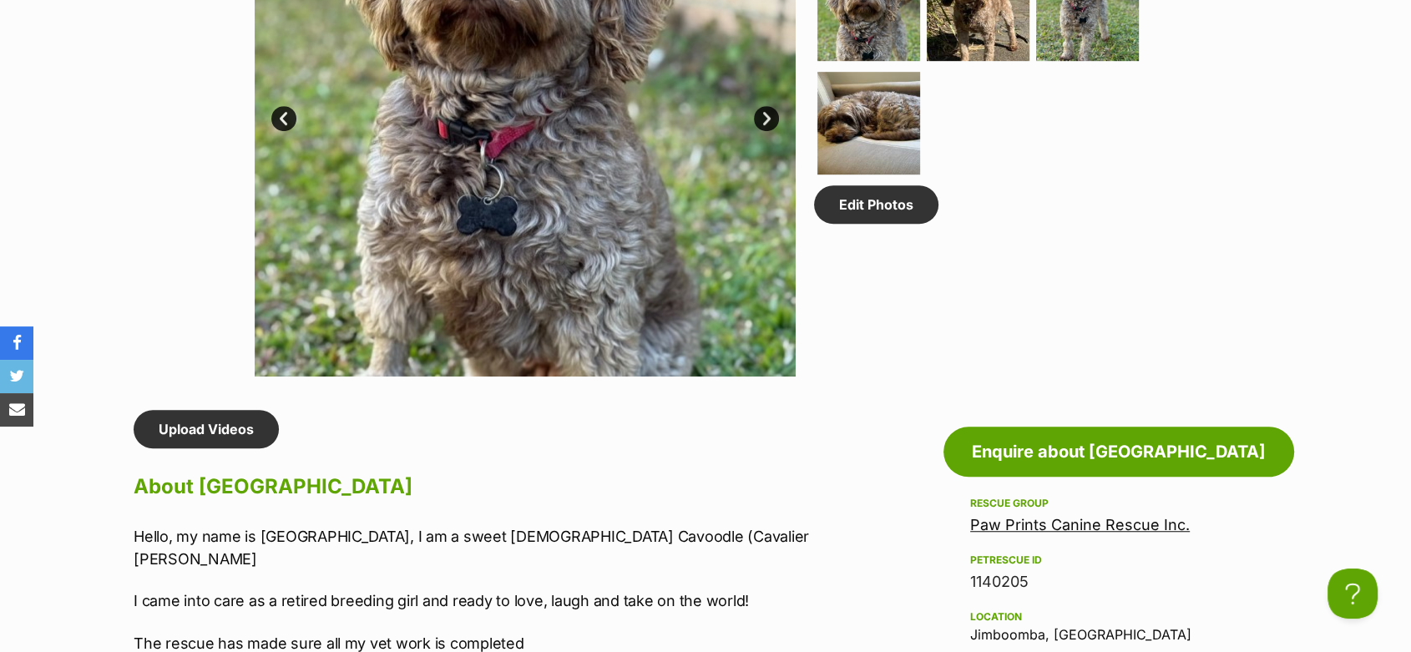
scroll to position [1298, 0]
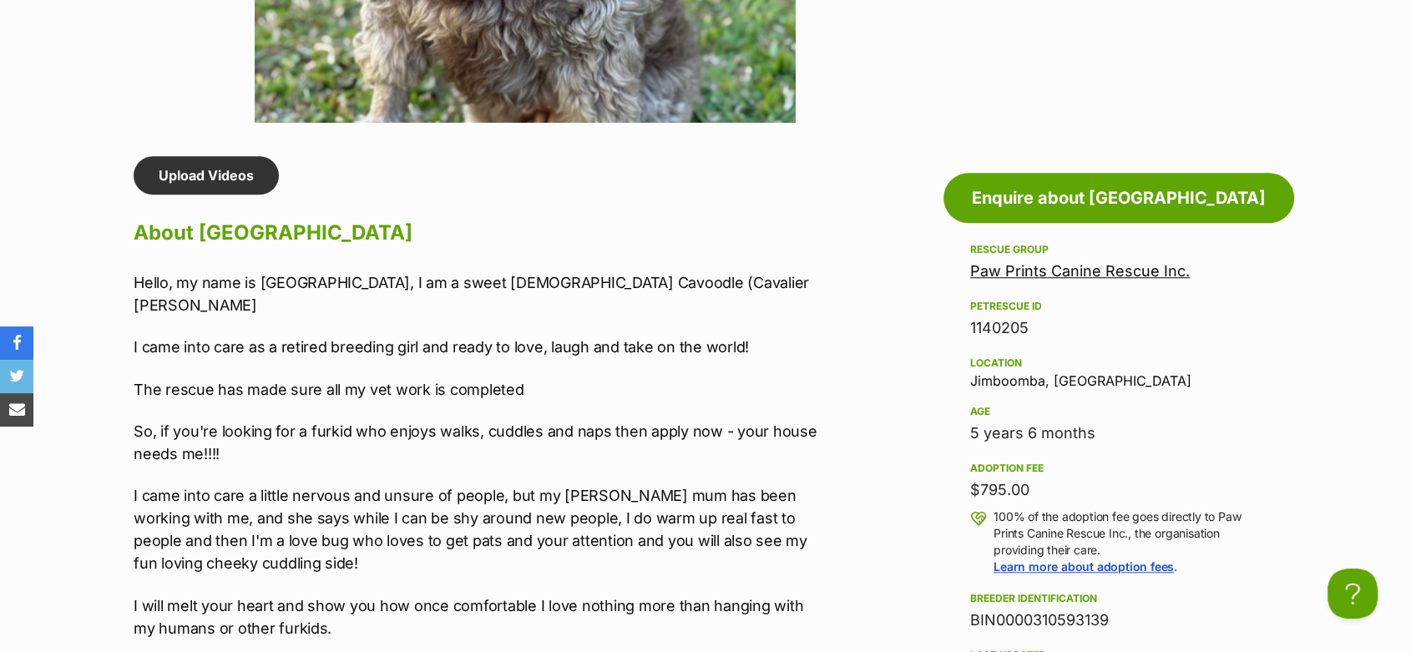
drag, startPoint x: 419, startPoint y: 282, endPoint x: 407, endPoint y: 307, distance: 27.6
click at [407, 307] on p "Hello, my name is [GEOGRAPHIC_DATA], I am a sweet [DEMOGRAPHIC_DATA] Cavoodle (…" at bounding box center [478, 293] width 689 height 45
copy p "[DEMOGRAPHIC_DATA] [PERSON_NAME] (Cavalier [PERSON_NAME]"
click at [134, 279] on p "Hello, my name is [GEOGRAPHIC_DATA], I am a sweet [DEMOGRAPHIC_DATA] Cavoodle (…" at bounding box center [478, 293] width 689 height 45
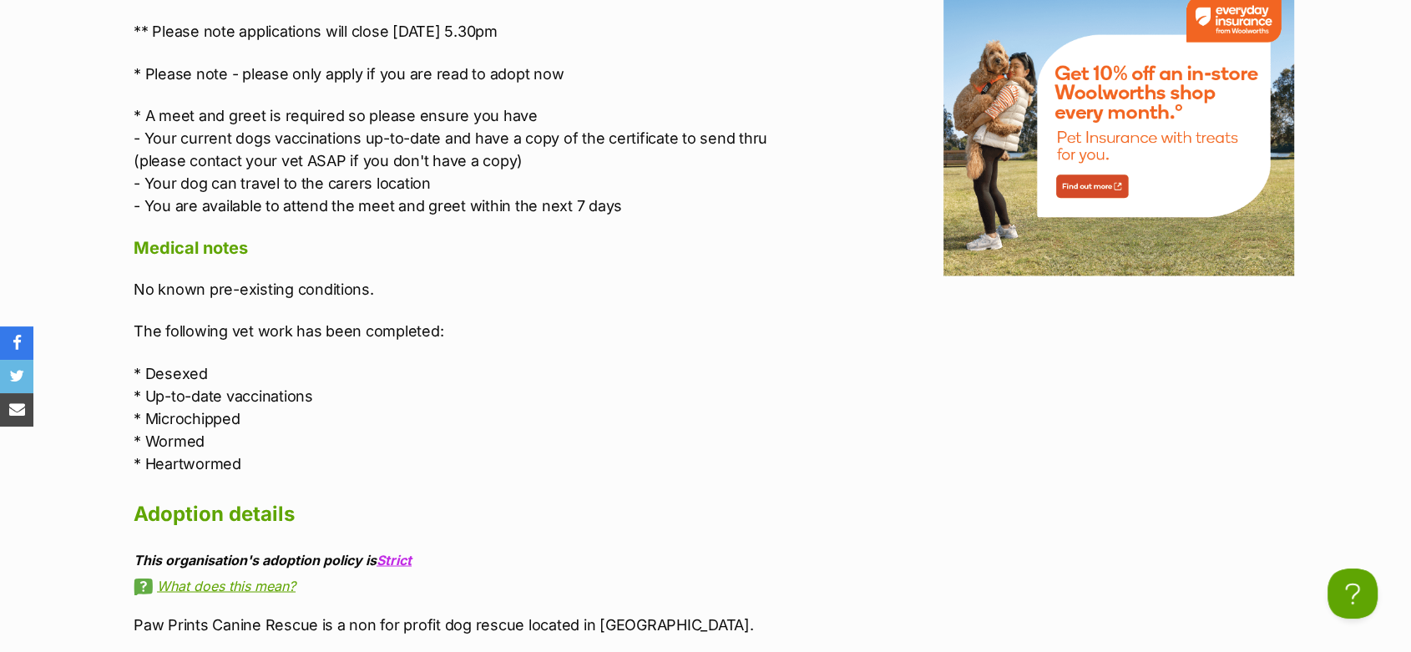
scroll to position [2689, 0]
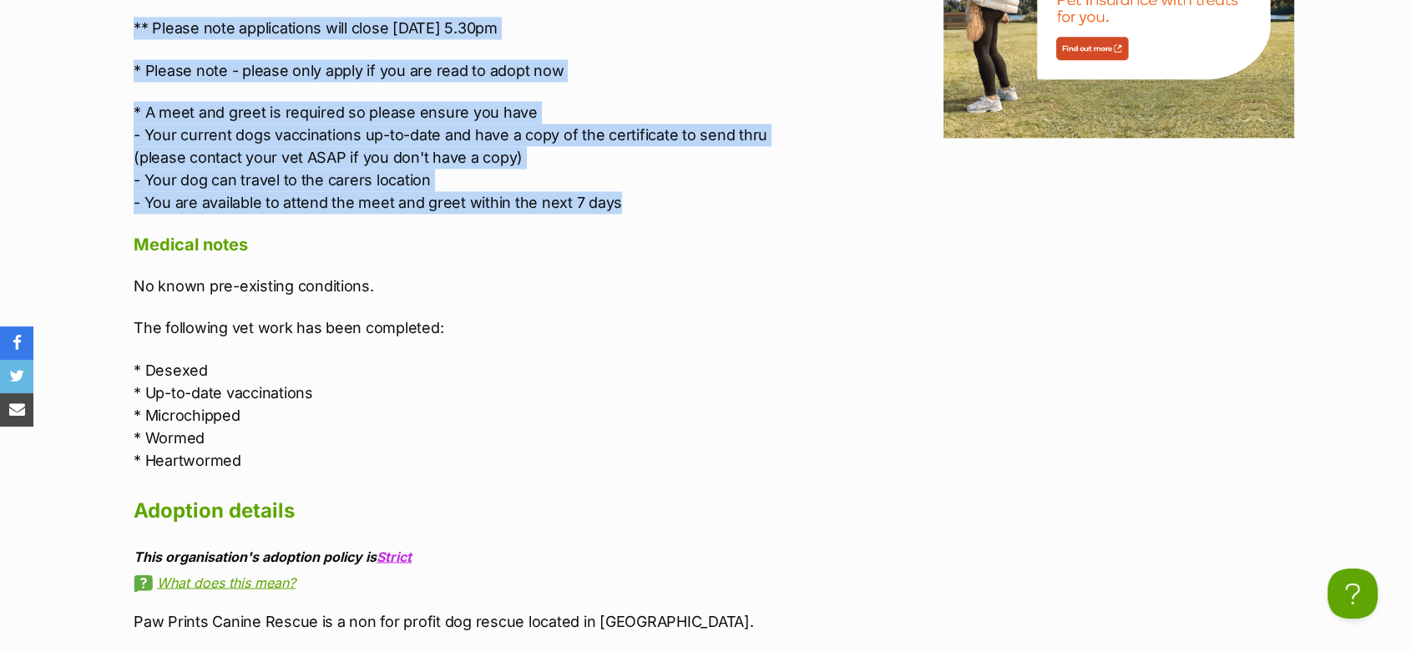
click at [634, 175] on p "* A meet and greet is required so please ensure you have - Your current dogs va…" at bounding box center [478, 157] width 689 height 113
copy div "Hello, my name is [GEOGRAPHIC_DATA], I am a sweet [DEMOGRAPHIC_DATA] [PERSON_NA…"
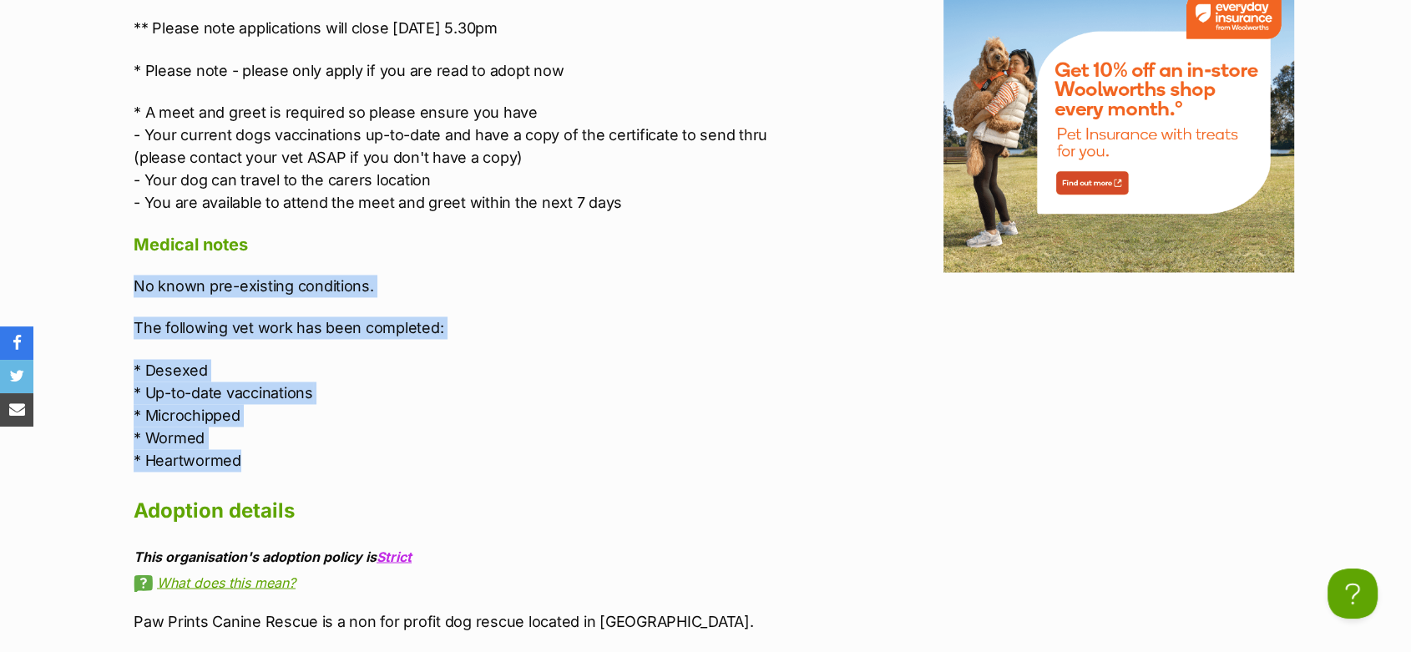
drag, startPoint x: 254, startPoint y: 442, endPoint x: 126, endPoint y: 265, distance: 218.2
click at [126, 265] on div "Upload Videos About [GEOGRAPHIC_DATA] Hello, my name is [GEOGRAPHIC_DATA], I am…" at bounding box center [470, 324] width 706 height 3118
copy div "No known pre-existing conditions. The following vet work has been completed: * …"
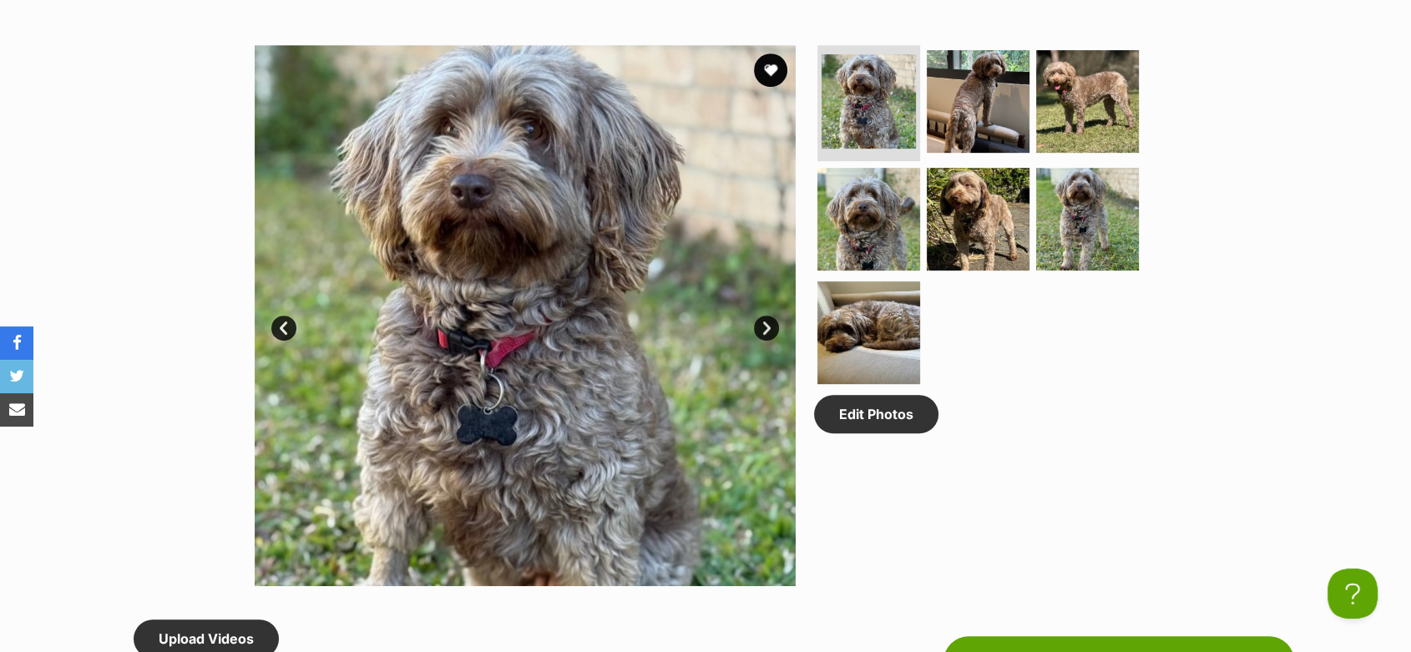
scroll to position [371, 0]
